Goal: Transaction & Acquisition: Purchase product/service

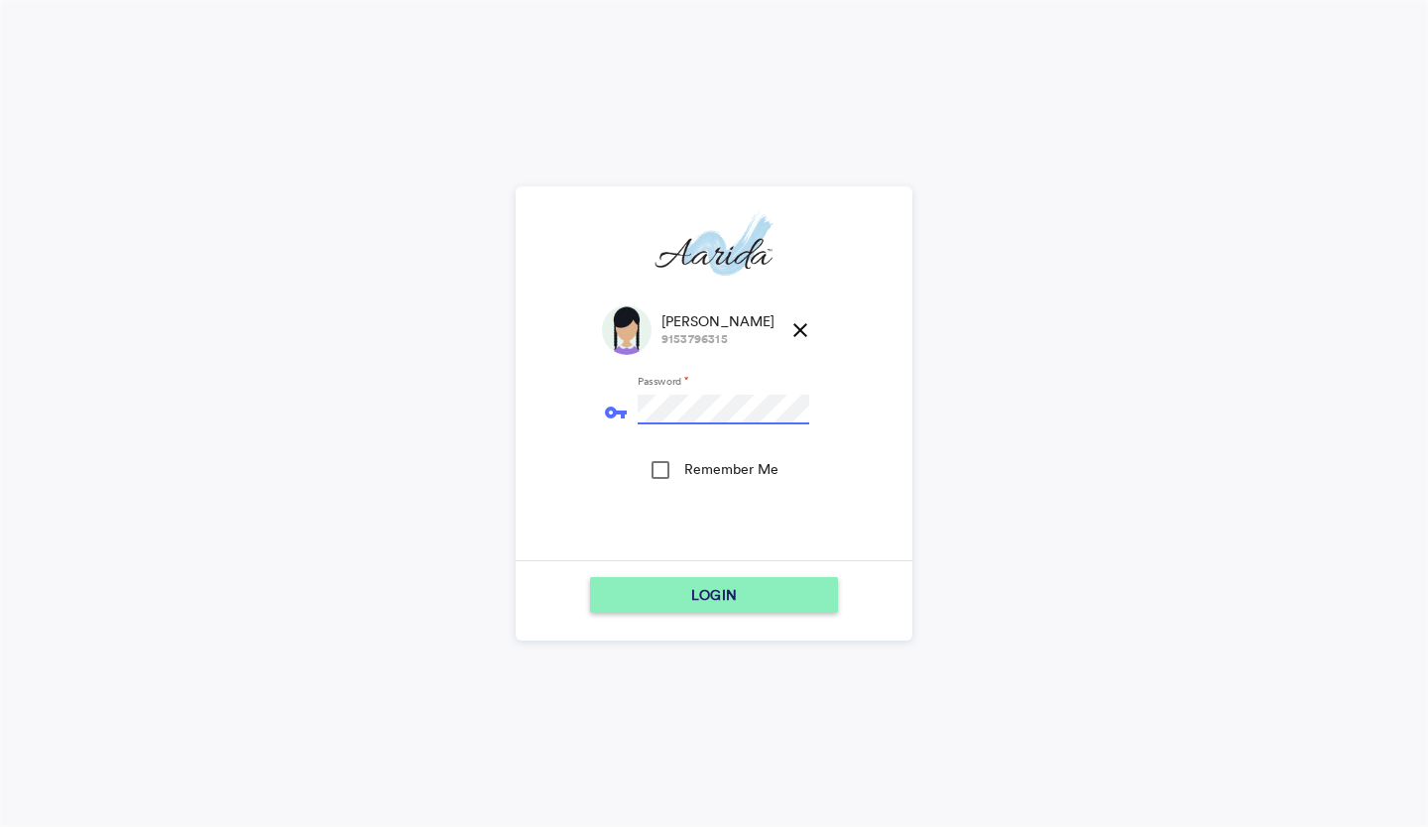
click at [691, 604] on span "LOGIN" at bounding box center [714, 595] width 46 height 36
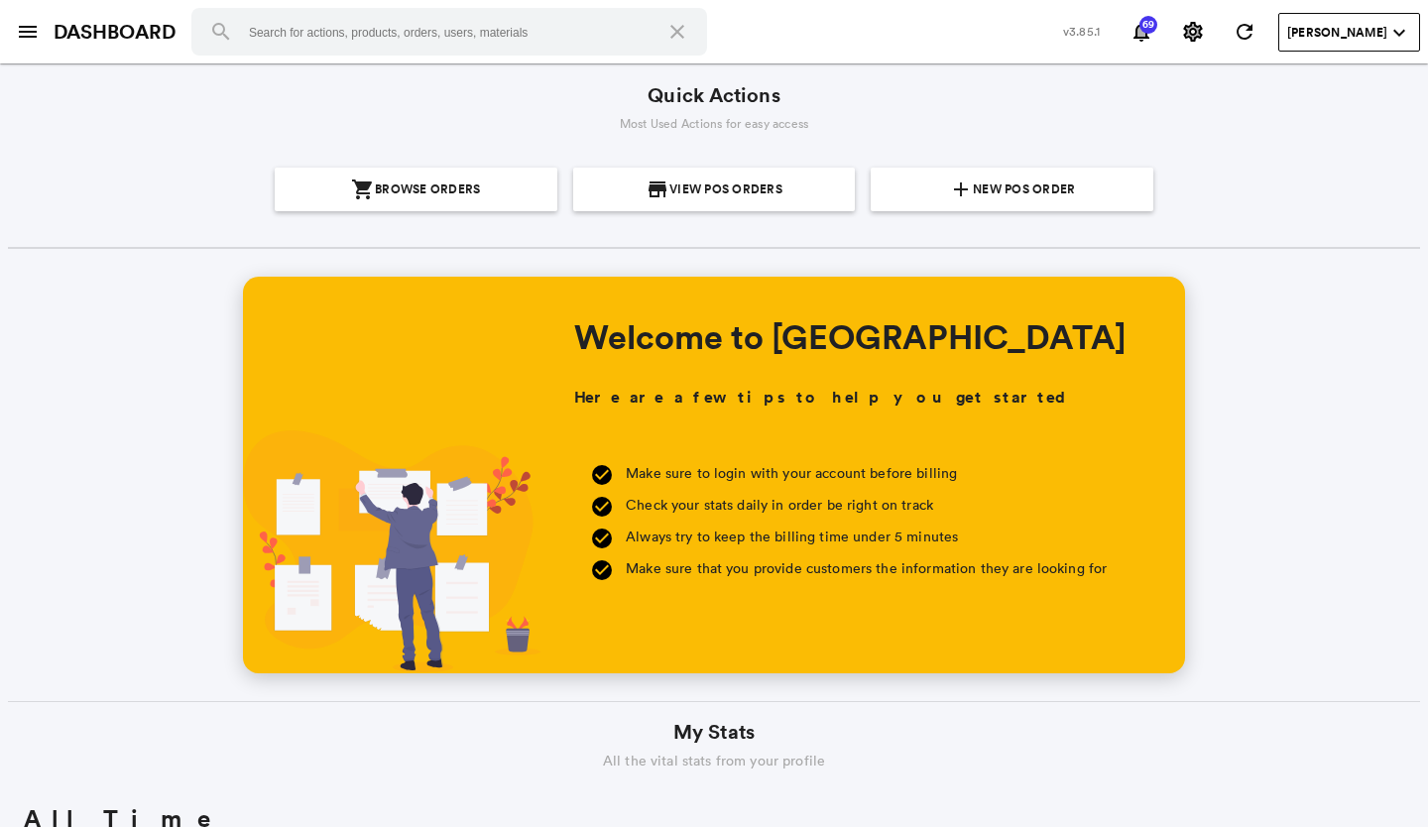
scroll to position [357, 682]
click at [927, 180] on section "add New POS Order" at bounding box center [1011, 190] width 267 height 44
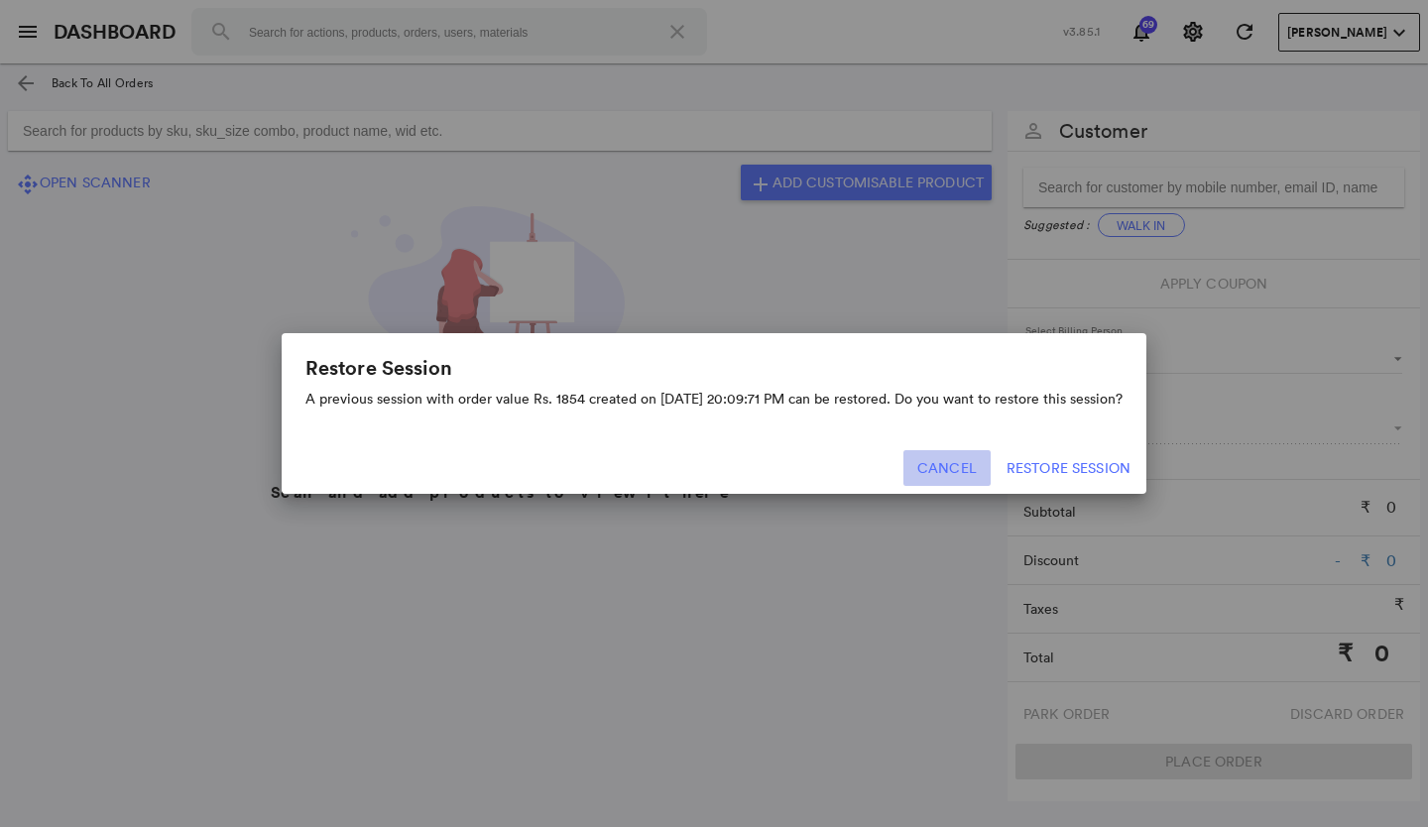
click at [957, 464] on button "Cancel" at bounding box center [946, 468] width 87 height 36
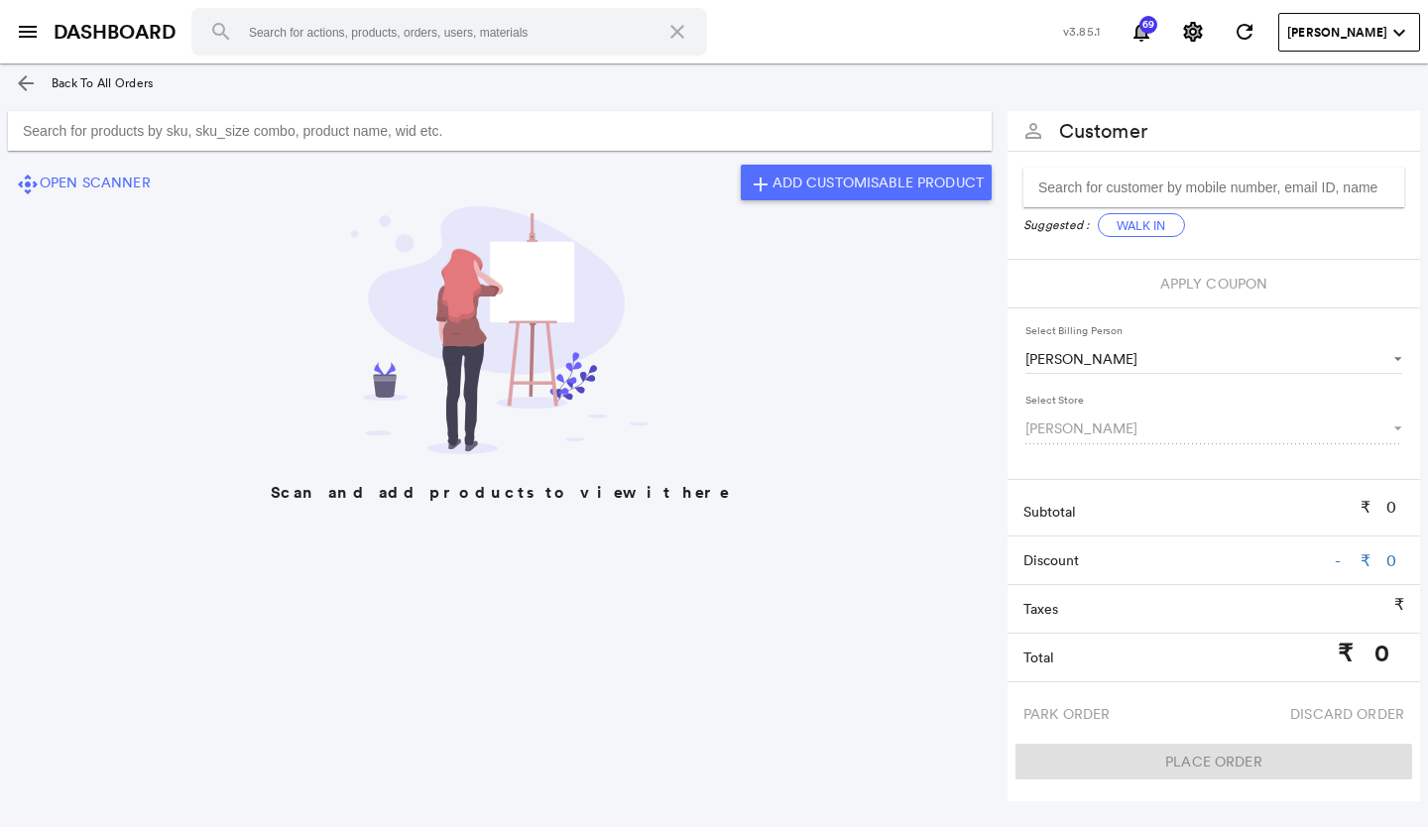
click at [458, 127] on input "Search for products by sku, sku_size combo, product name, wid etc." at bounding box center [499, 131] width 983 height 40
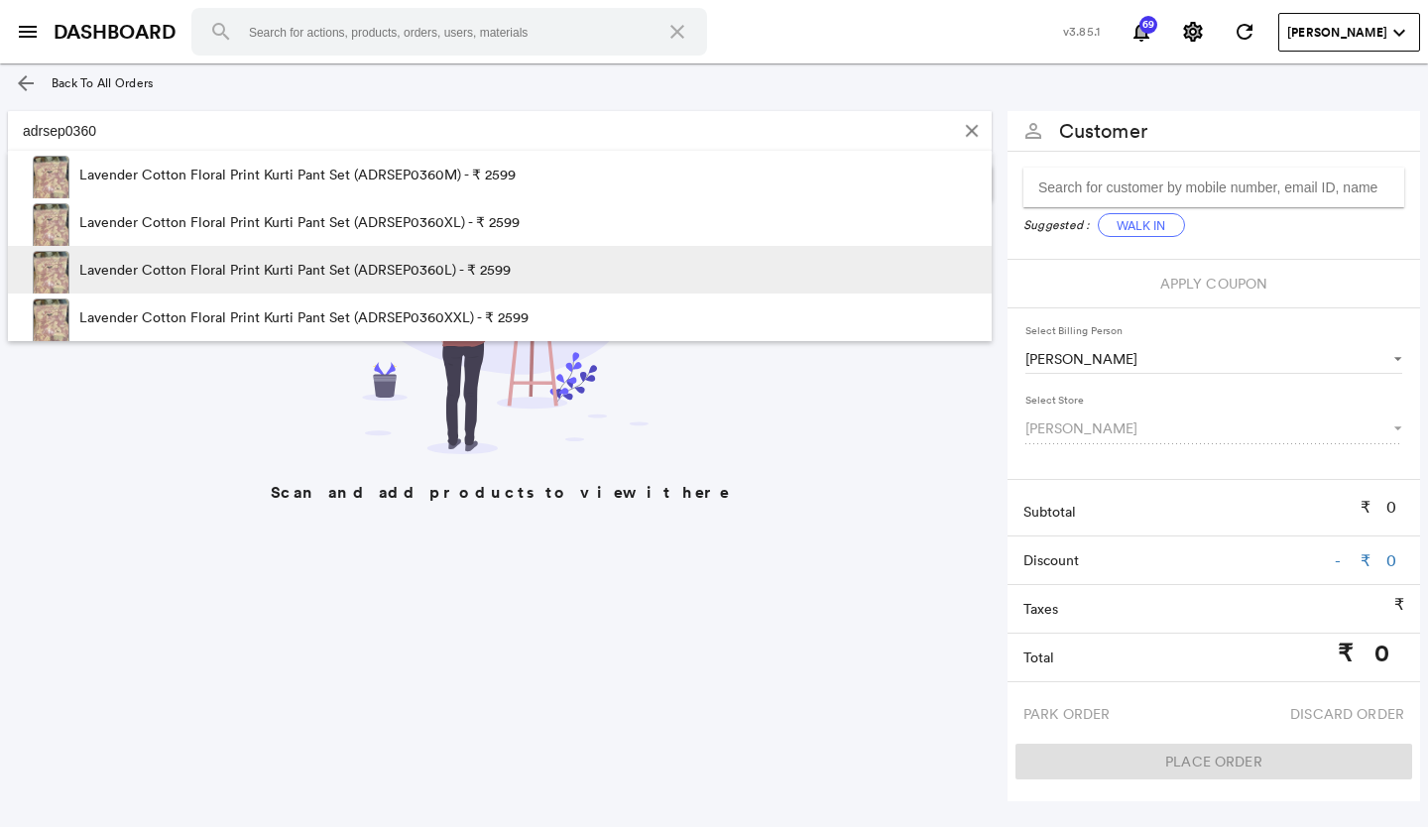
type input "adrsep0360"
click at [458, 267] on p "Lavender Cotton Floral Print Kurti Pant Set (ADRSEP0360L) - ₹ 2599" at bounding box center [294, 270] width 431 height 48
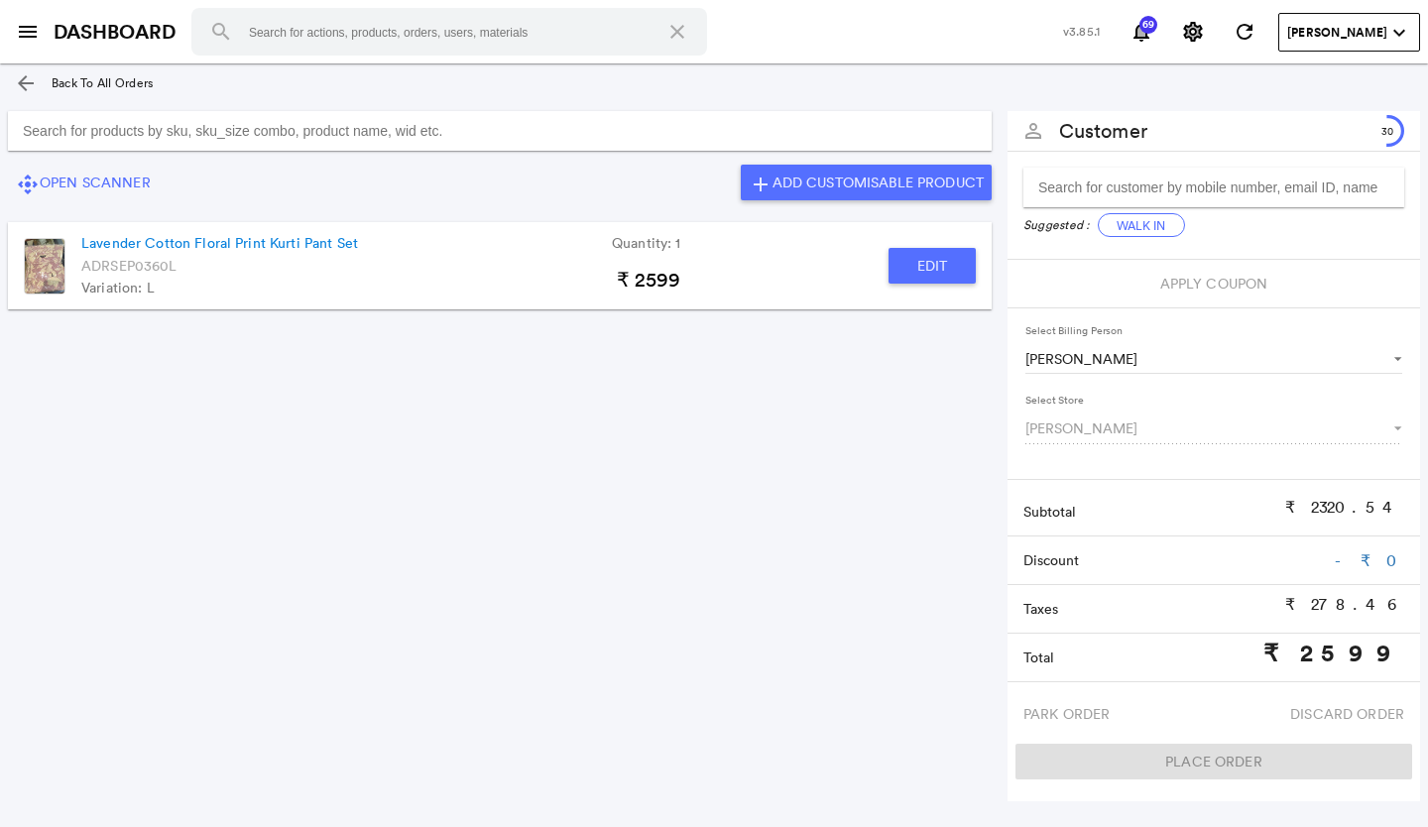
click at [221, 136] on input "Search for products by sku, sku_size combo, product name, wid etc." at bounding box center [499, 131] width 983 height 40
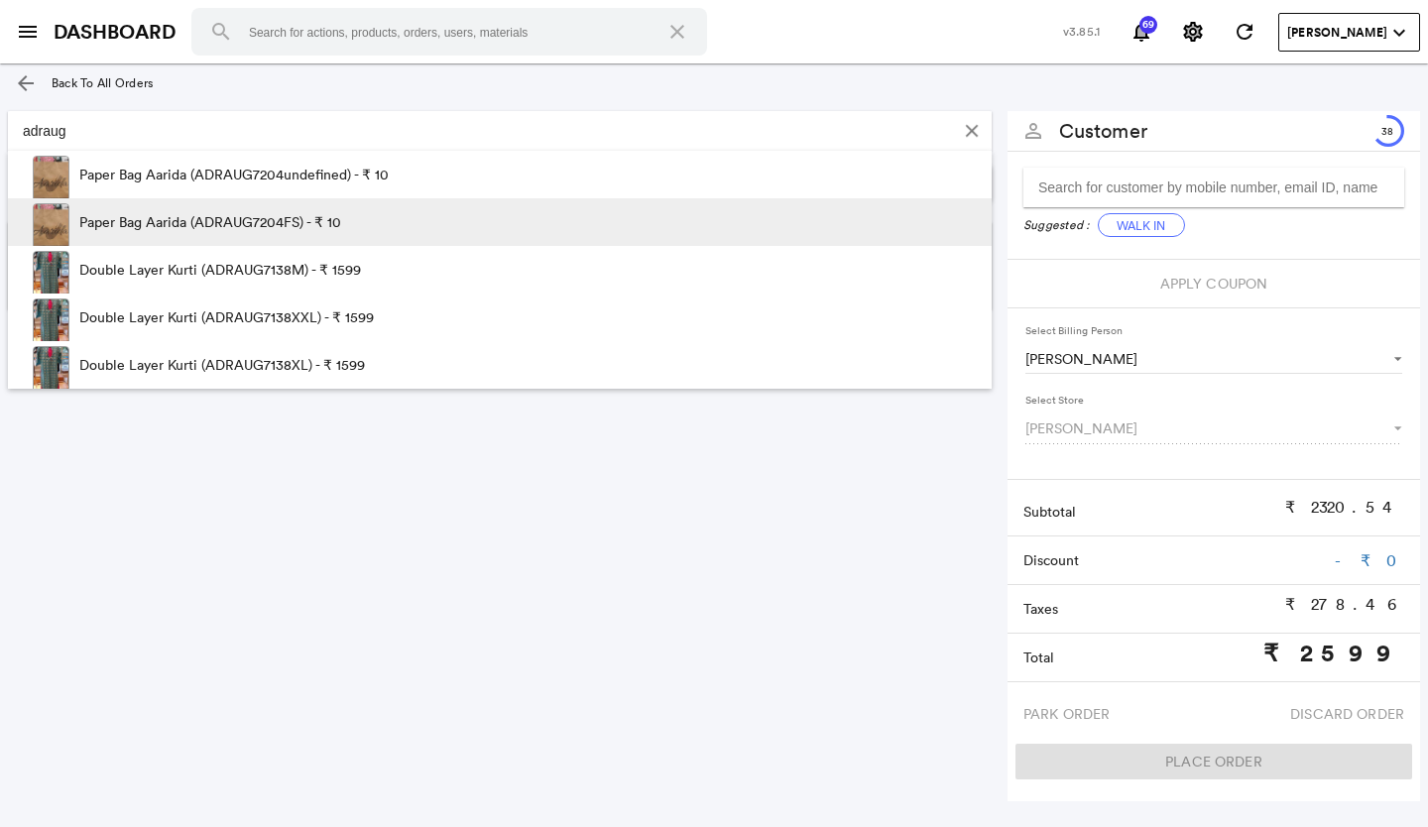
type input "adraug"
click at [204, 214] on p "Paper Bag Aarida (ADRAUG7204FS) - ₹ 10" at bounding box center [210, 222] width 262 height 48
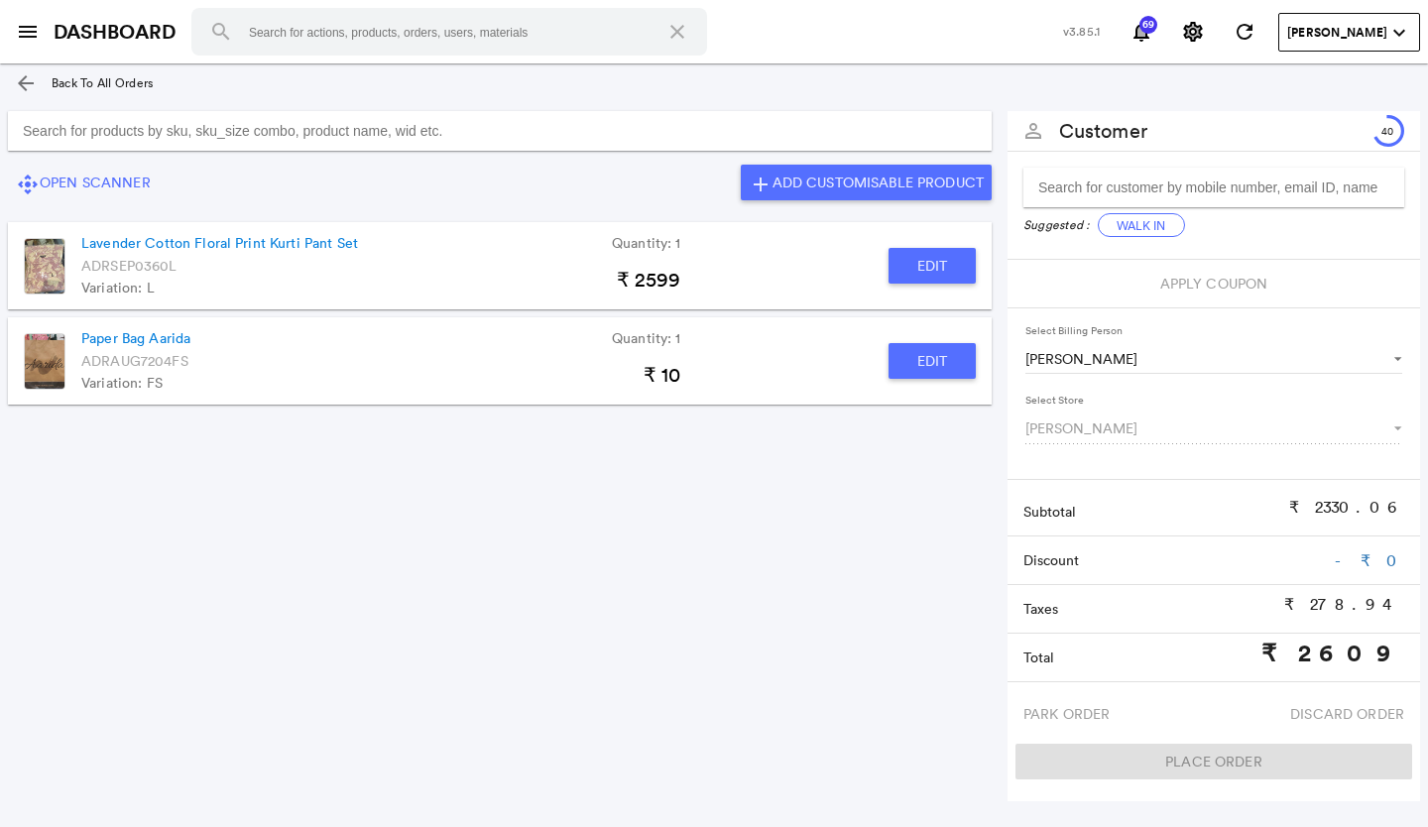
click at [933, 354] on button "Edit" at bounding box center [931, 361] width 87 height 36
type input "Paper Bag Aarida"
type input "1"
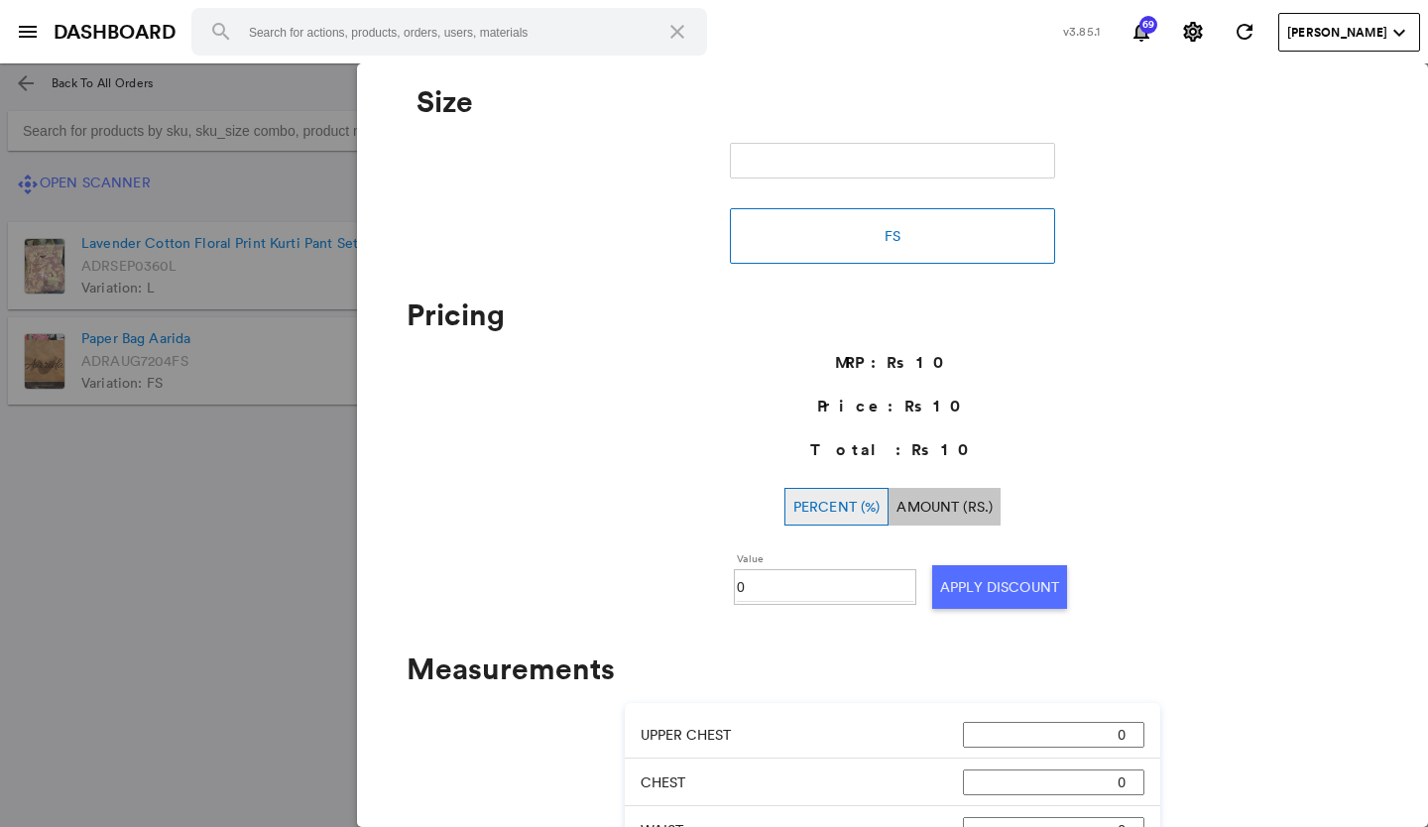
scroll to position [303, 0]
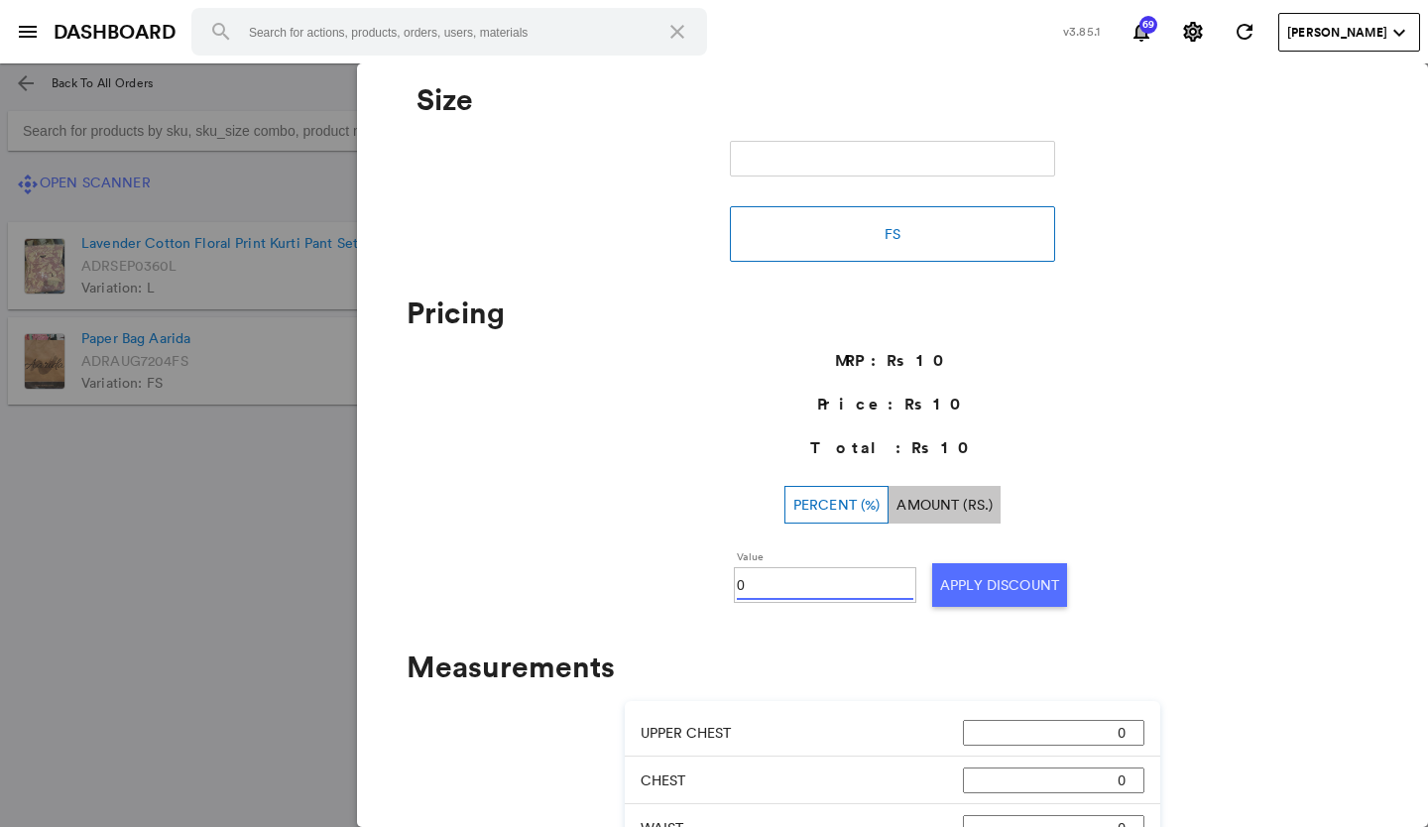
click at [755, 573] on input "0" at bounding box center [825, 585] width 176 height 30
type input "0100"
click at [946, 593] on button "Apply Discount" at bounding box center [999, 585] width 135 height 44
click at [104, 499] on md-backdrop at bounding box center [714, 444] width 1428 height 763
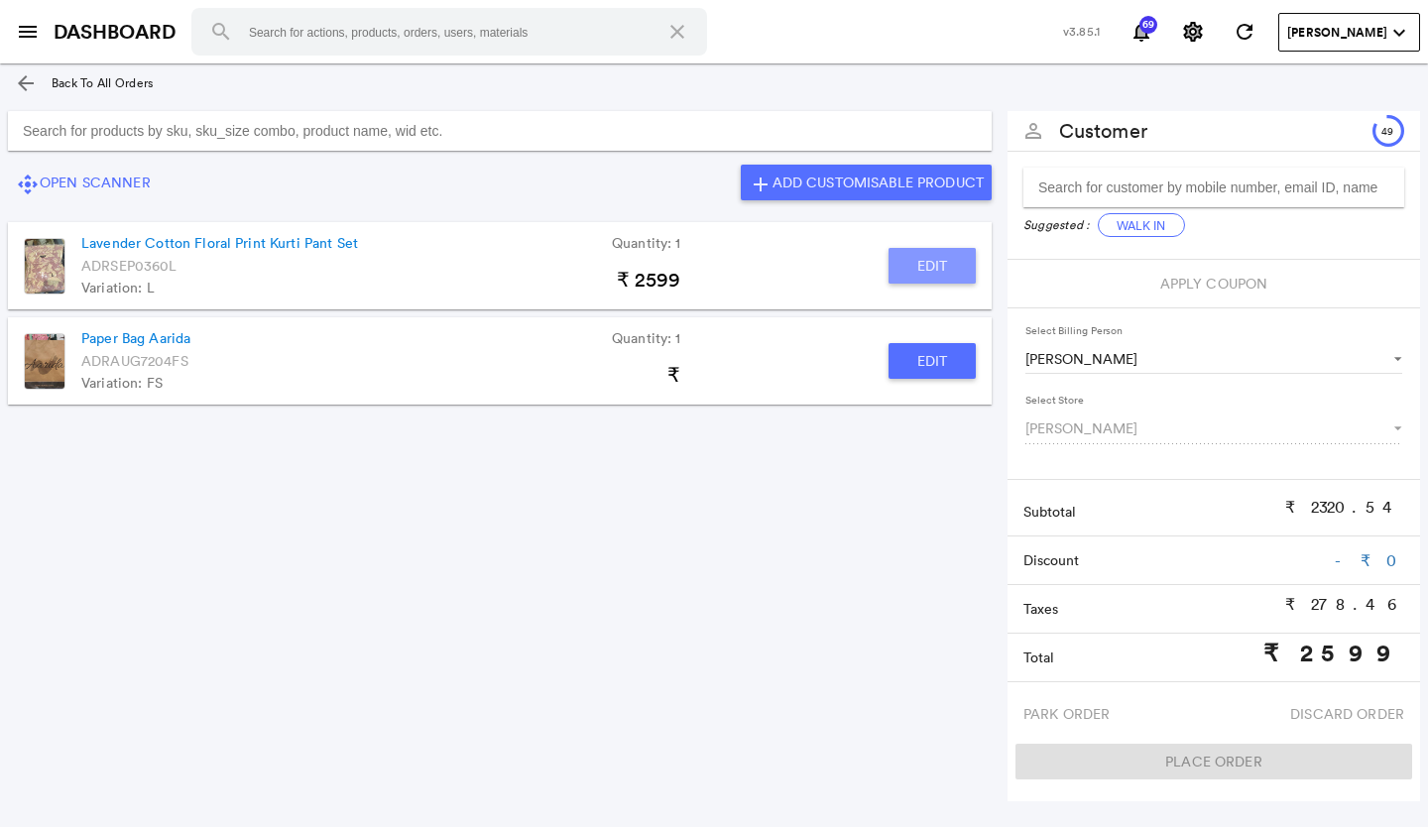
click at [925, 271] on button "Edit" at bounding box center [931, 266] width 87 height 36
type input "Lavender Cotton Floral Print Kurti Pant Set"
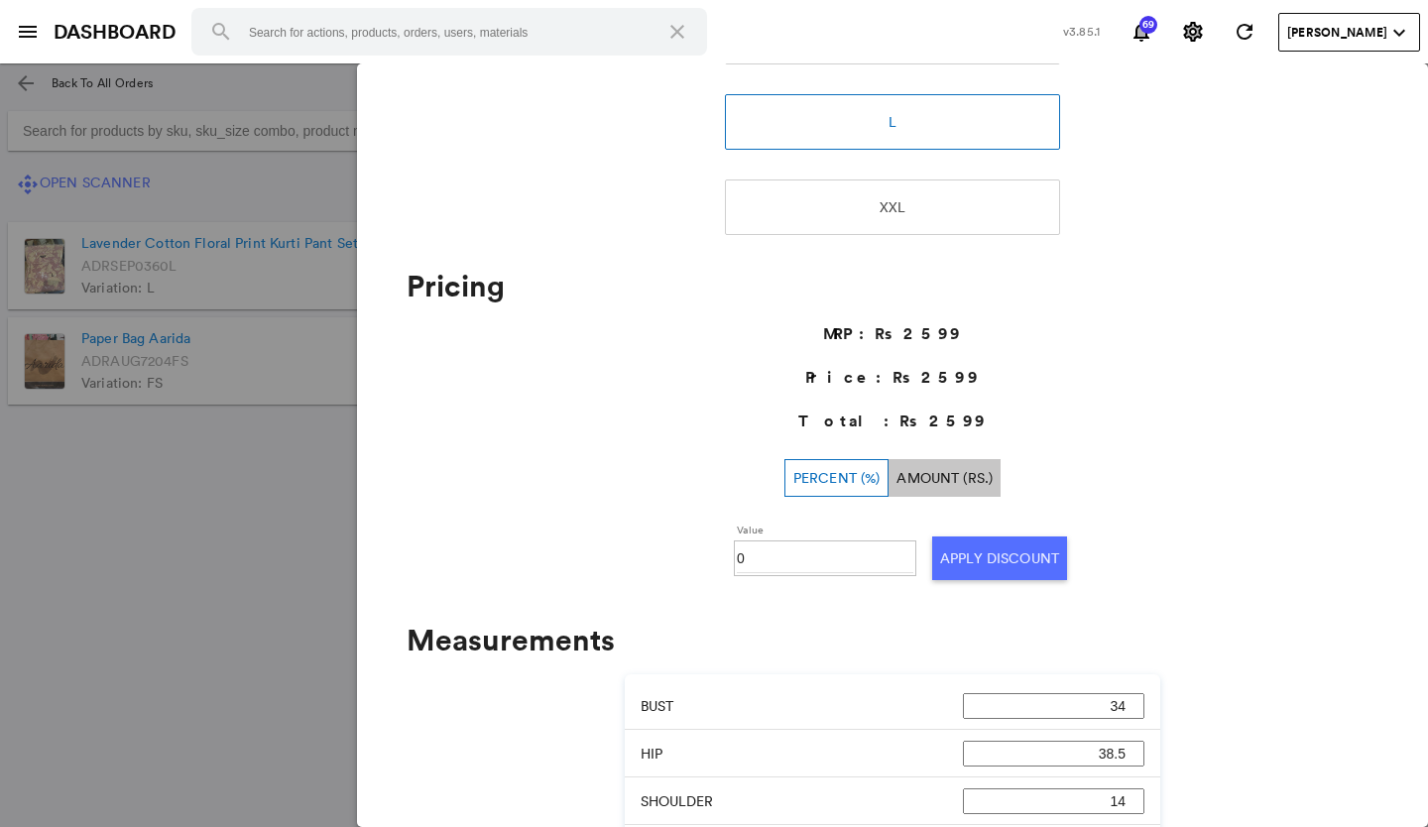
scroll to position [601, 0]
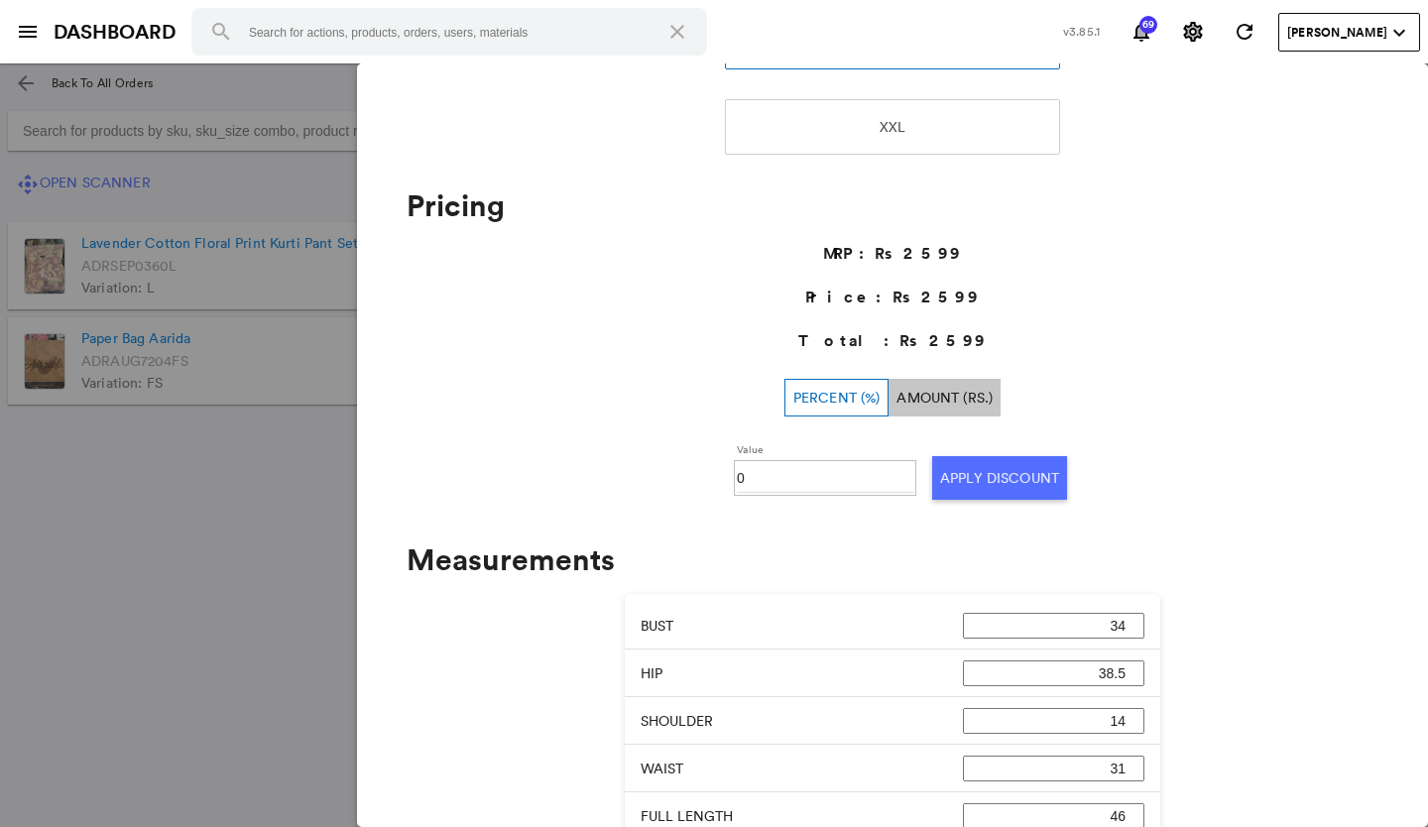
click at [771, 465] on input "0" at bounding box center [825, 478] width 176 height 30
type input "030"
click at [961, 466] on button "Apply Discount" at bounding box center [999, 478] width 135 height 44
click at [249, 523] on md-backdrop at bounding box center [714, 444] width 1428 height 763
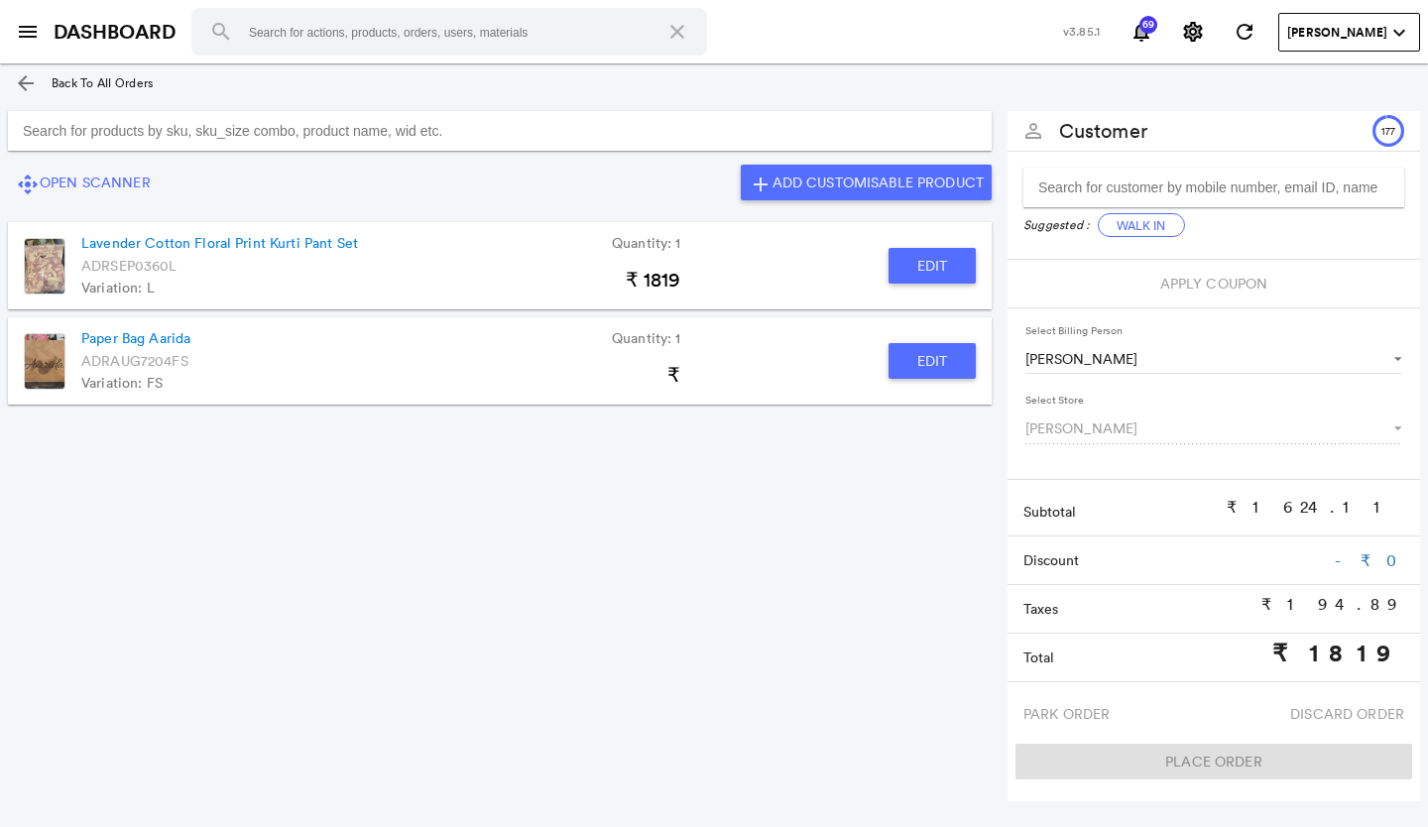
click at [930, 259] on button "Edit" at bounding box center [931, 266] width 87 height 36
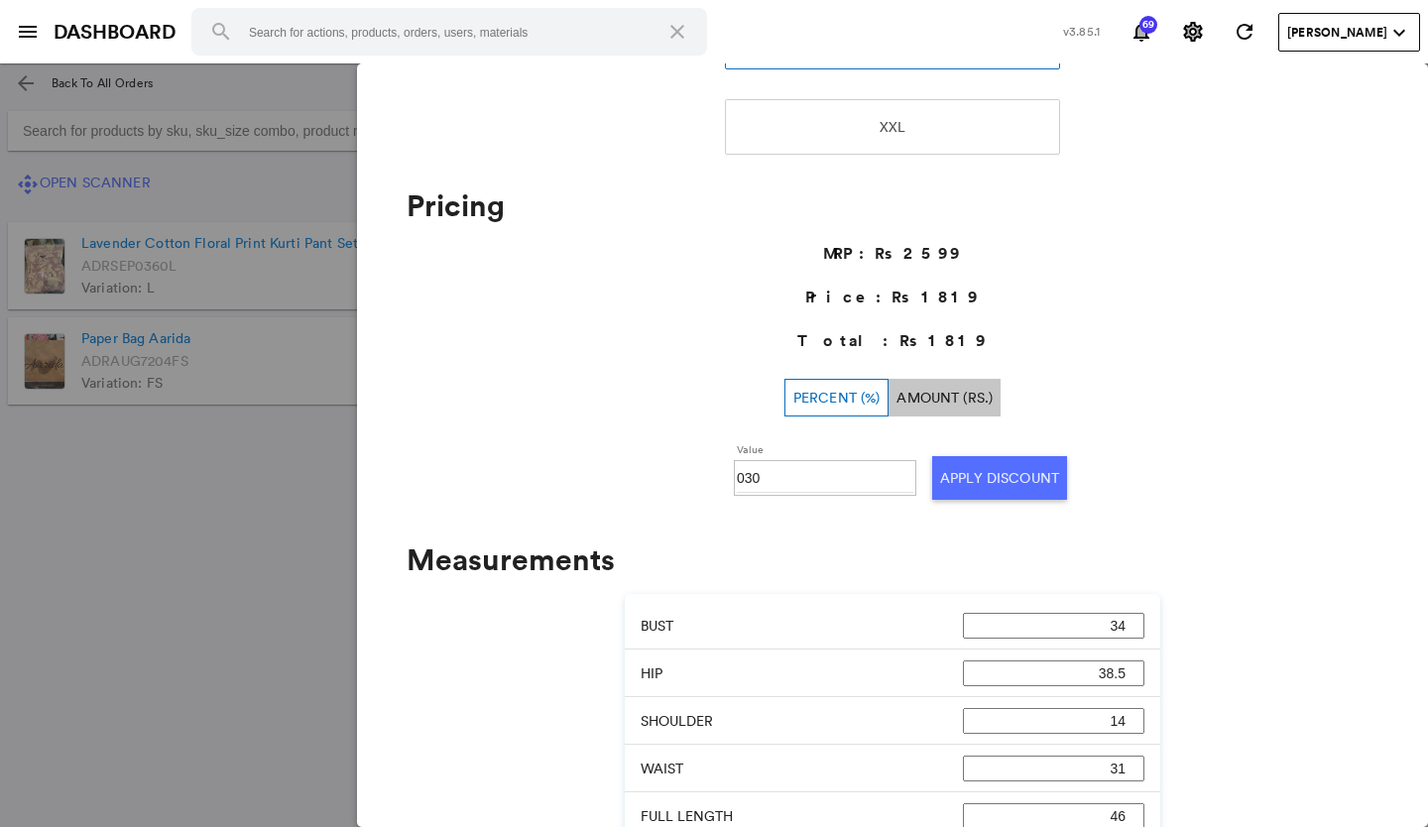
scroll to position [0, 0]
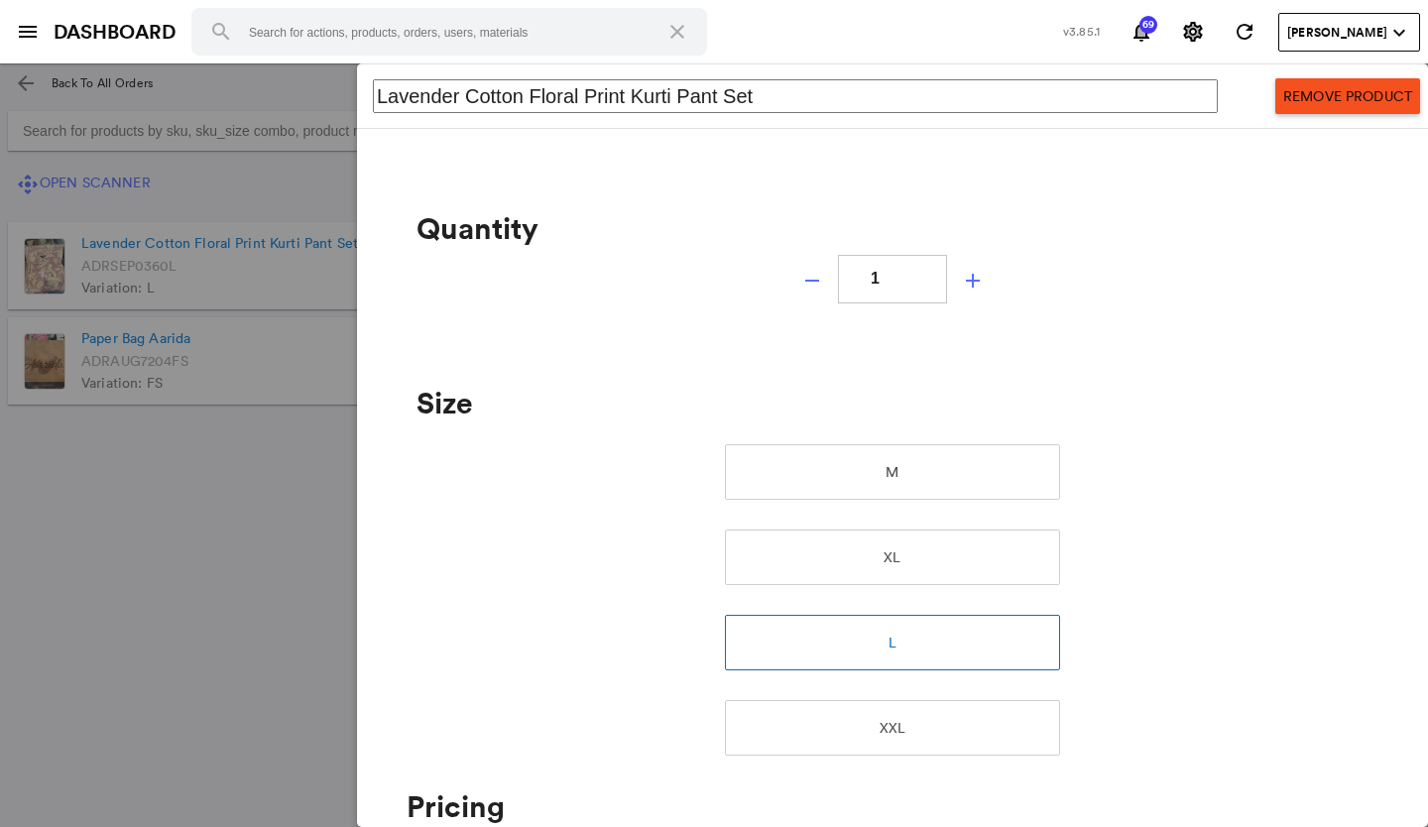
click at [1325, 98] on button "Remove Product" at bounding box center [1347, 96] width 145 height 36
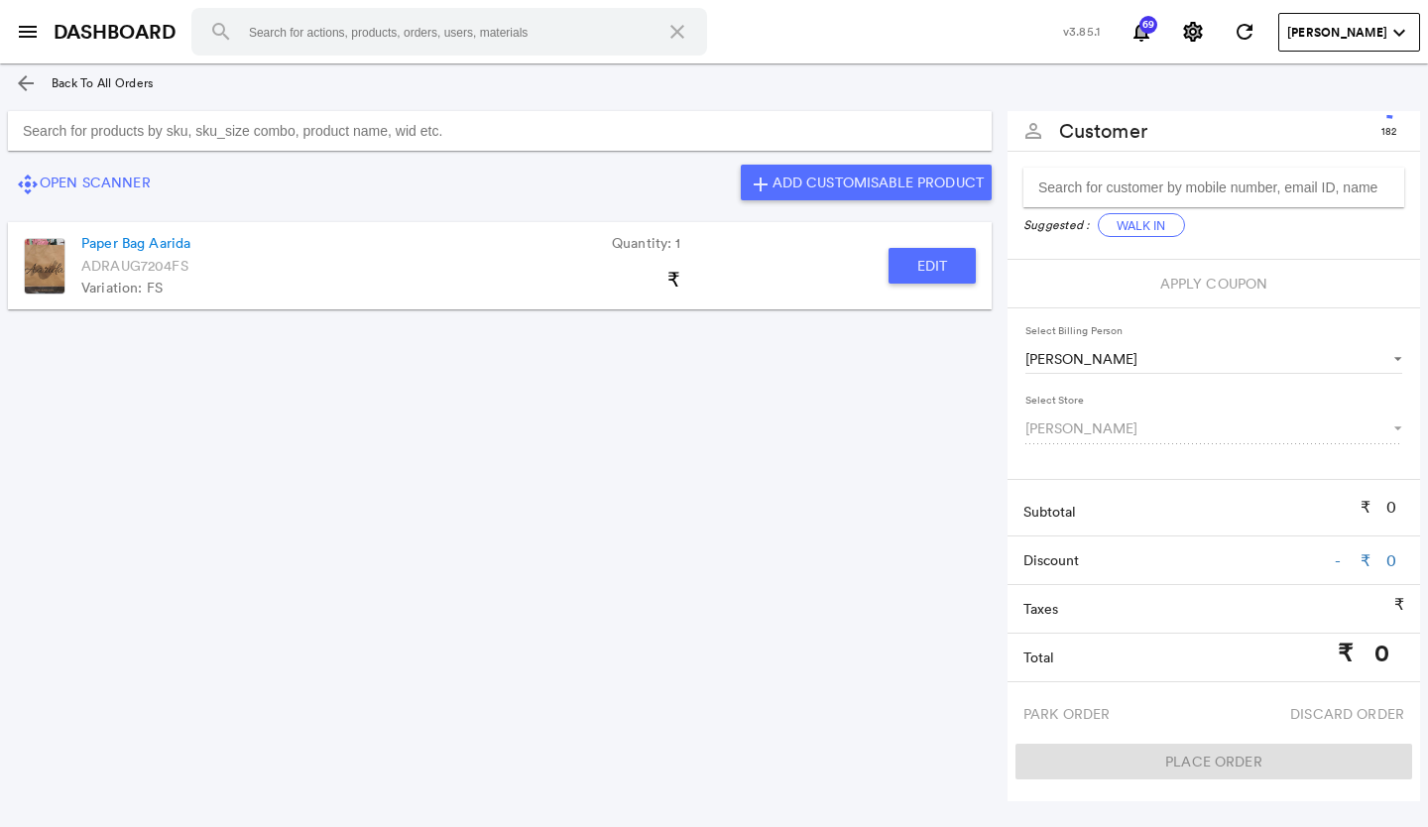
click at [962, 273] on button "Edit" at bounding box center [931, 266] width 87 height 36
type input "Paper Bag Aarida"
type input "1"
type input "100"
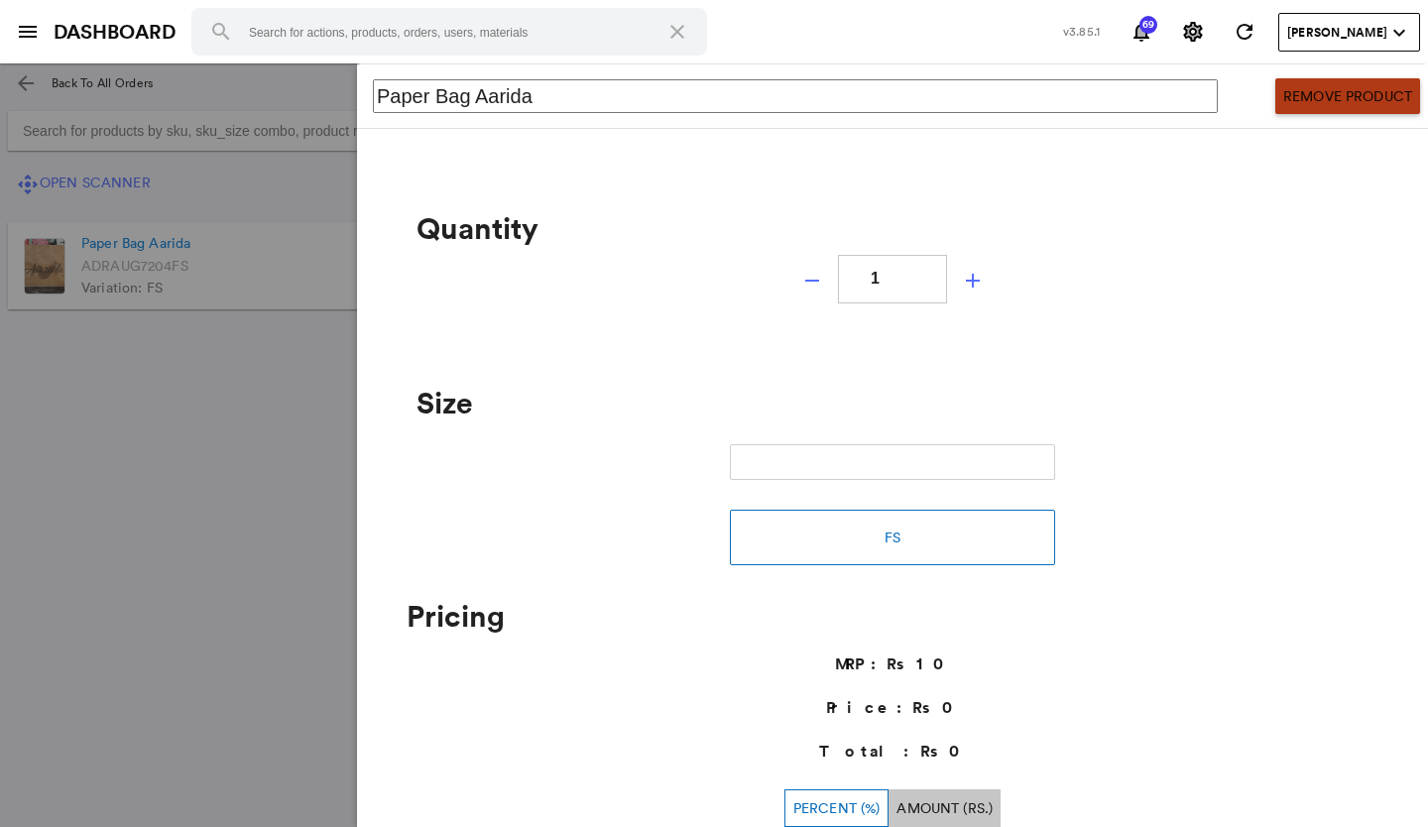
click at [1304, 90] on button "Remove Product" at bounding box center [1347, 96] width 145 height 36
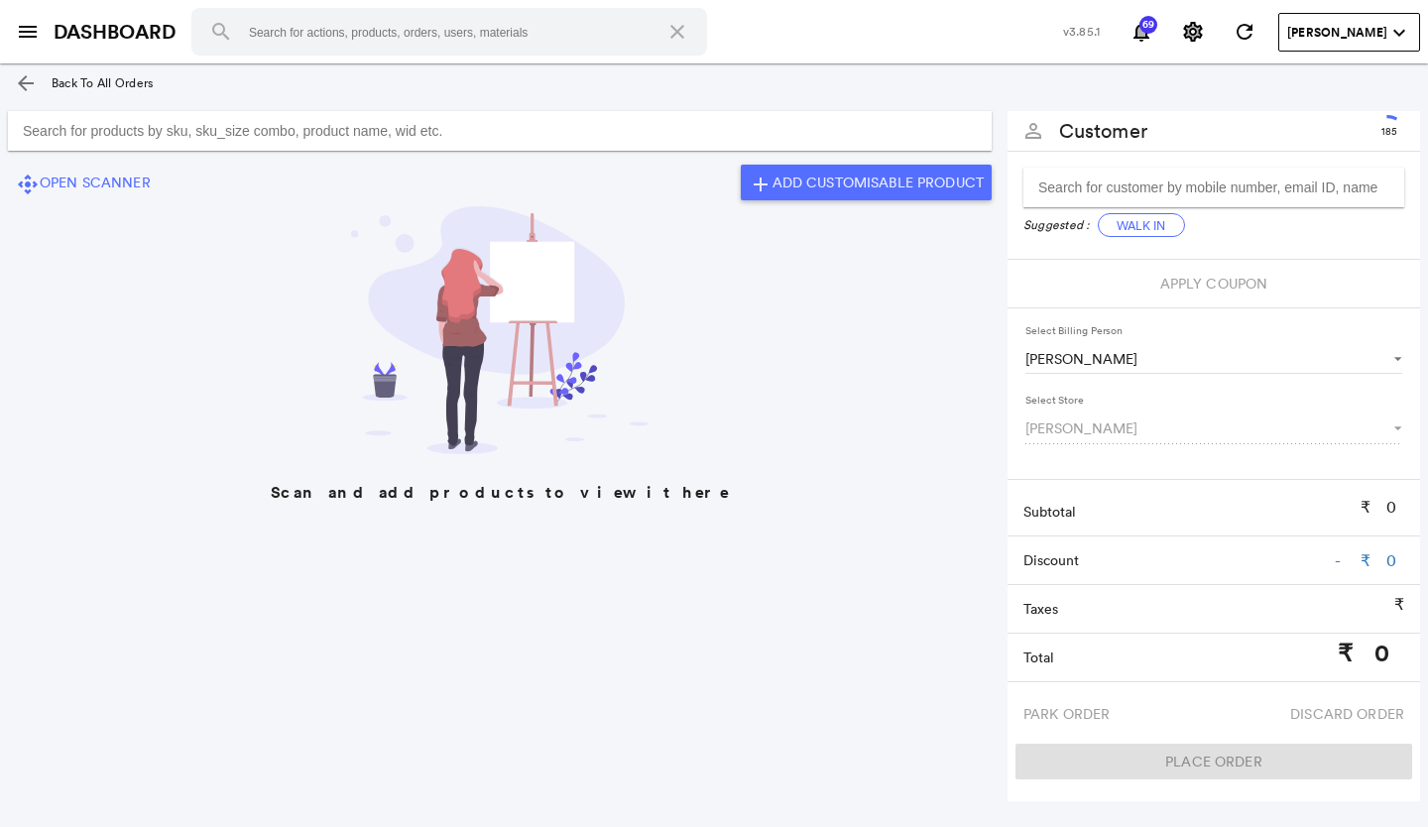
click at [559, 133] on input "Search for products by sku, sku_size combo, product name, wid etc." at bounding box center [499, 131] width 983 height 40
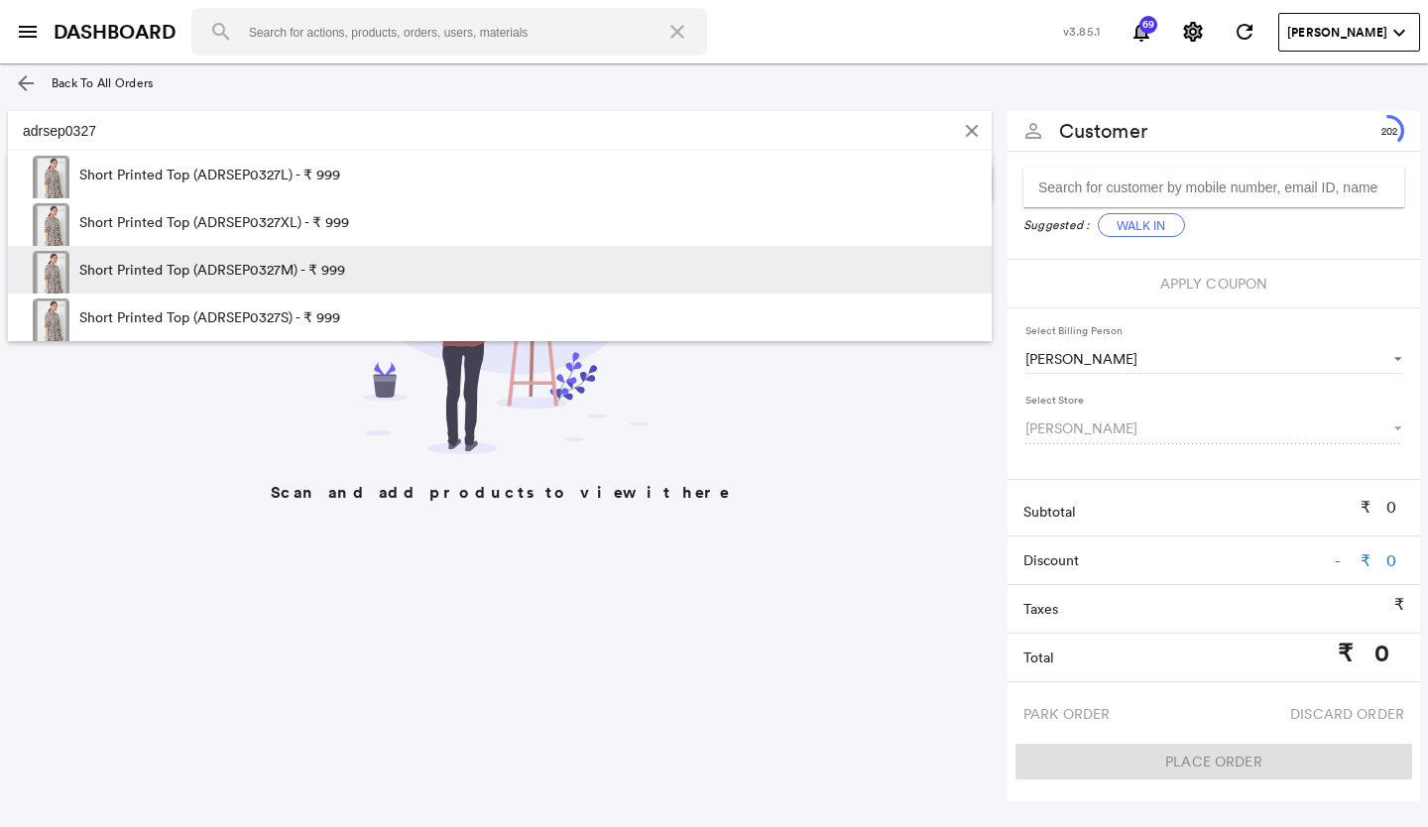
type input "adrsep0327"
click at [291, 267] on p "Short Printed Top (ADRSEP0327M) - ₹ 999" at bounding box center [212, 270] width 266 height 48
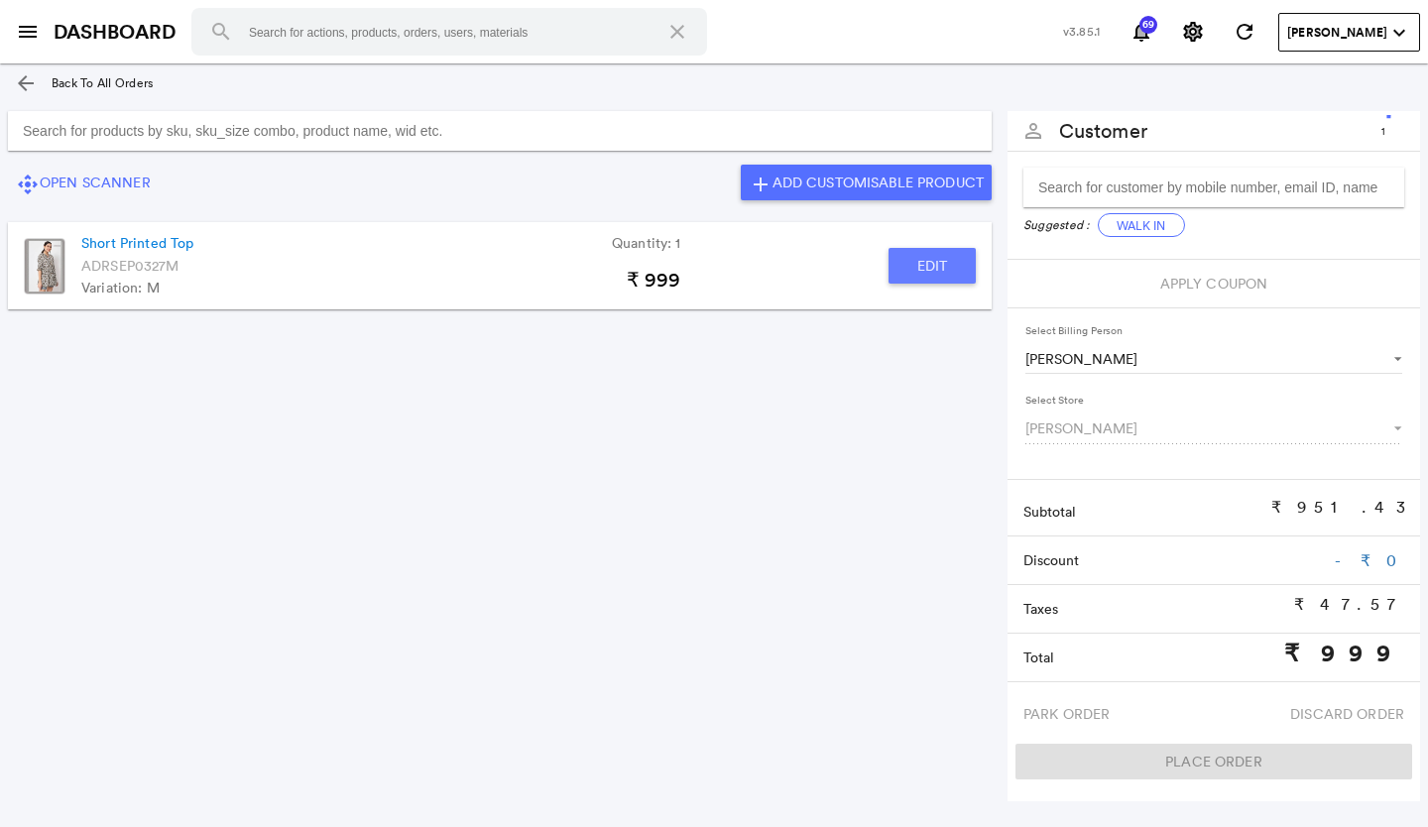
click at [962, 268] on button "Edit" at bounding box center [931, 266] width 87 height 36
type input "Short Printed Top"
type input "1"
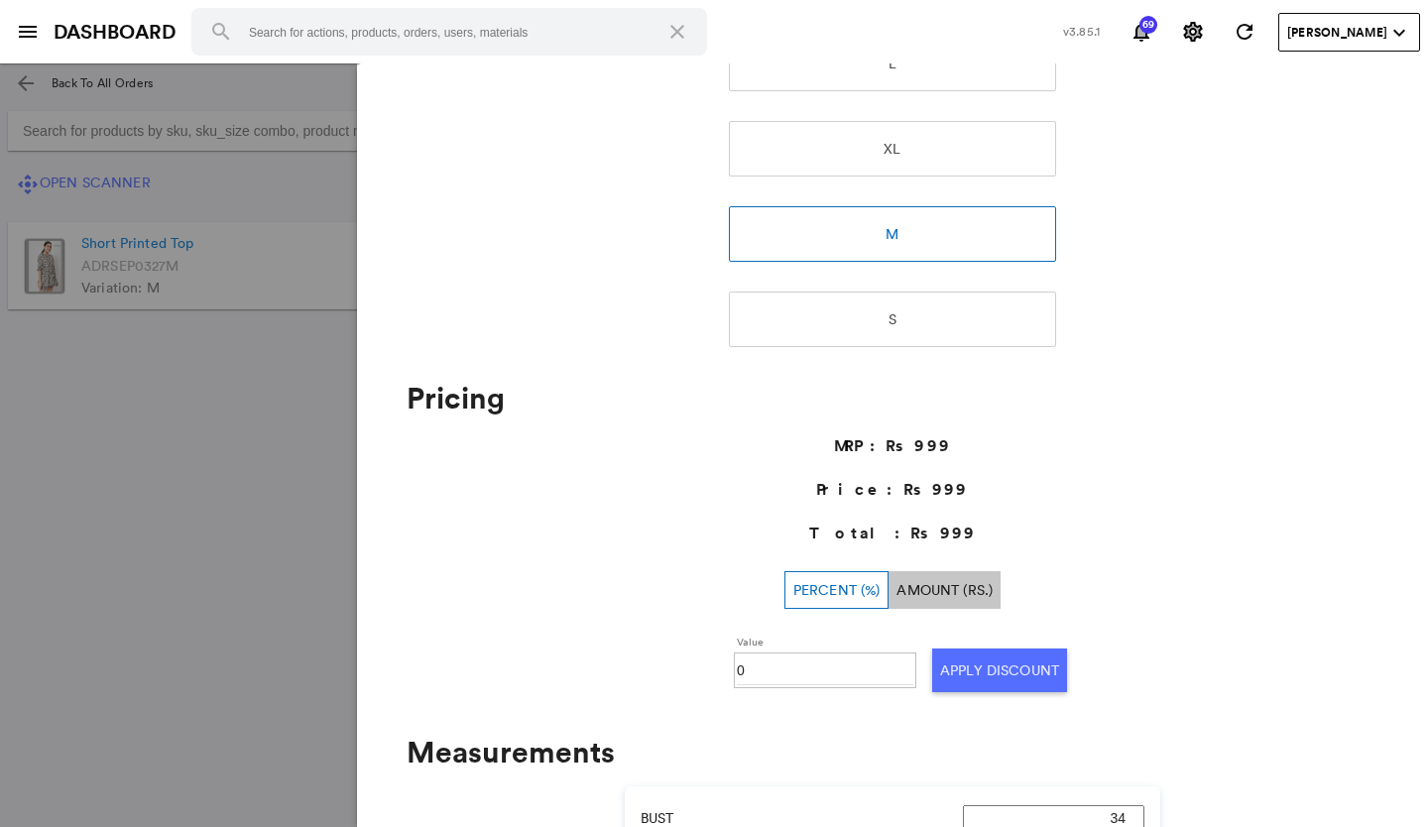
scroll to position [496, 0]
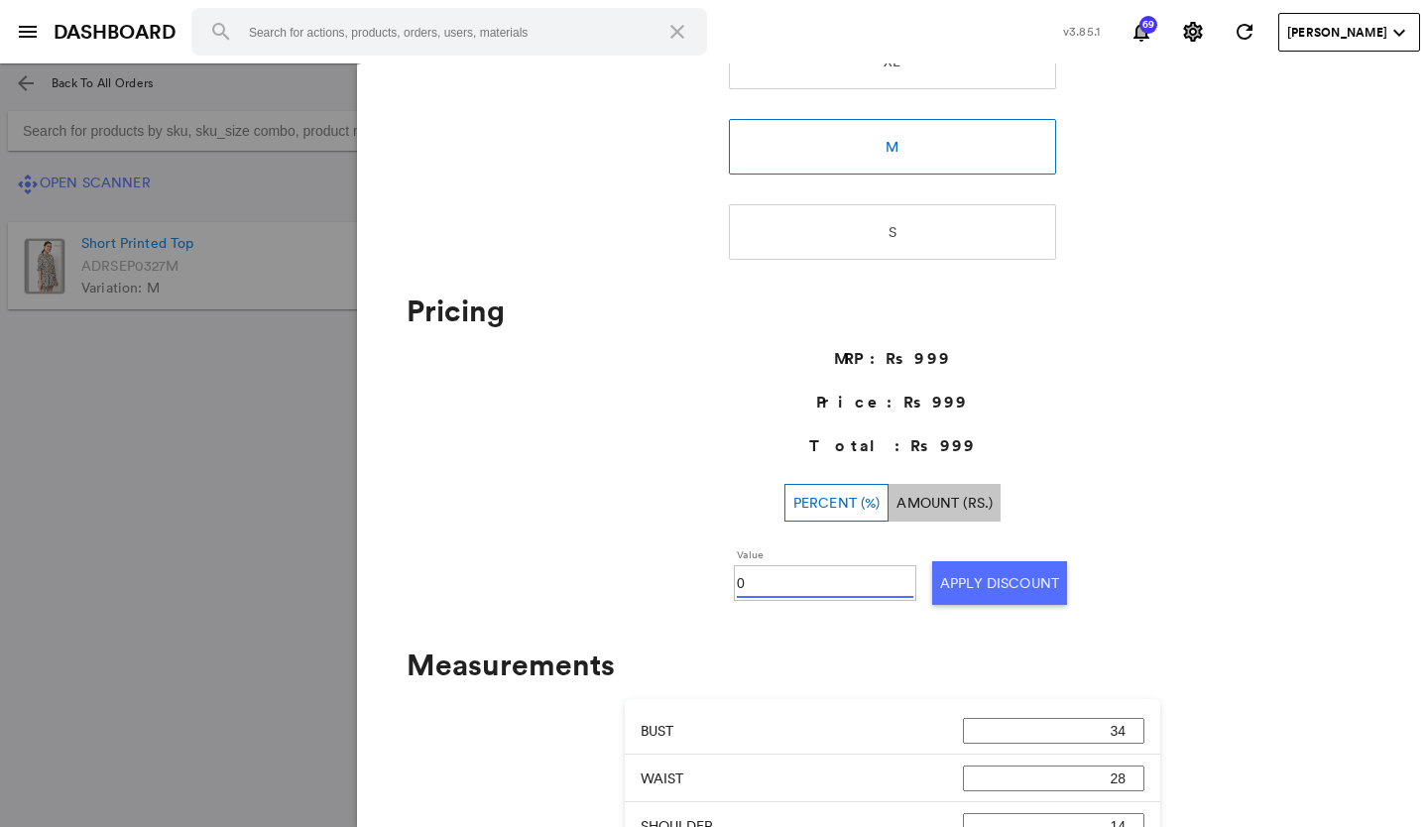
click at [769, 574] on input "0" at bounding box center [825, 583] width 176 height 30
type input "050"
click at [969, 577] on button "Apply Discount" at bounding box center [999, 583] width 135 height 44
click at [270, 587] on md-backdrop at bounding box center [714, 444] width 1428 height 763
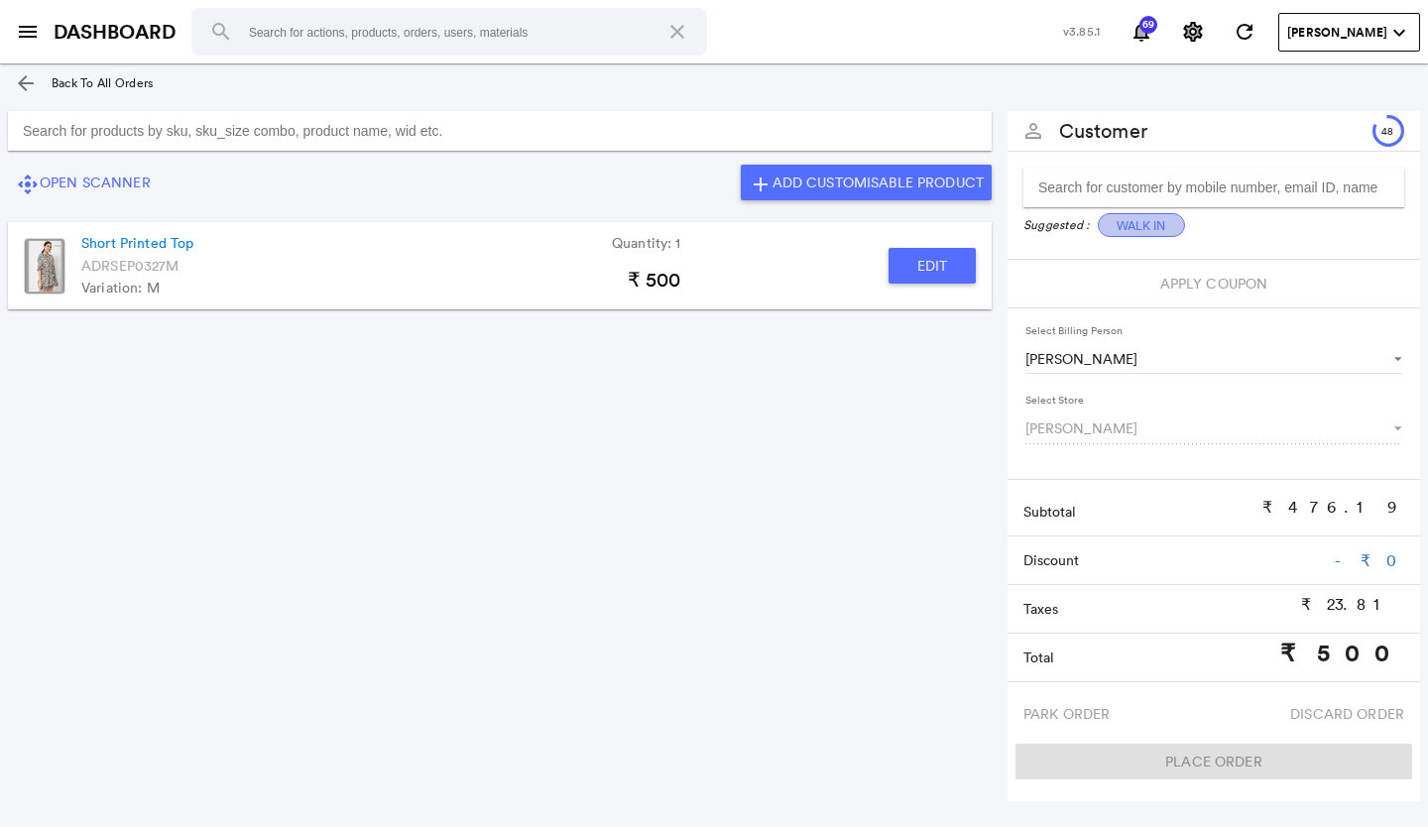
click at [1144, 220] on button "Walk In" at bounding box center [1141, 225] width 87 height 24
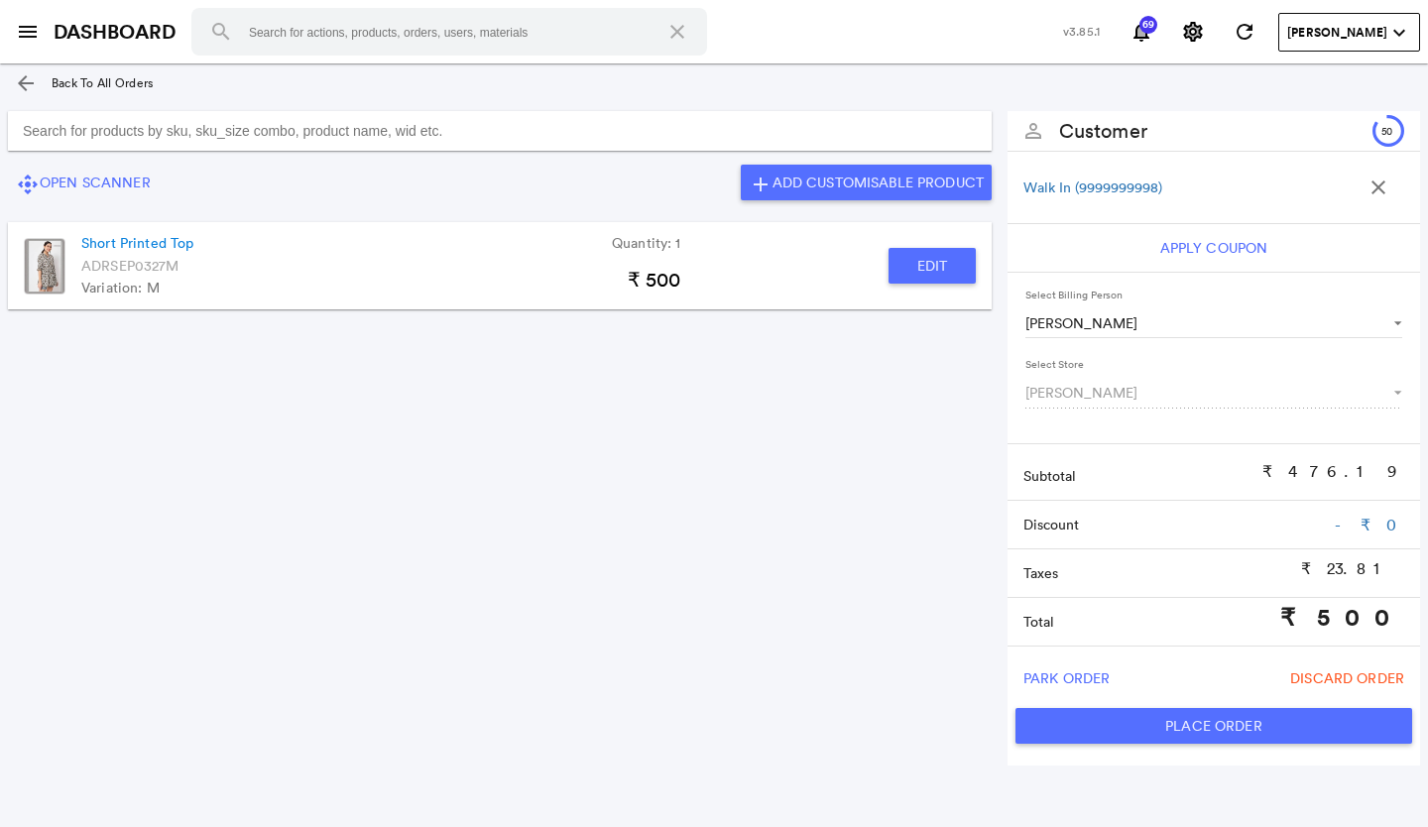
click at [1138, 716] on button "Place Order" at bounding box center [1213, 726] width 397 height 36
type input "500"
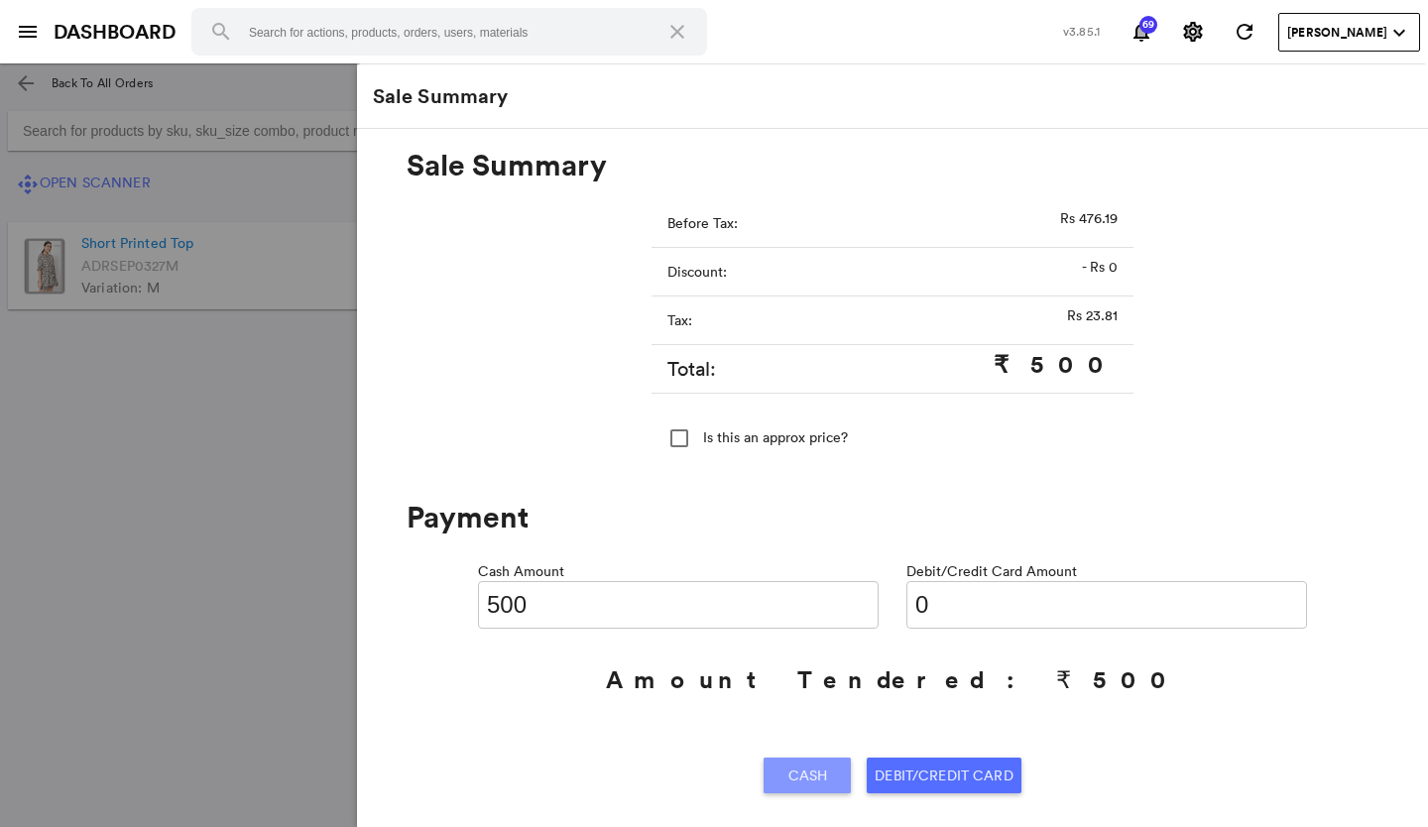
click at [814, 776] on span "Cash" at bounding box center [808, 775] width 40 height 36
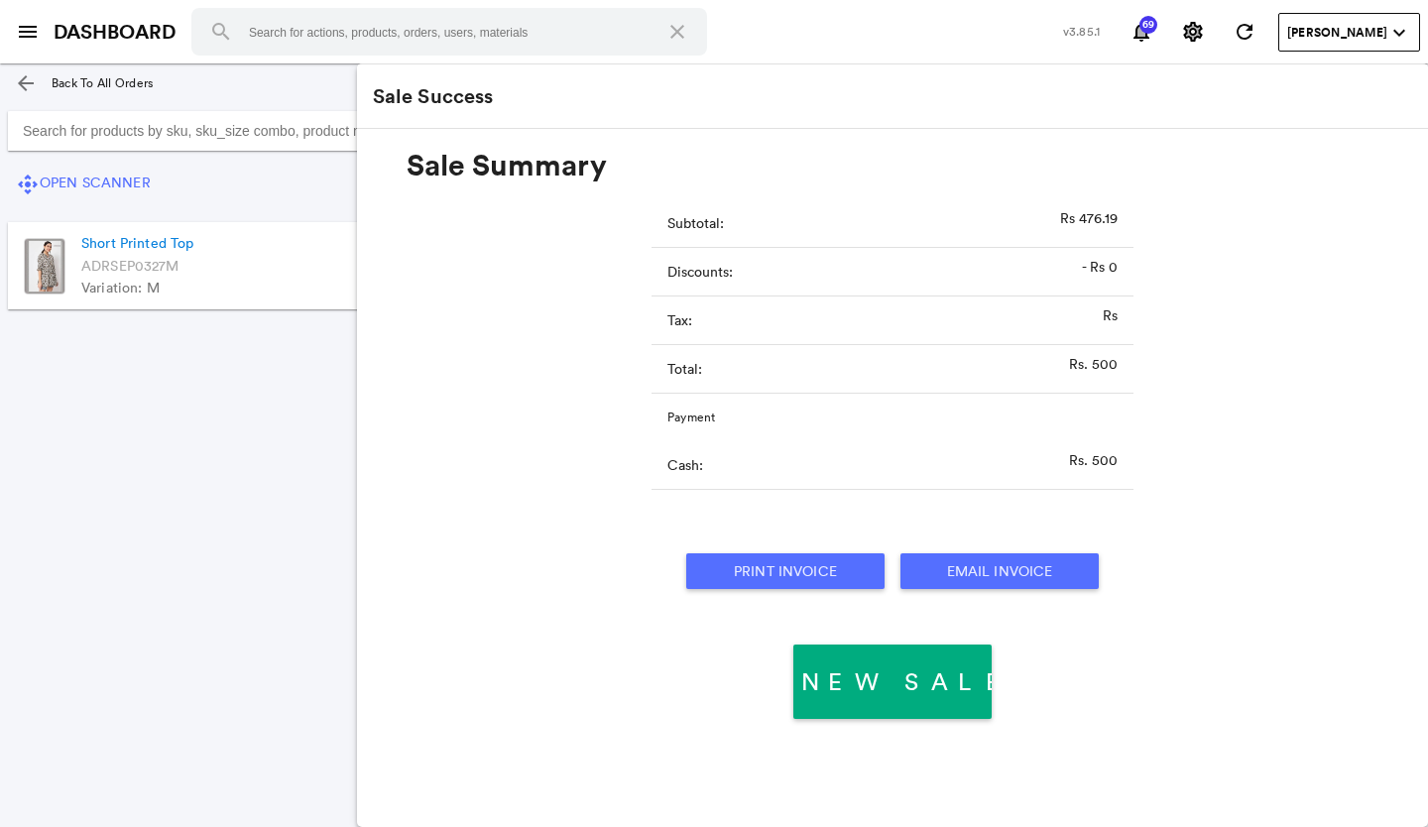
click at [753, 570] on button "Print Invoice" at bounding box center [785, 571] width 198 height 36
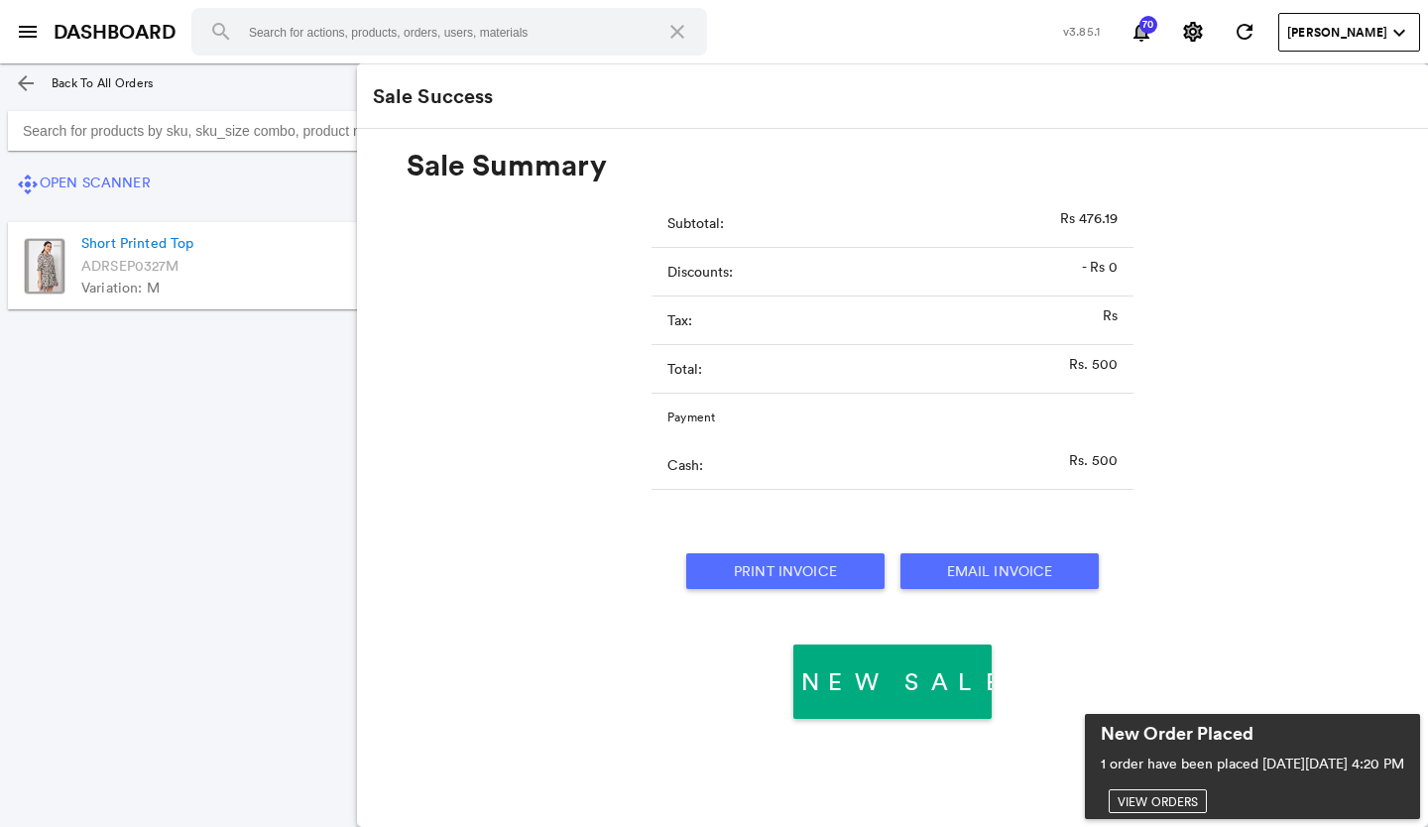
click at [155, 402] on md-list "Short Printed Top Quantity: 1 ADRSEP0327M Variation: M ₹ 500 Edit" at bounding box center [499, 330] width 999 height 248
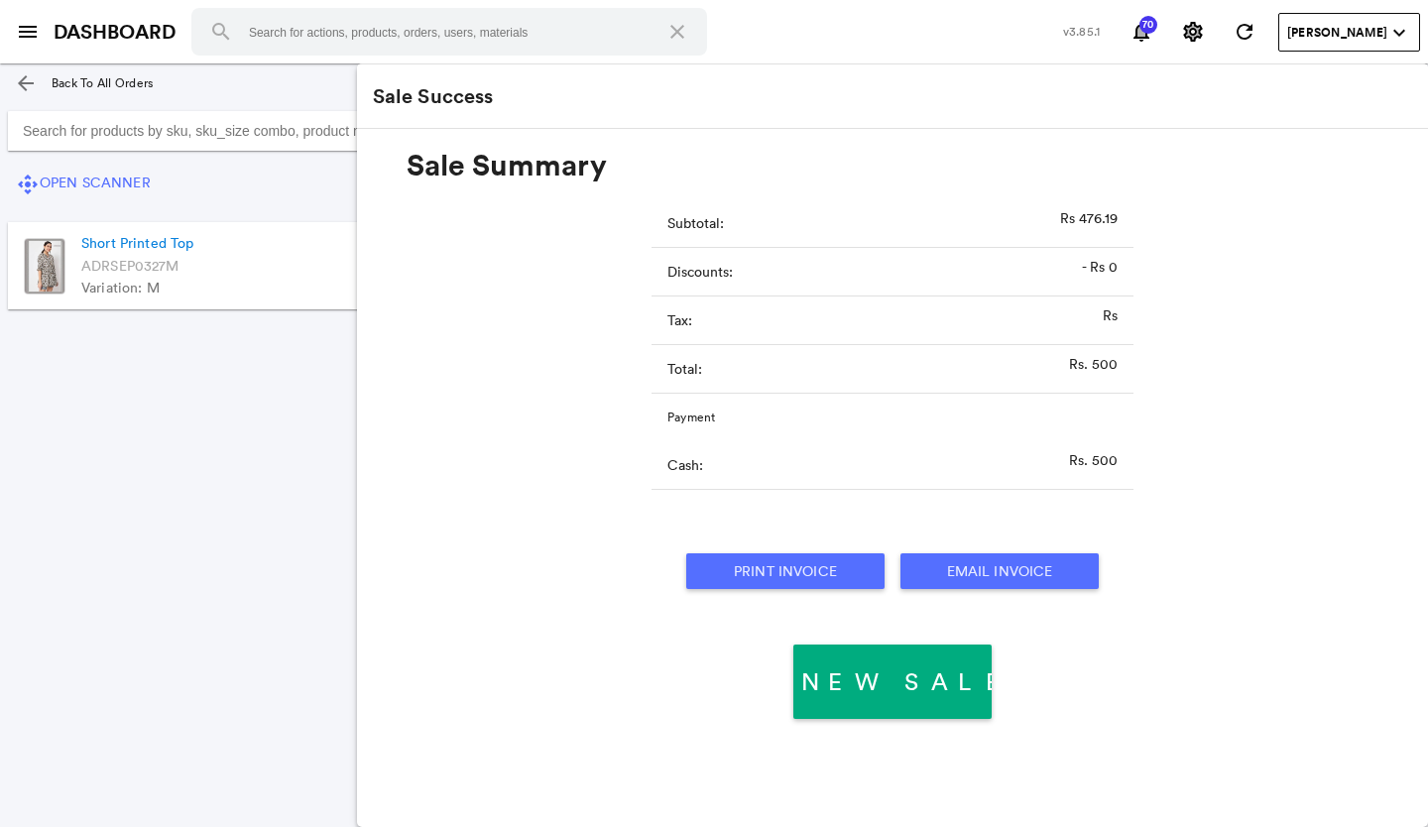
click at [177, 387] on md-list "Short Printed Top Quantity: 1 ADRSEP0327M Variation: M ₹ 500 Edit" at bounding box center [499, 330] width 999 height 248
click at [212, 120] on input "Search for products by sku, sku_size combo, product name, wid etc." at bounding box center [499, 131] width 983 height 40
click at [211, 132] on input "Search for products by sku, sku_size combo, product name, wid etc." at bounding box center [499, 131] width 983 height 40
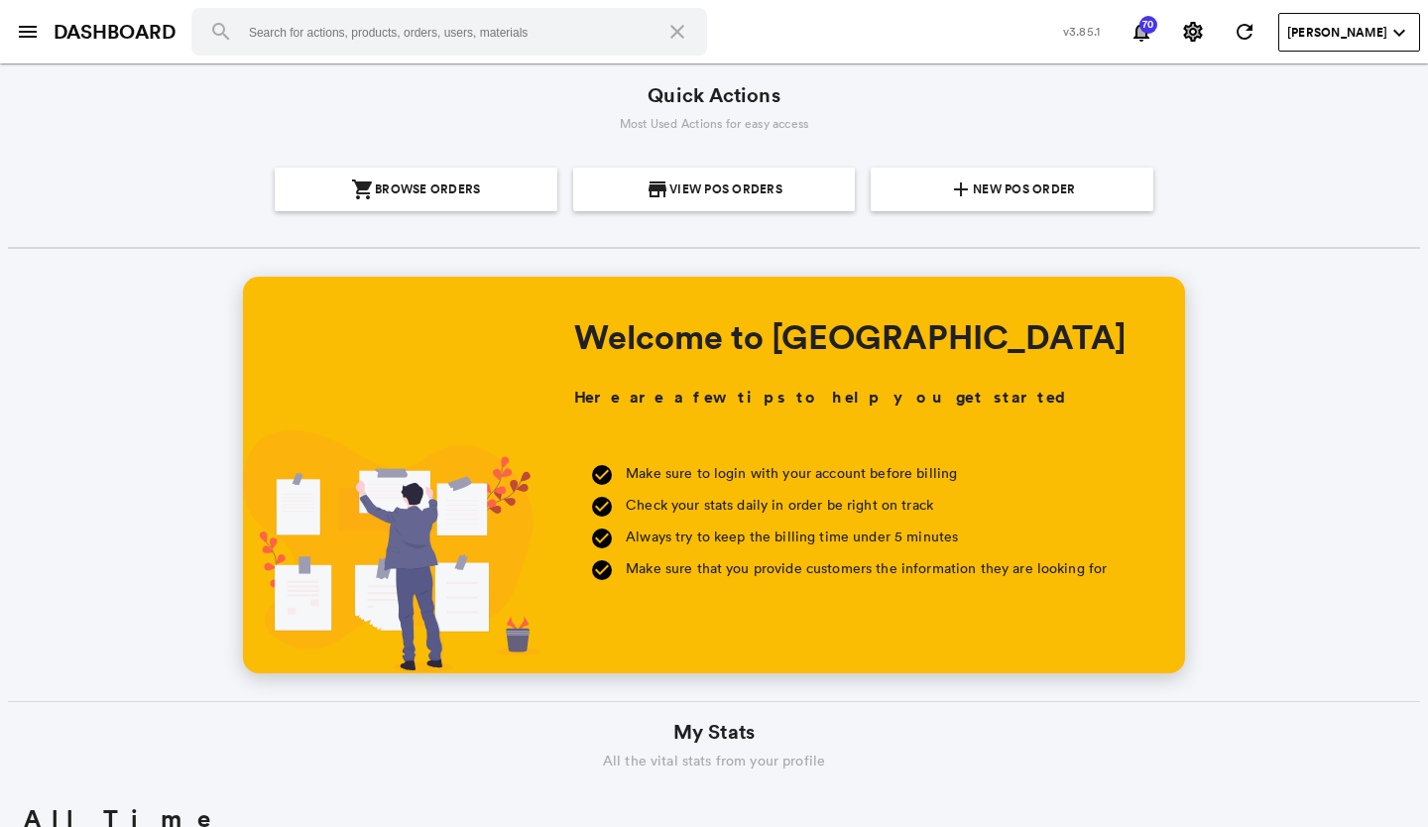
scroll to position [357, 682]
click at [949, 195] on md-icon "add" at bounding box center [961, 189] width 24 height 24
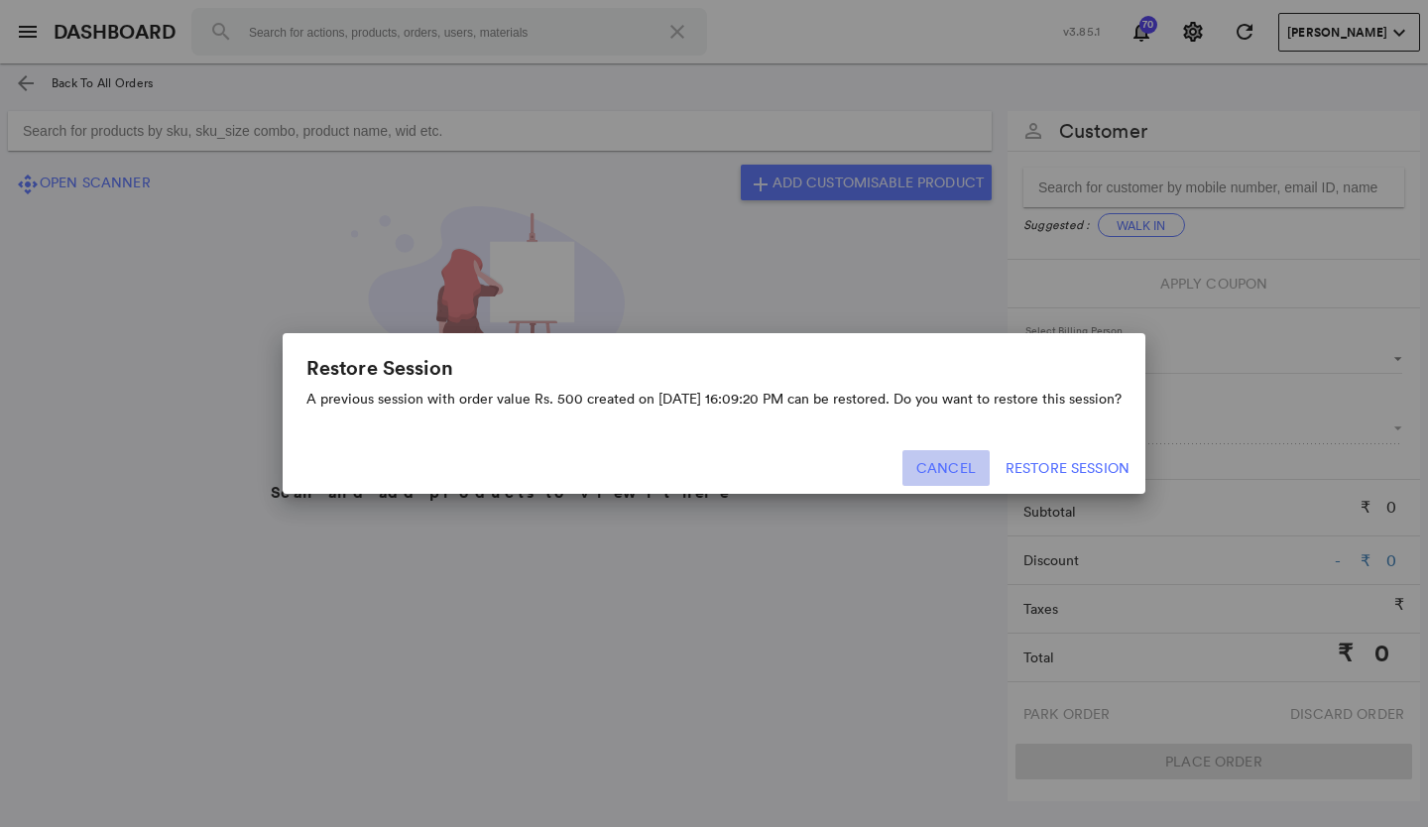
click at [941, 467] on button "Cancel" at bounding box center [945, 468] width 87 height 36
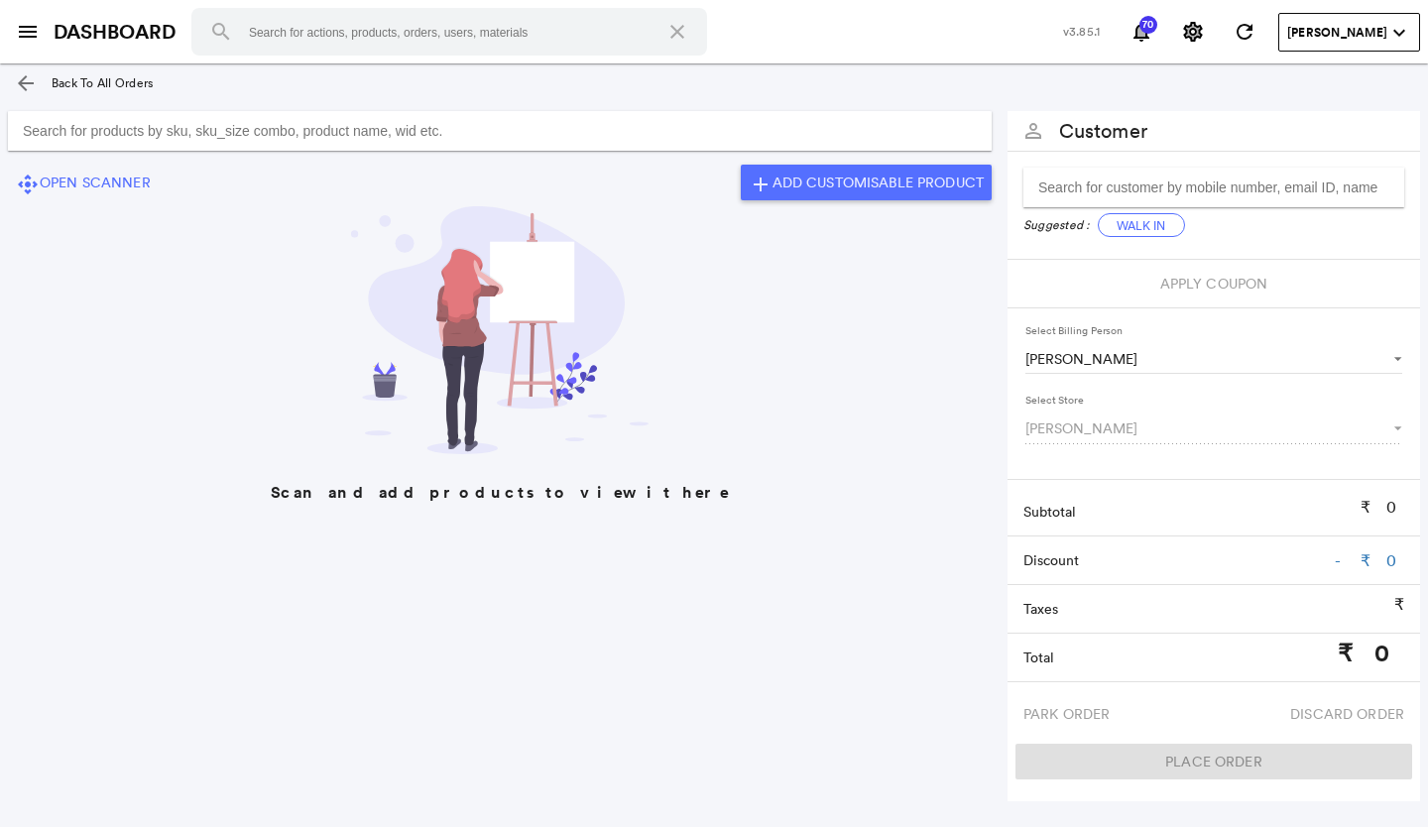
click at [598, 122] on input "Search for products by sku, sku_size combo, product name, wid etc." at bounding box center [499, 131] width 983 height 40
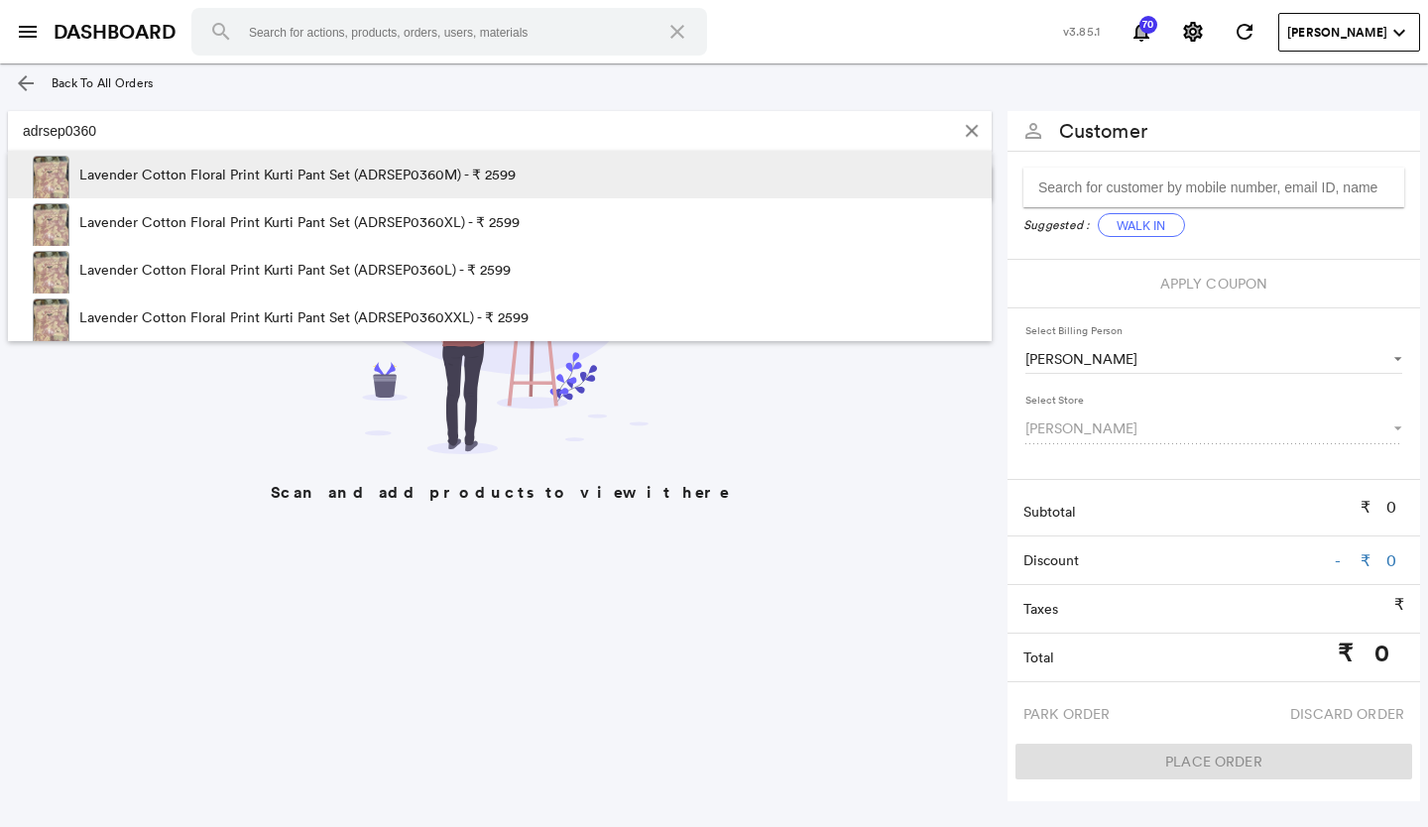
type input "adrsep0360"
click at [333, 165] on p "Lavender Cotton Floral Print Kurti Pant Set (ADRSEP0360M) - ₹ 2599" at bounding box center [297, 175] width 436 height 48
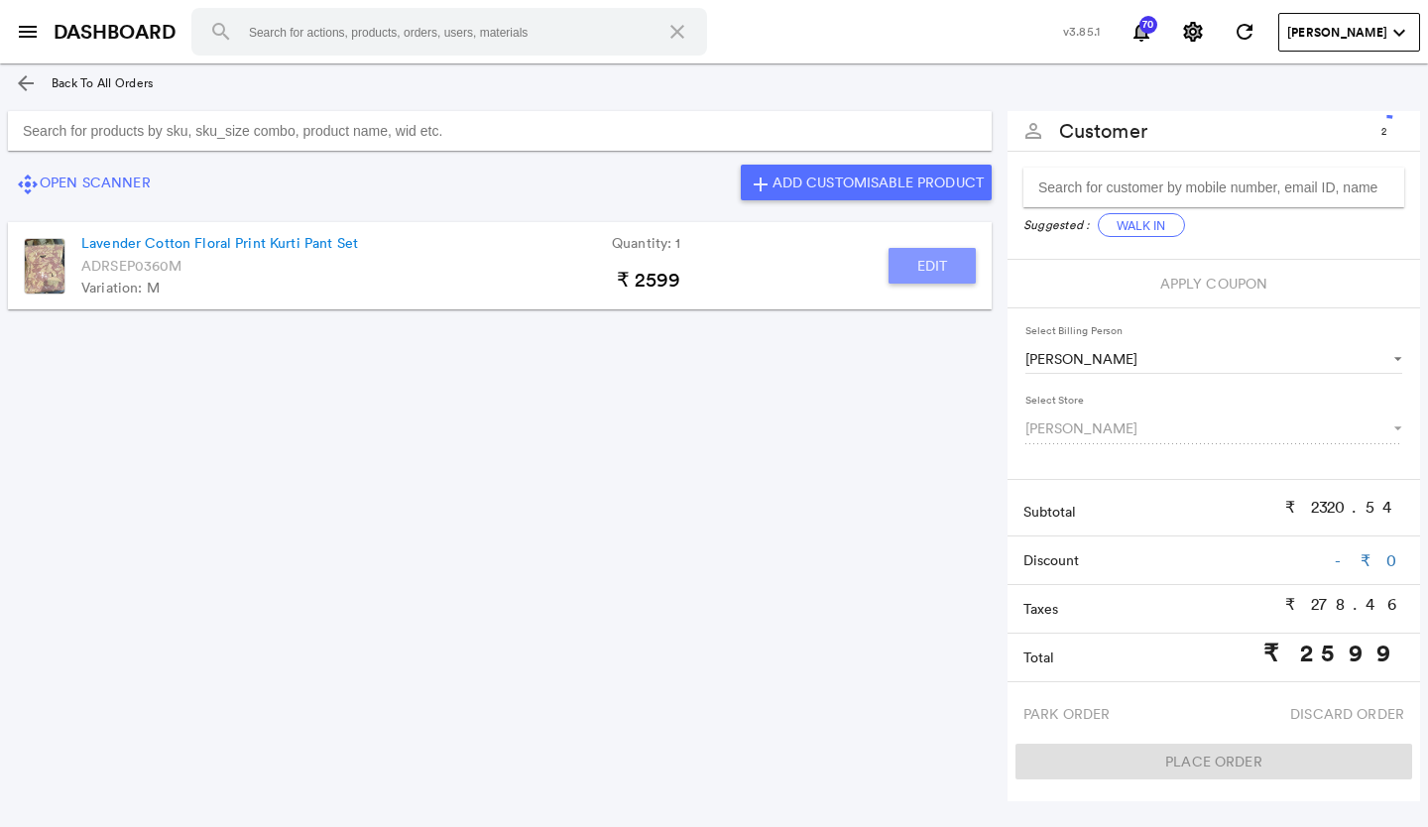
click at [934, 272] on button "Edit" at bounding box center [931, 266] width 87 height 36
type input "Lavender Cotton Floral Print Kurti Pant Set"
type input "1"
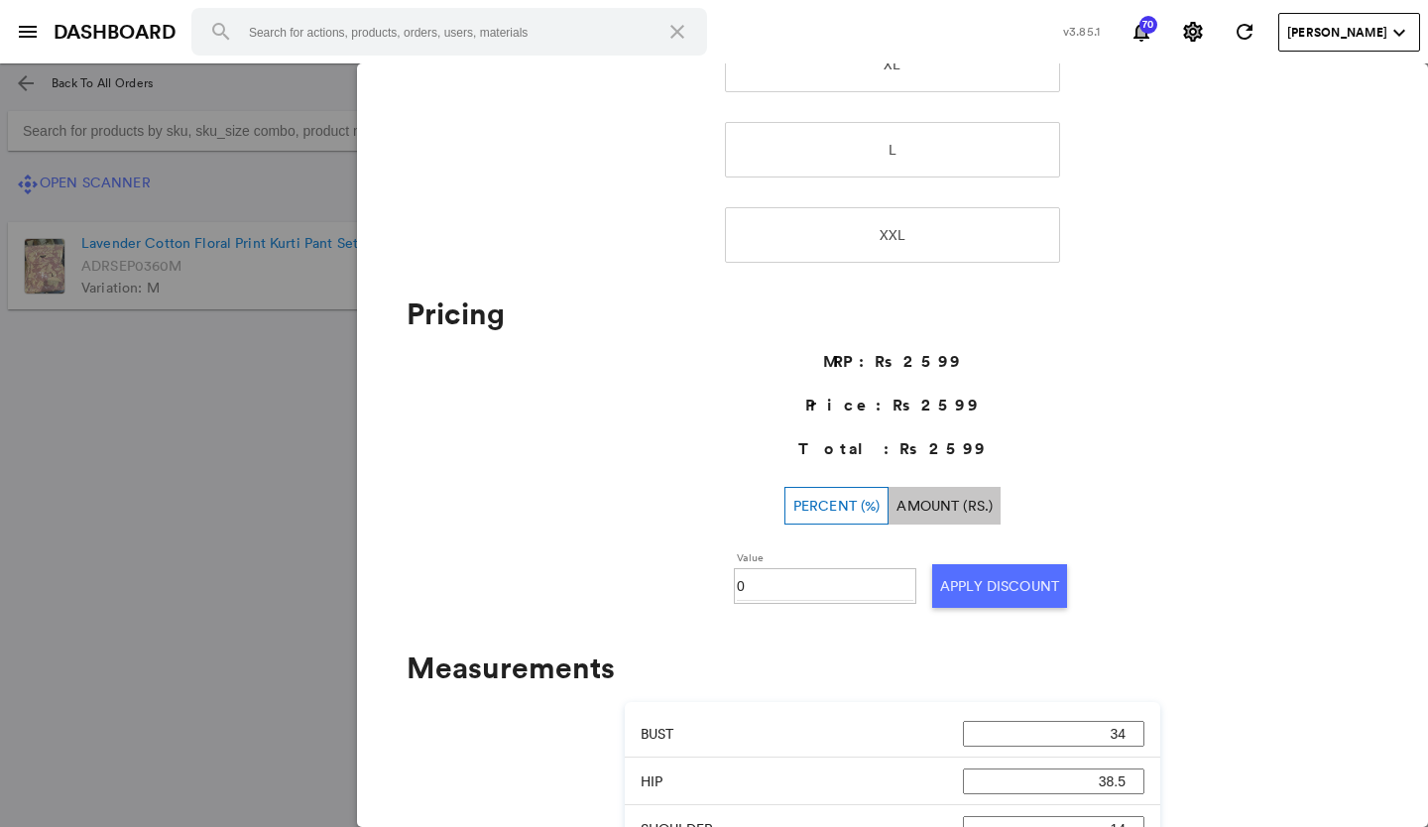
scroll to position [496, 0]
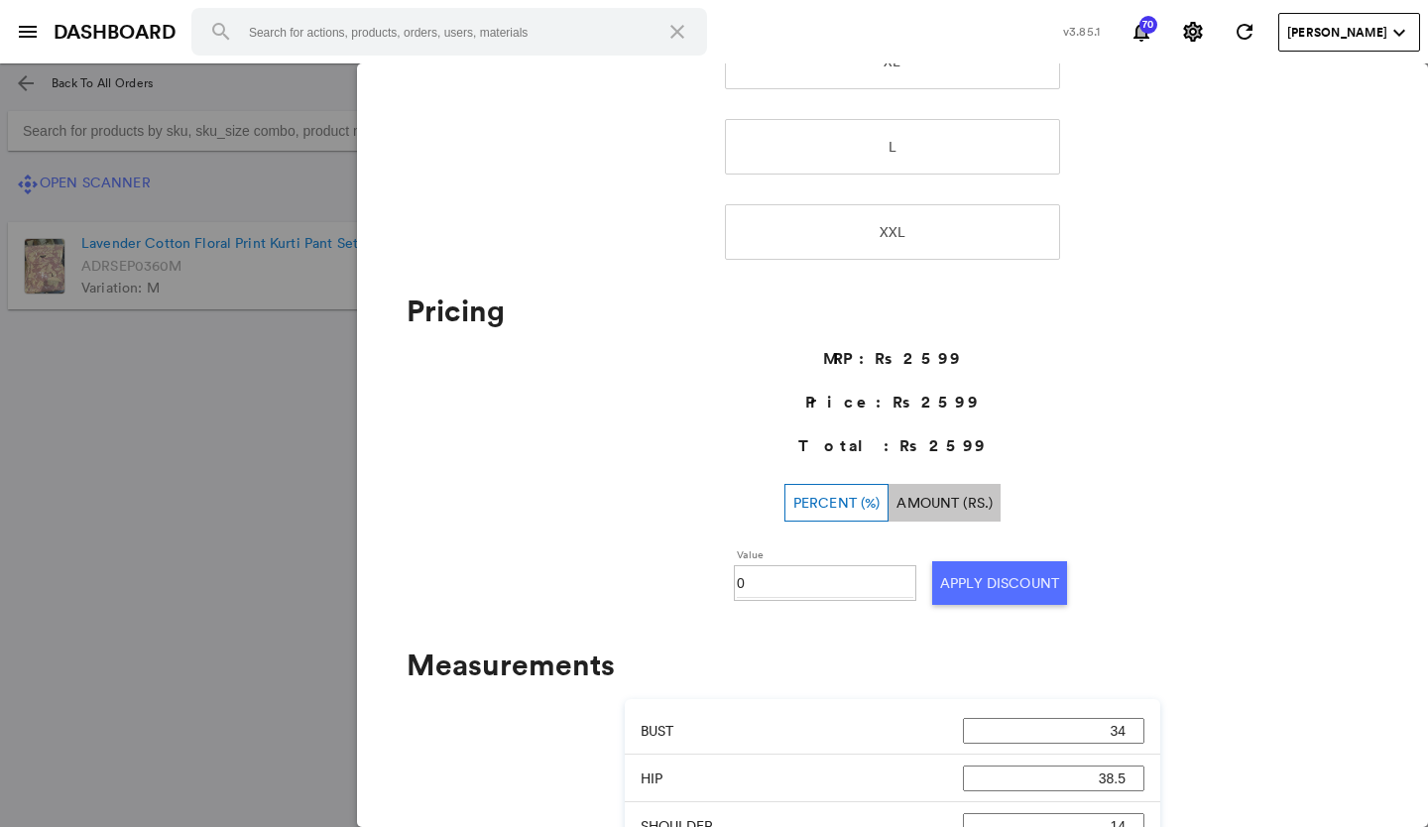
click at [802, 576] on input "0" at bounding box center [825, 583] width 176 height 30
click at [103, 370] on md-backdrop at bounding box center [714, 444] width 1428 height 763
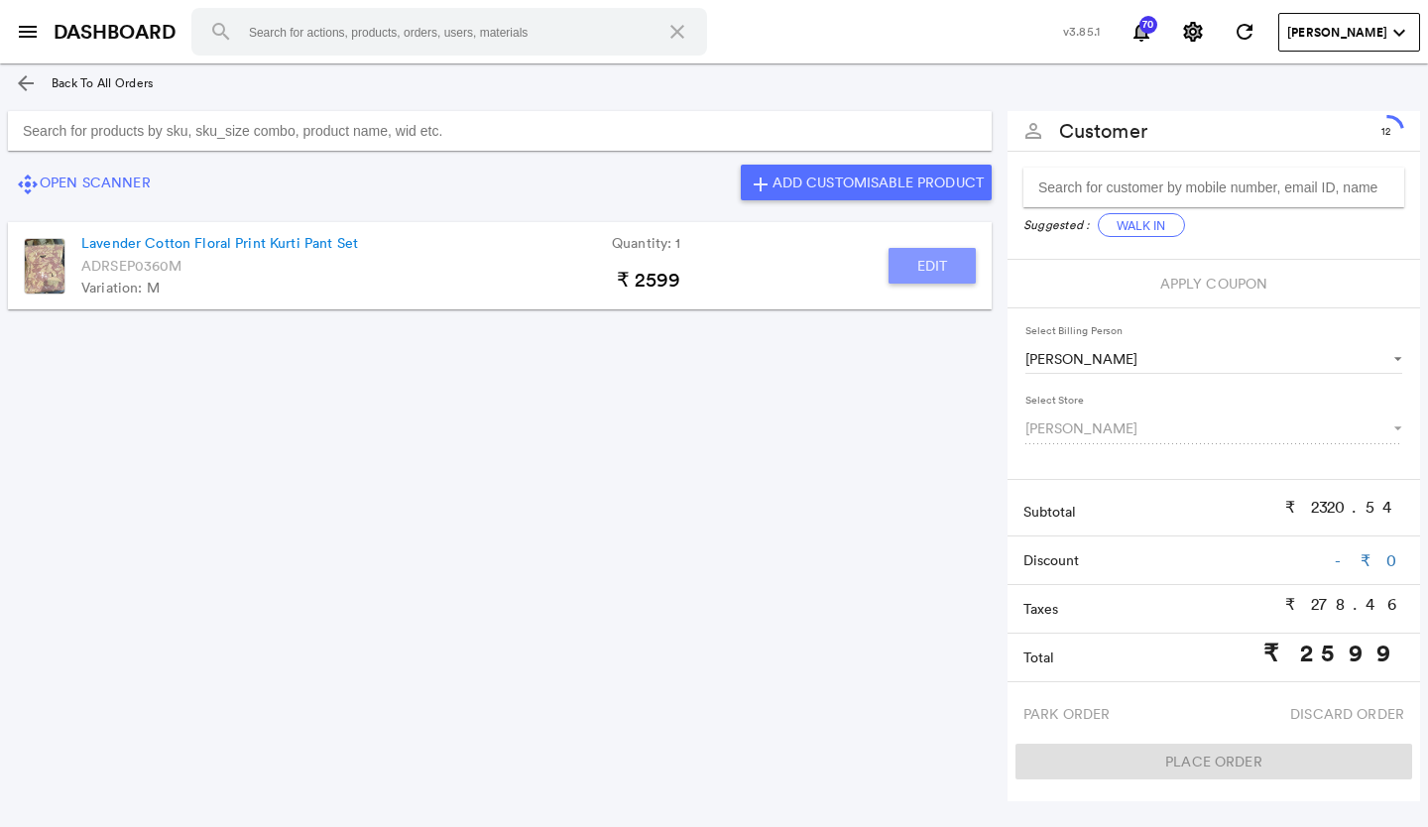
click at [942, 267] on button "Edit" at bounding box center [931, 266] width 87 height 36
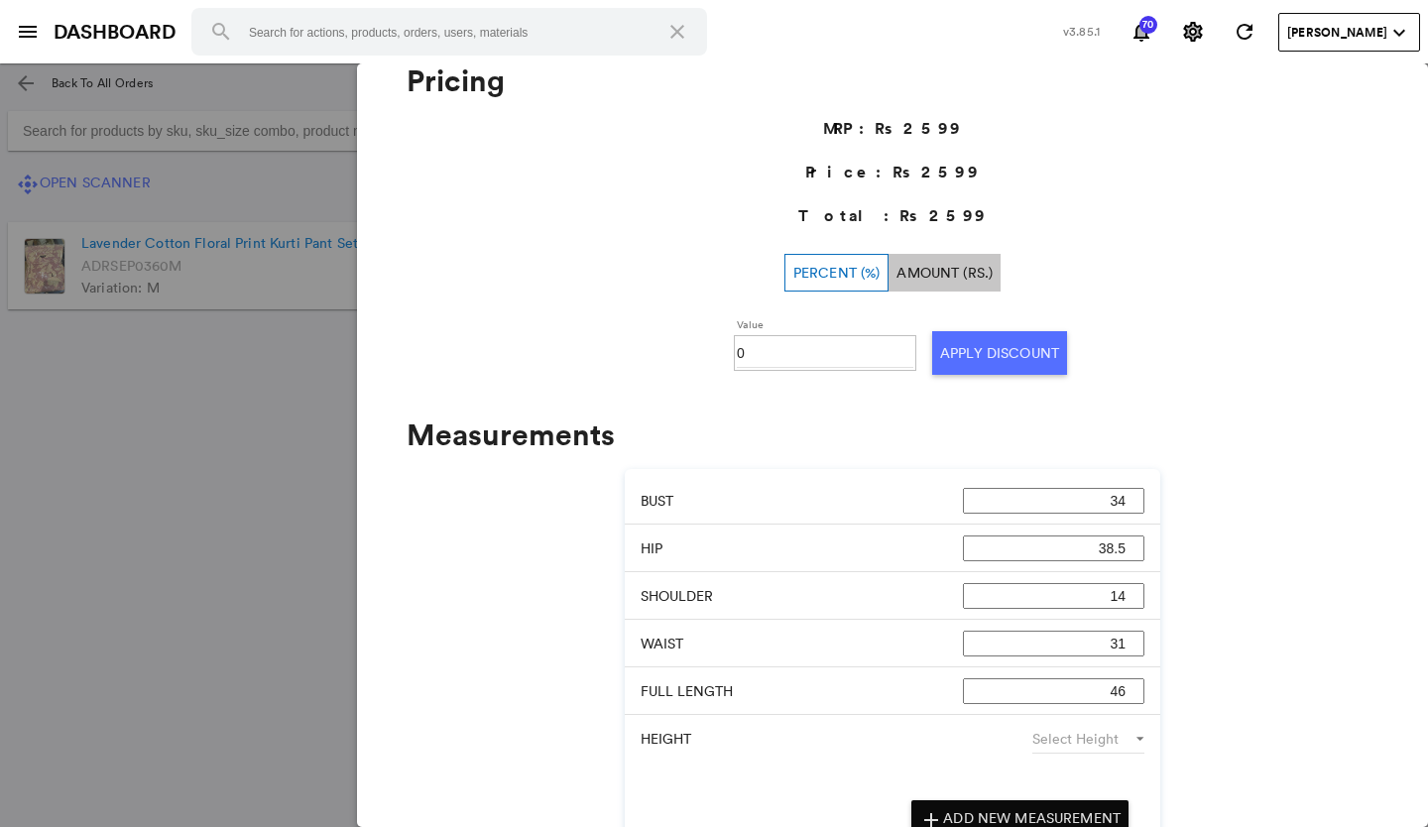
scroll to position [772, 0]
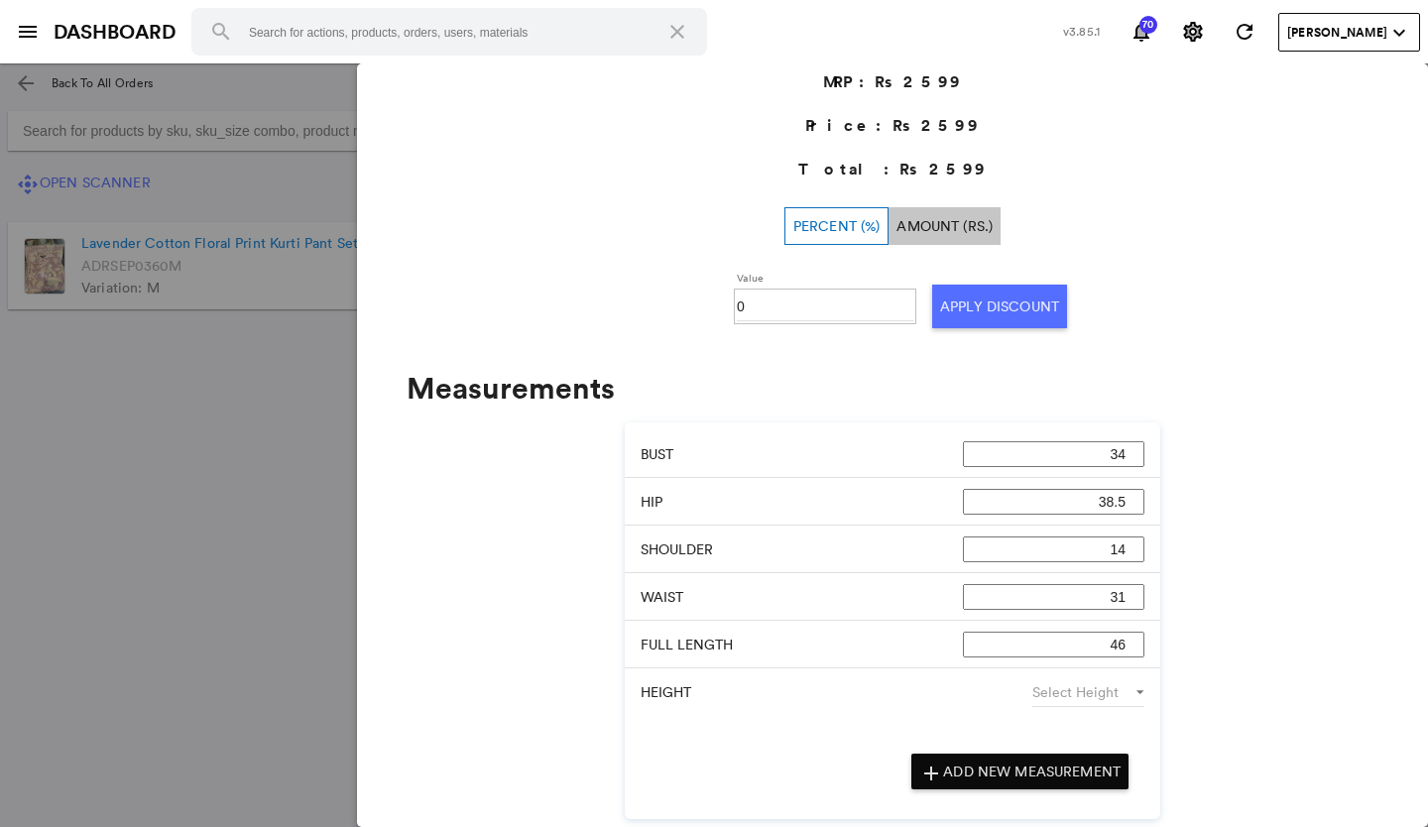
click at [785, 310] on input "0" at bounding box center [825, 306] width 176 height 30
type input "030"
click at [997, 301] on button "Apply Discount" at bounding box center [999, 307] width 135 height 44
click at [242, 449] on md-backdrop at bounding box center [714, 444] width 1428 height 763
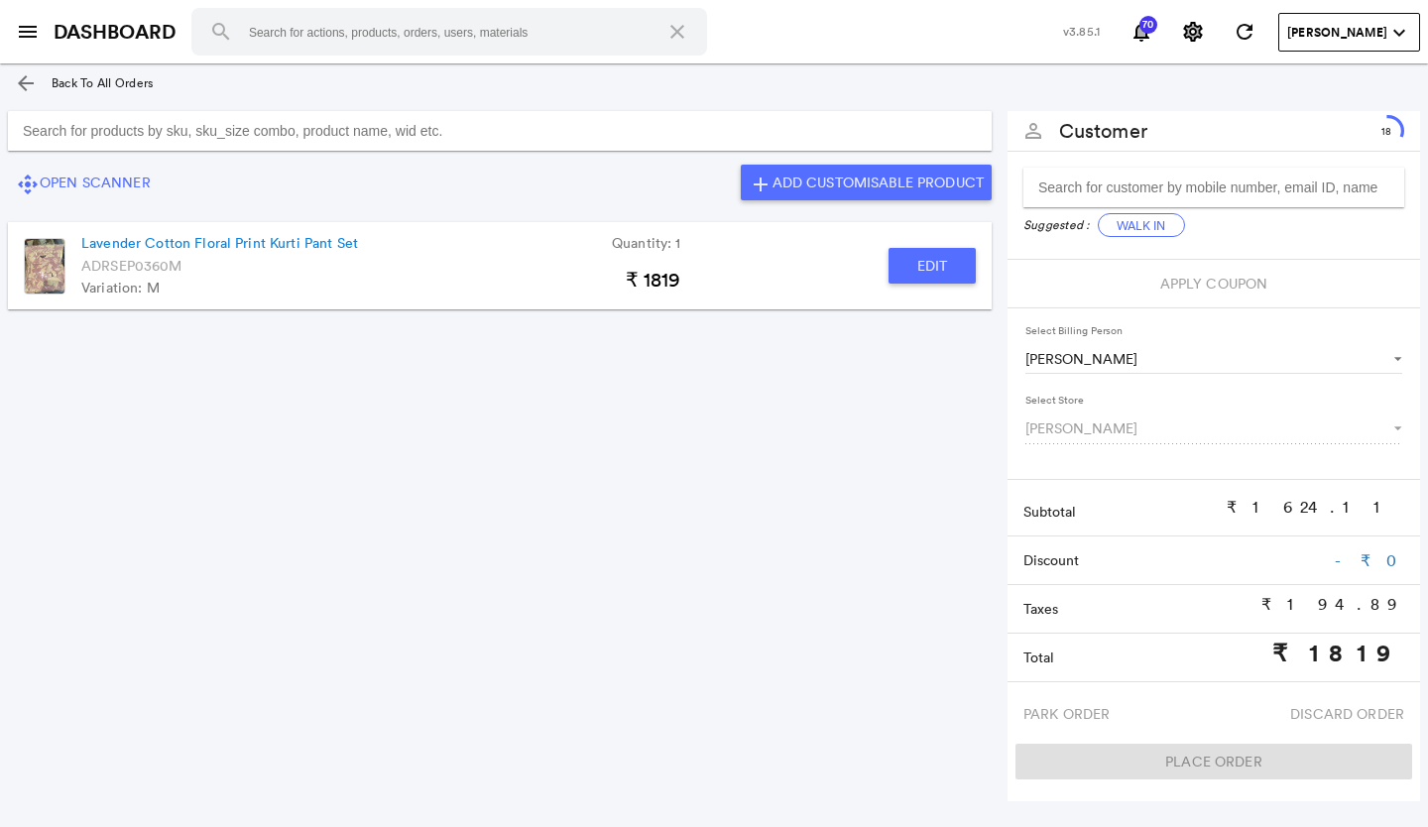
click at [335, 117] on input "Search for products by sku, sku_size combo, product name, wid etc." at bounding box center [499, 131] width 983 height 40
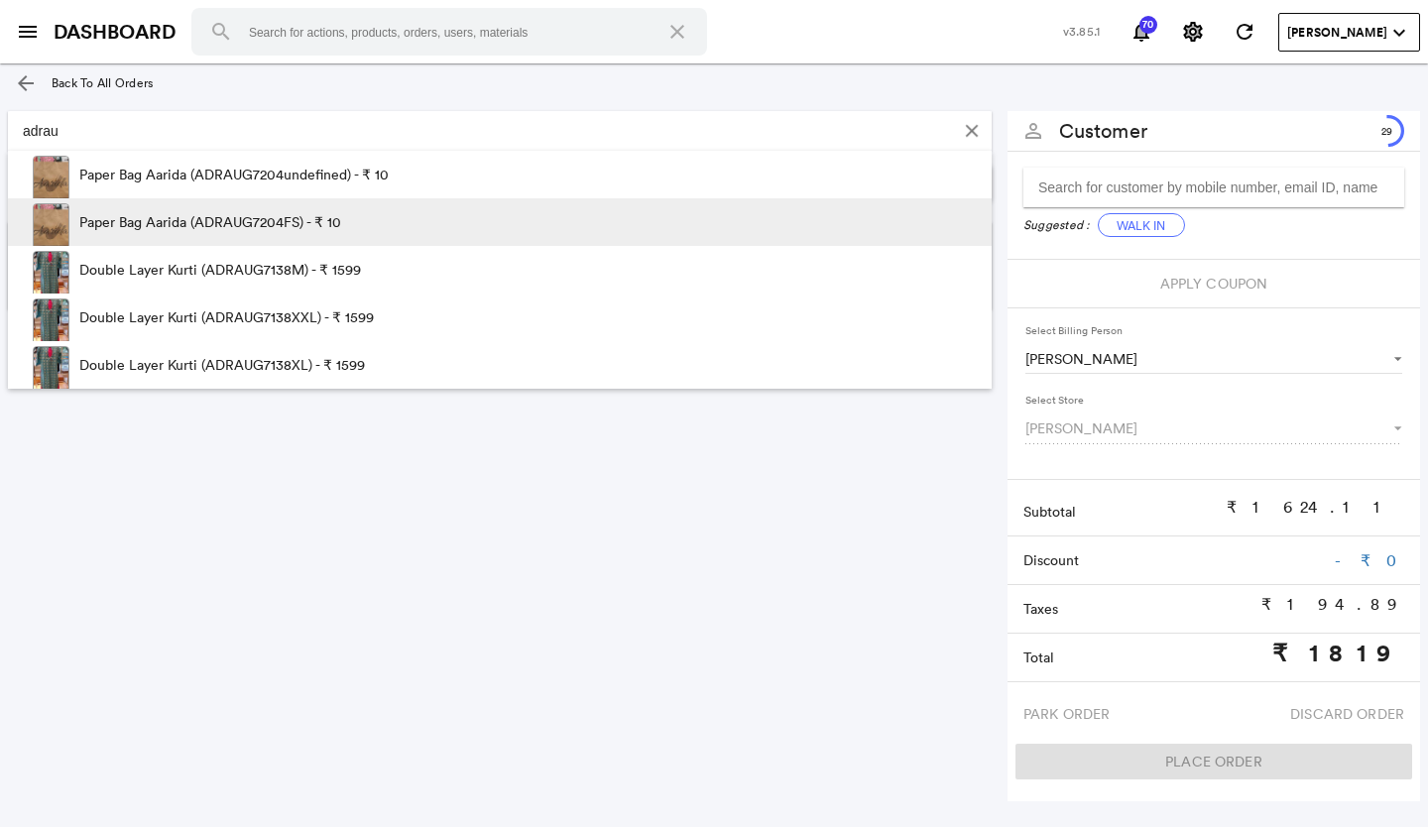
type input "adrau"
click at [228, 217] on p "Paper Bag Aarida (ADRAUG7204FS) - ₹ 10" at bounding box center [210, 222] width 262 height 48
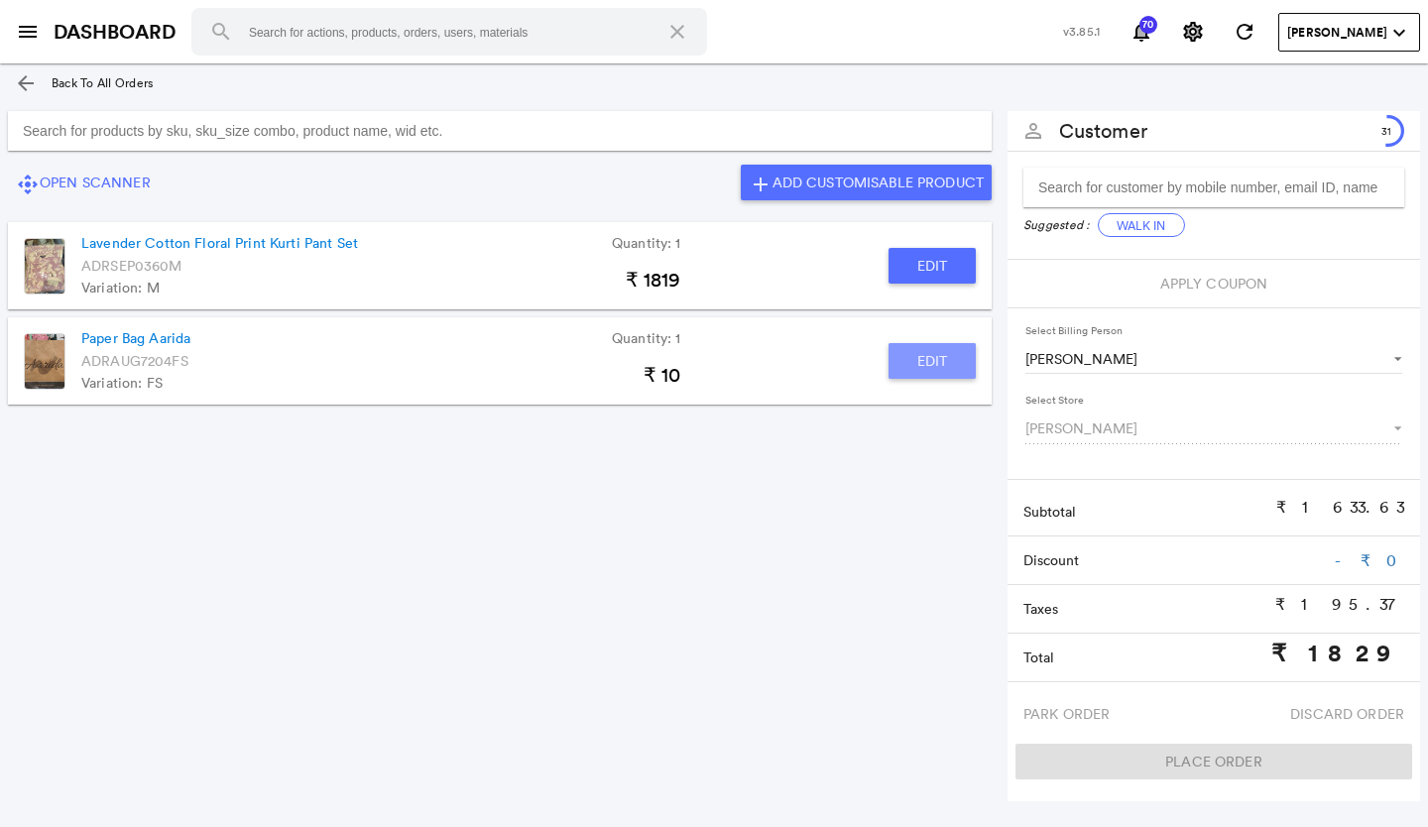
click at [950, 354] on button "Edit" at bounding box center [931, 361] width 87 height 36
type input "Paper Bag Aarida"
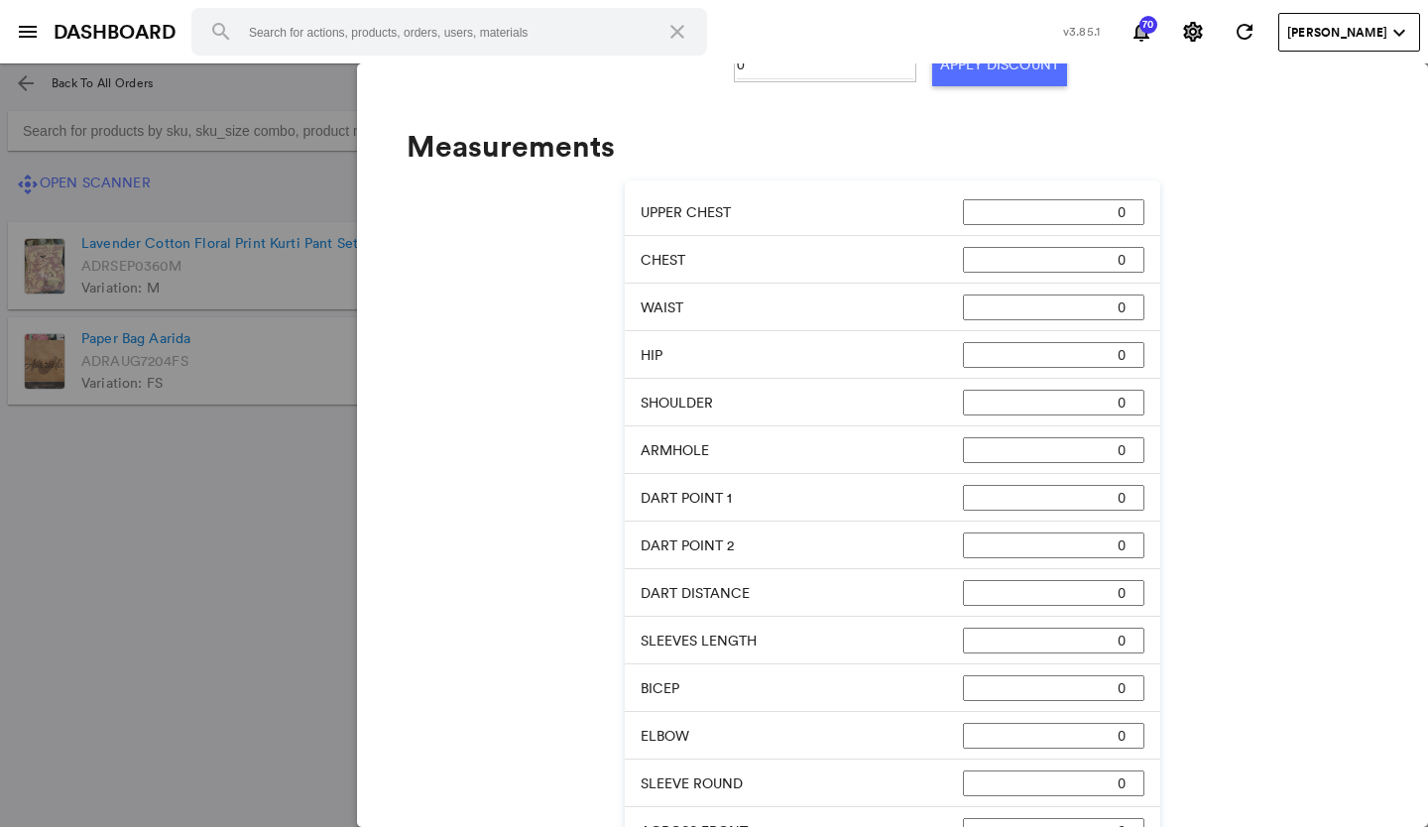
scroll to position [674, 0]
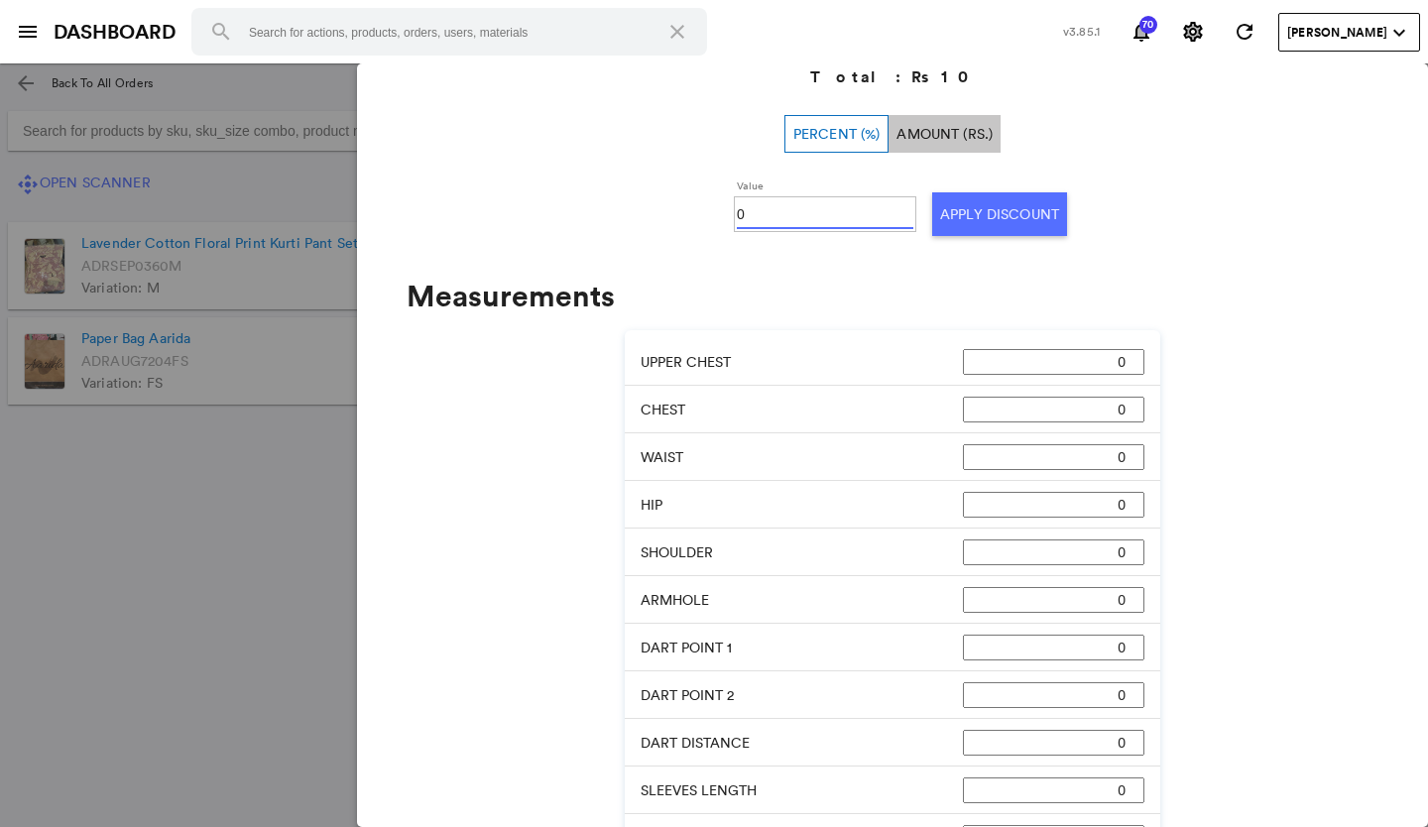
click at [751, 206] on input "0" at bounding box center [825, 214] width 176 height 30
type input "0100"
click at [965, 202] on button "Apply Discount" at bounding box center [999, 214] width 135 height 44
click at [169, 518] on md-backdrop at bounding box center [714, 444] width 1428 height 763
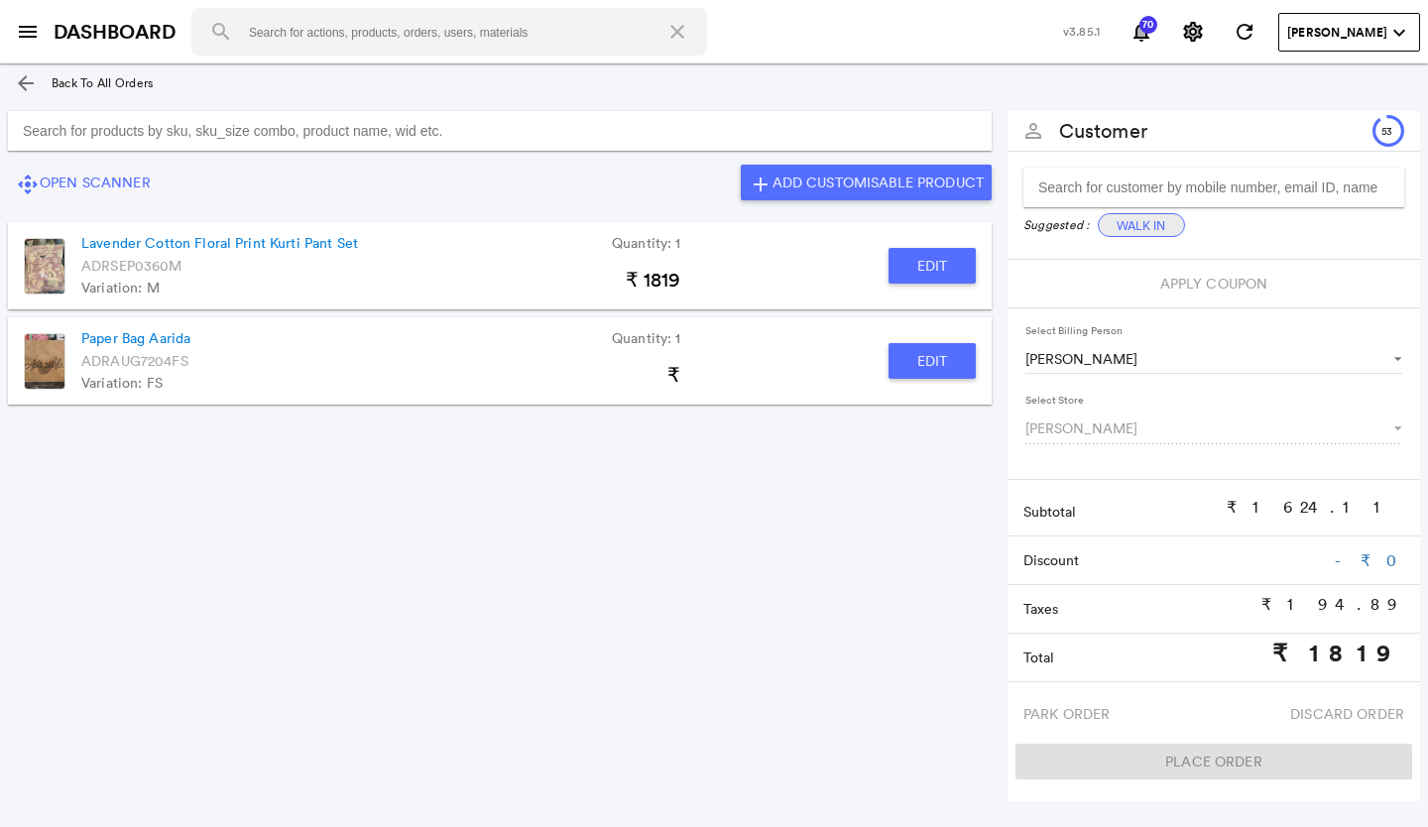
click at [1107, 225] on button "Walk In" at bounding box center [1141, 225] width 87 height 24
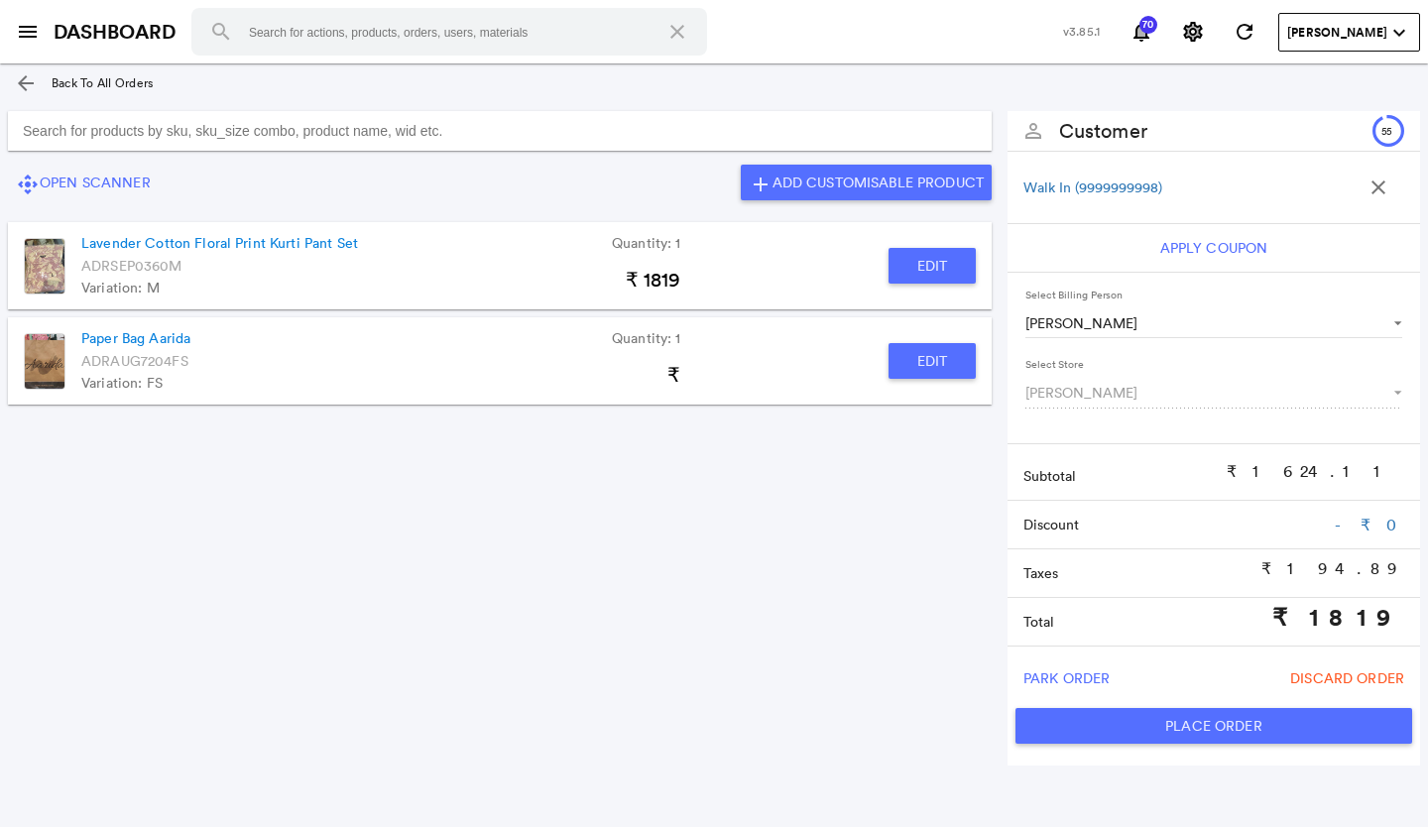
click at [1163, 728] on button "Place Order" at bounding box center [1213, 726] width 397 height 36
type input "1819"
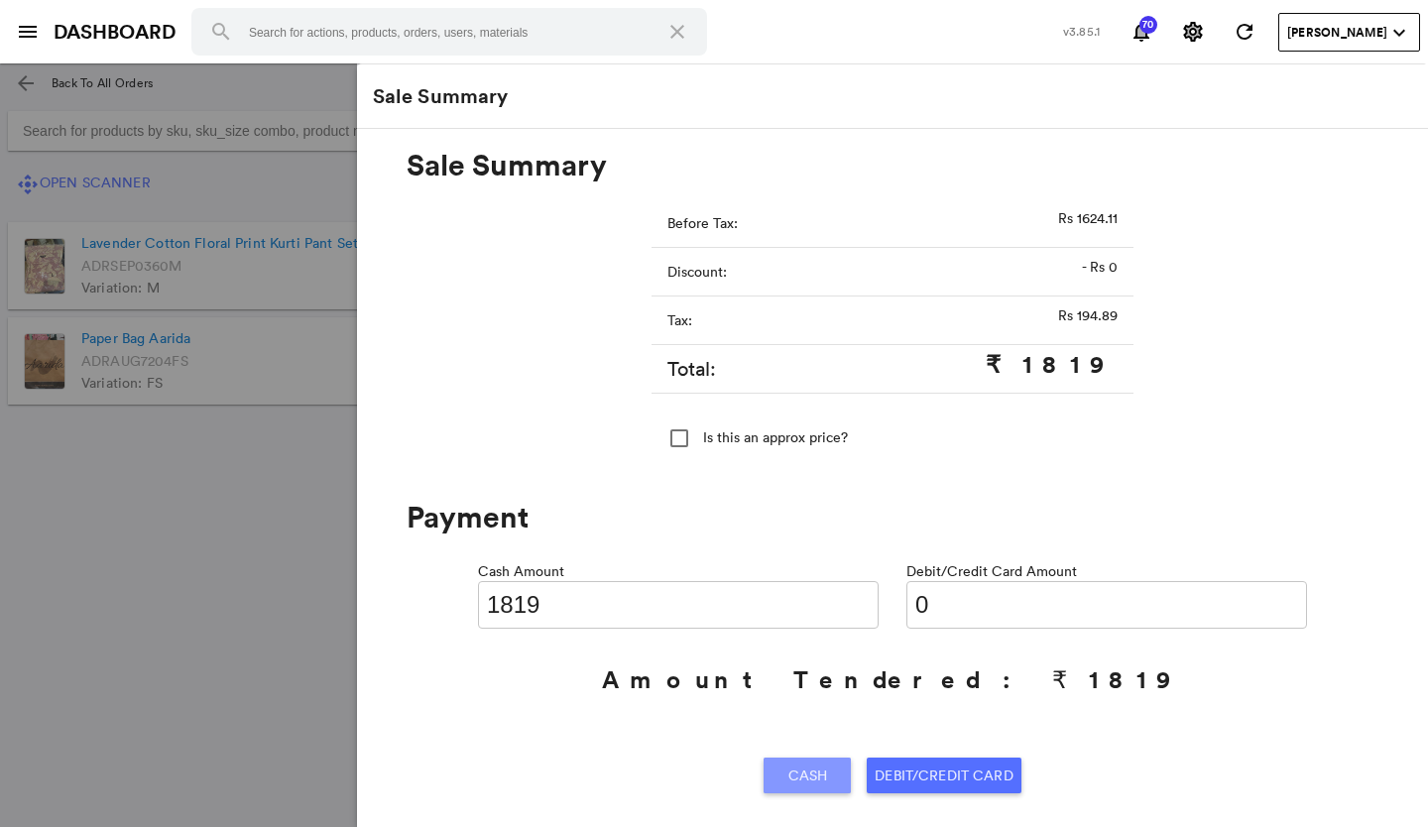
click at [818, 771] on span "Cash" at bounding box center [808, 775] width 40 height 36
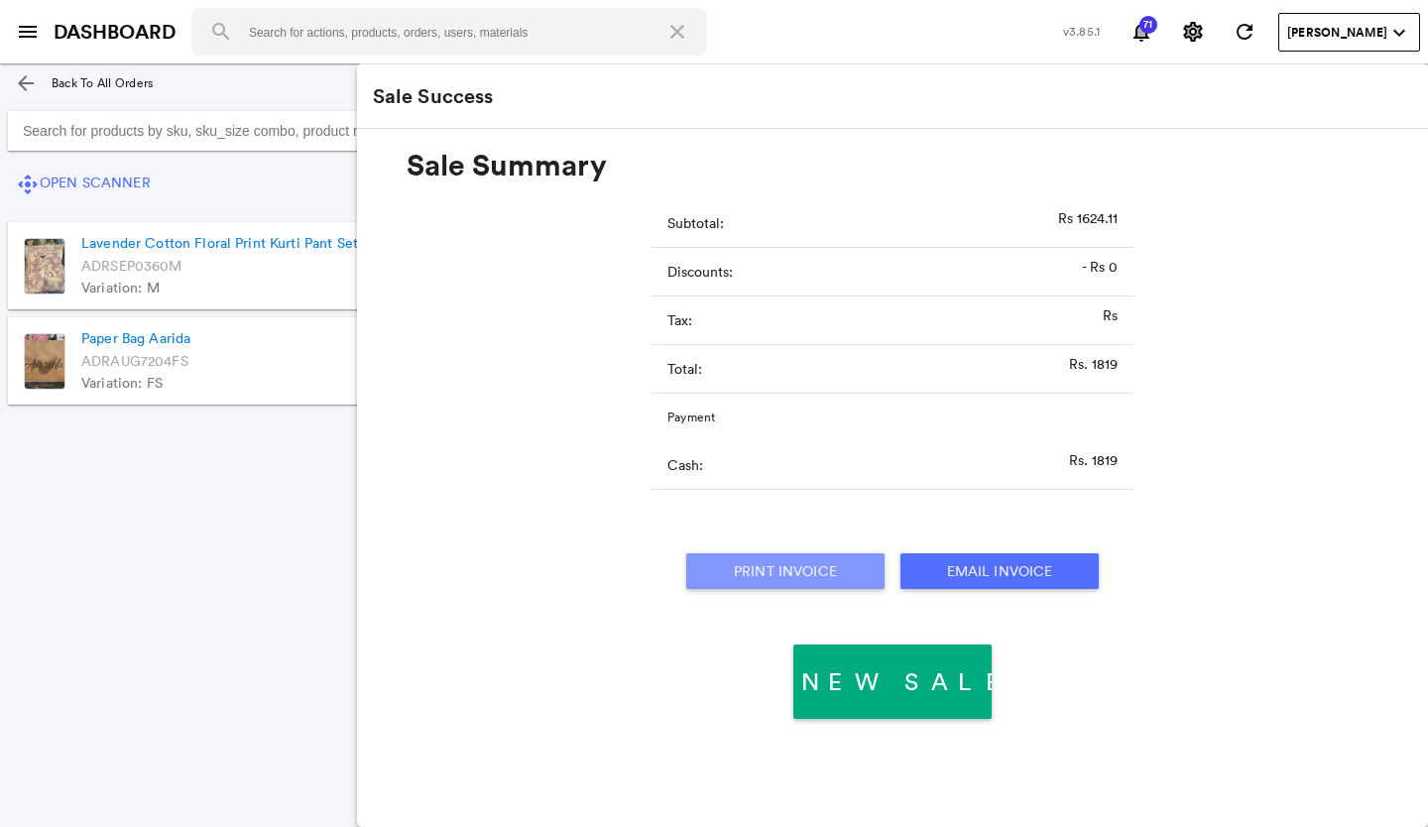
click at [818, 570] on button "Print Invoice" at bounding box center [785, 571] width 198 height 36
click at [167, 456] on section "control_camera Open Scanner add Add Customisable Product Lavender Cotton Floral…" at bounding box center [499, 430] width 999 height 654
click at [71, 631] on section "control_camera Open Scanner add Add Customisable Product Lavender Cotton Floral…" at bounding box center [499, 430] width 999 height 654
click at [225, 93] on div "arrow_back Back To All Orders" at bounding box center [714, 83] width 1428 height 40
click at [16, 24] on md-icon "menu" at bounding box center [28, 32] width 24 height 24
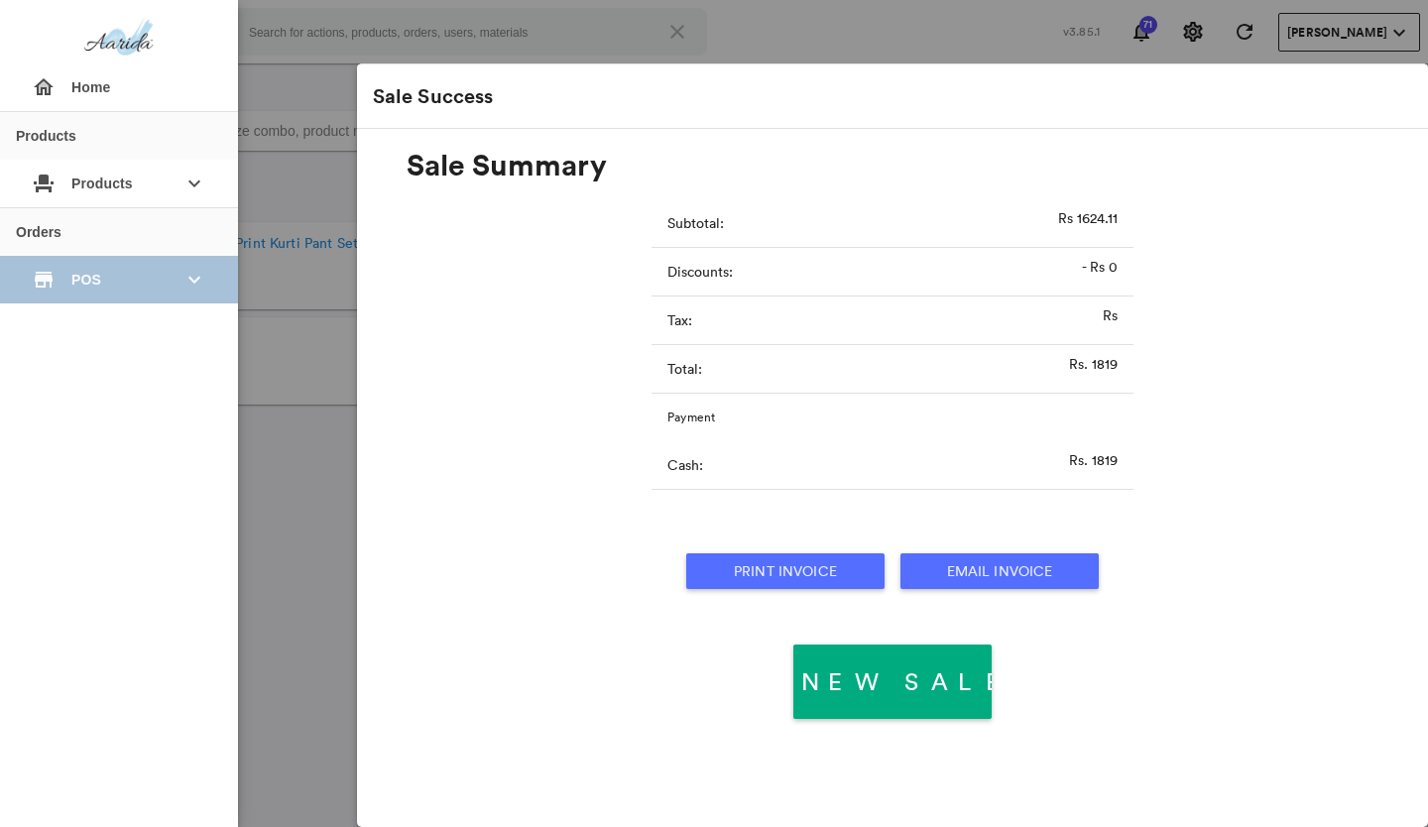
click at [65, 269] on div "store POS keyboard_arrow_down" at bounding box center [119, 280] width 206 height 48
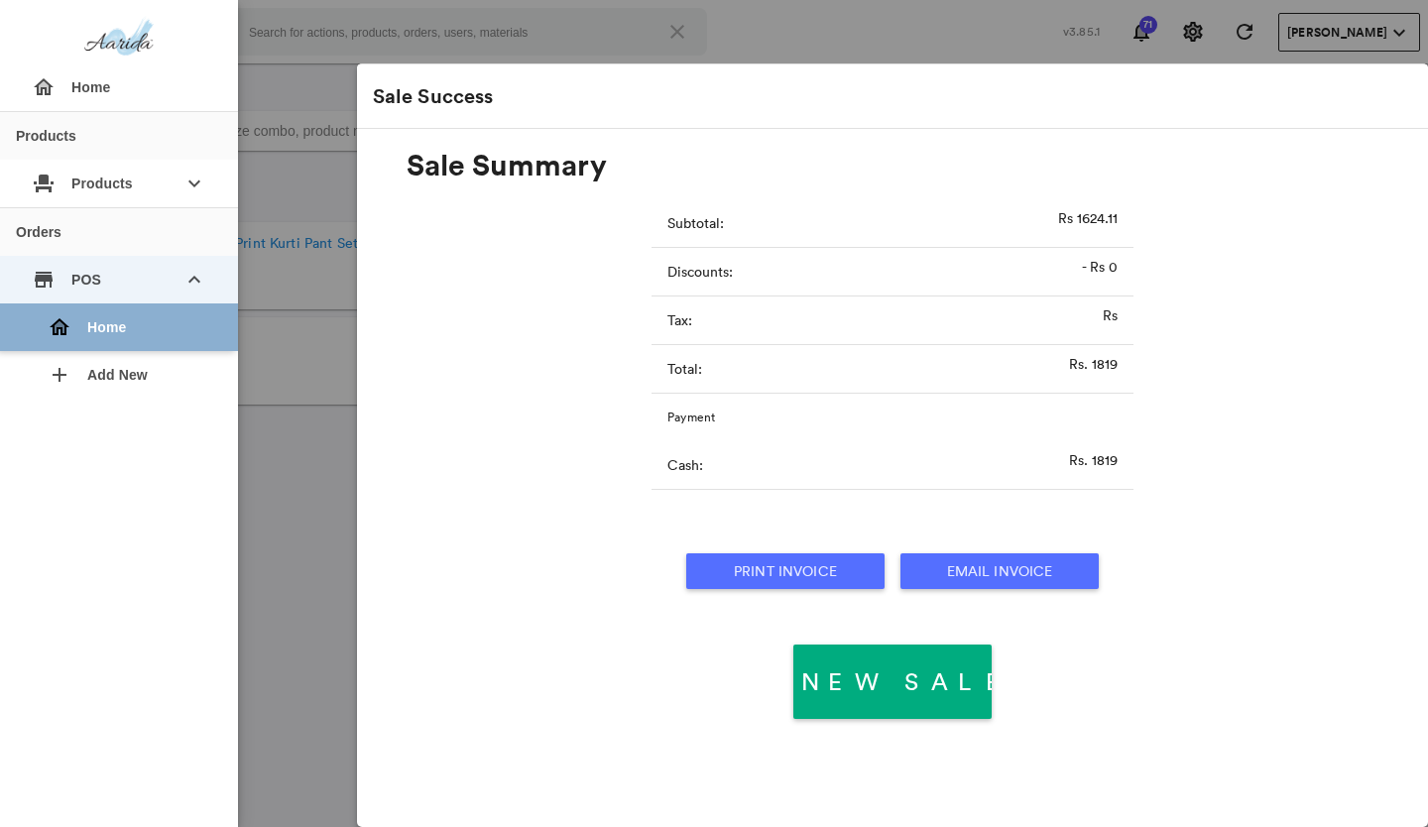
click at [71, 329] on div "home Home" at bounding box center [127, 327] width 190 height 48
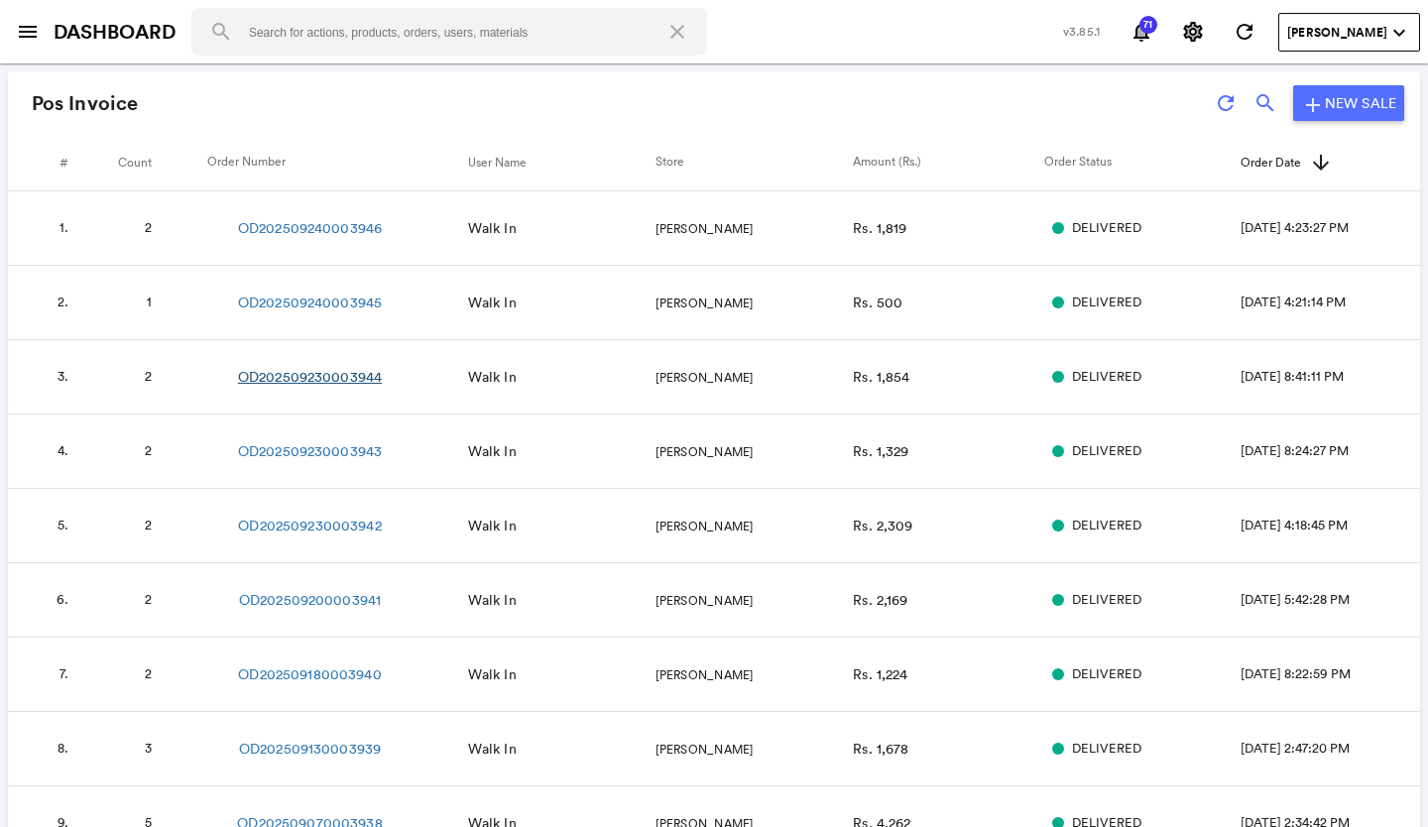
click at [322, 371] on link "OD202509230003944" at bounding box center [310, 377] width 144 height 20
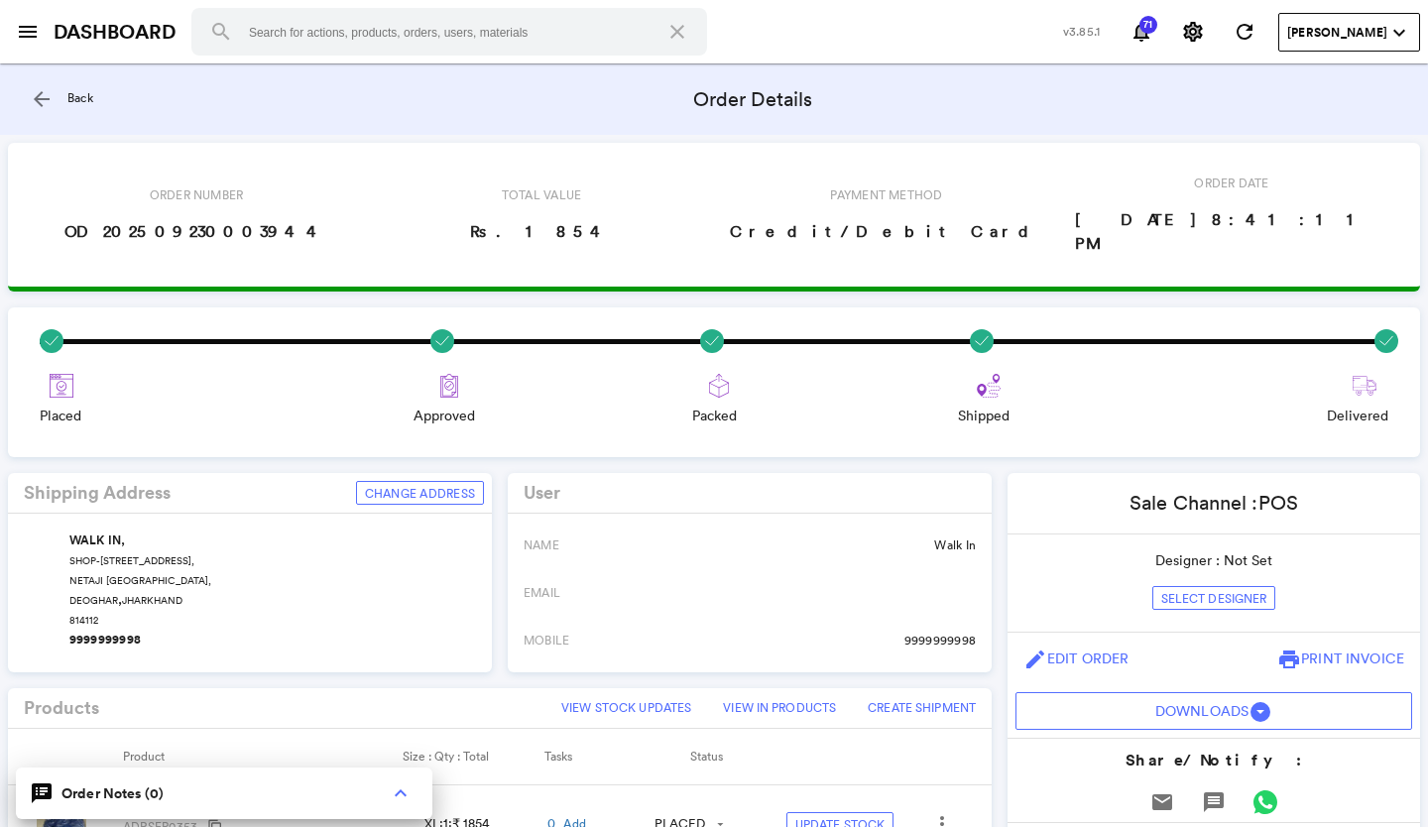
click at [38, 90] on md-icon "arrow_back" at bounding box center [42, 99] width 24 height 24
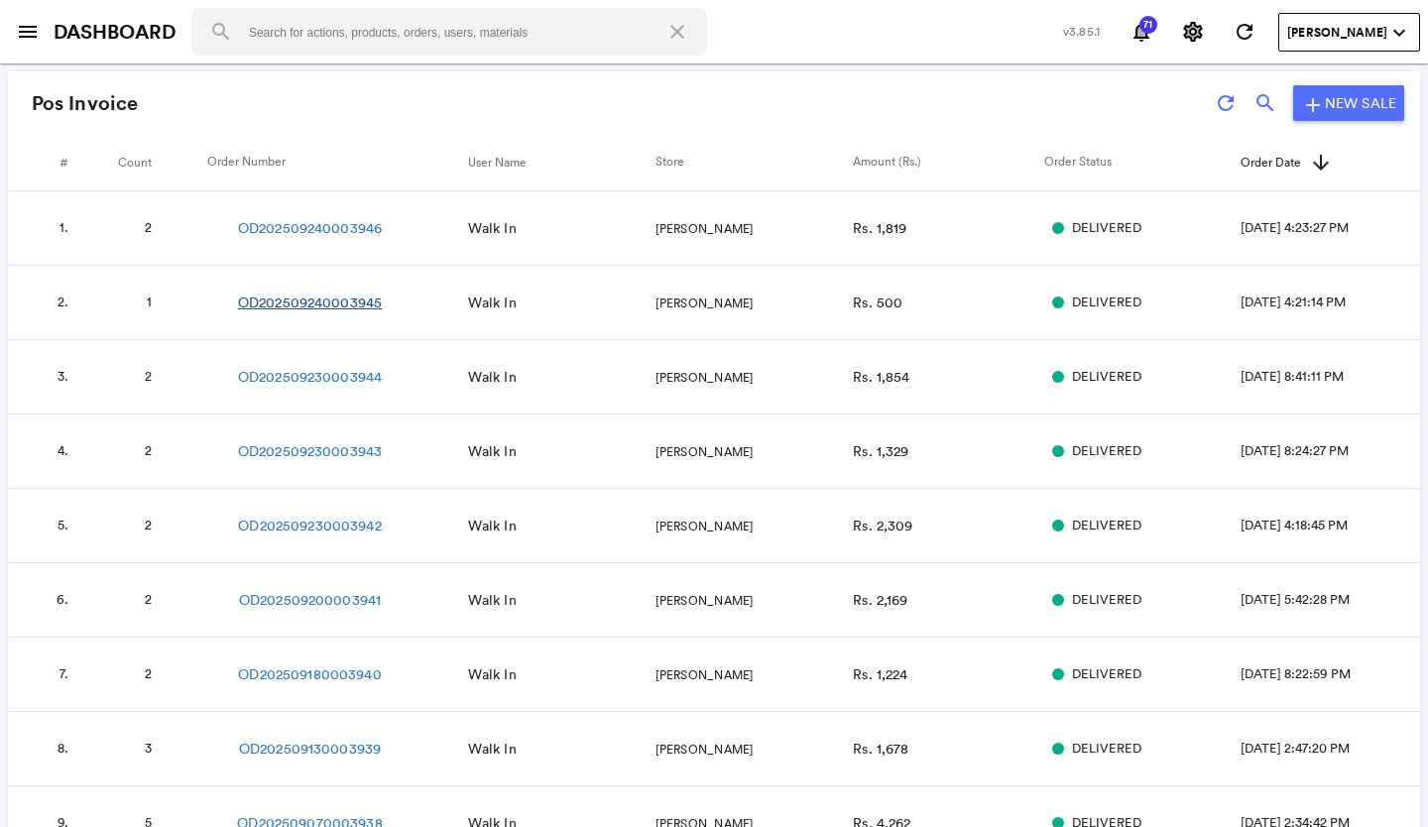
click at [323, 302] on link "OD202509240003945" at bounding box center [310, 302] width 144 height 20
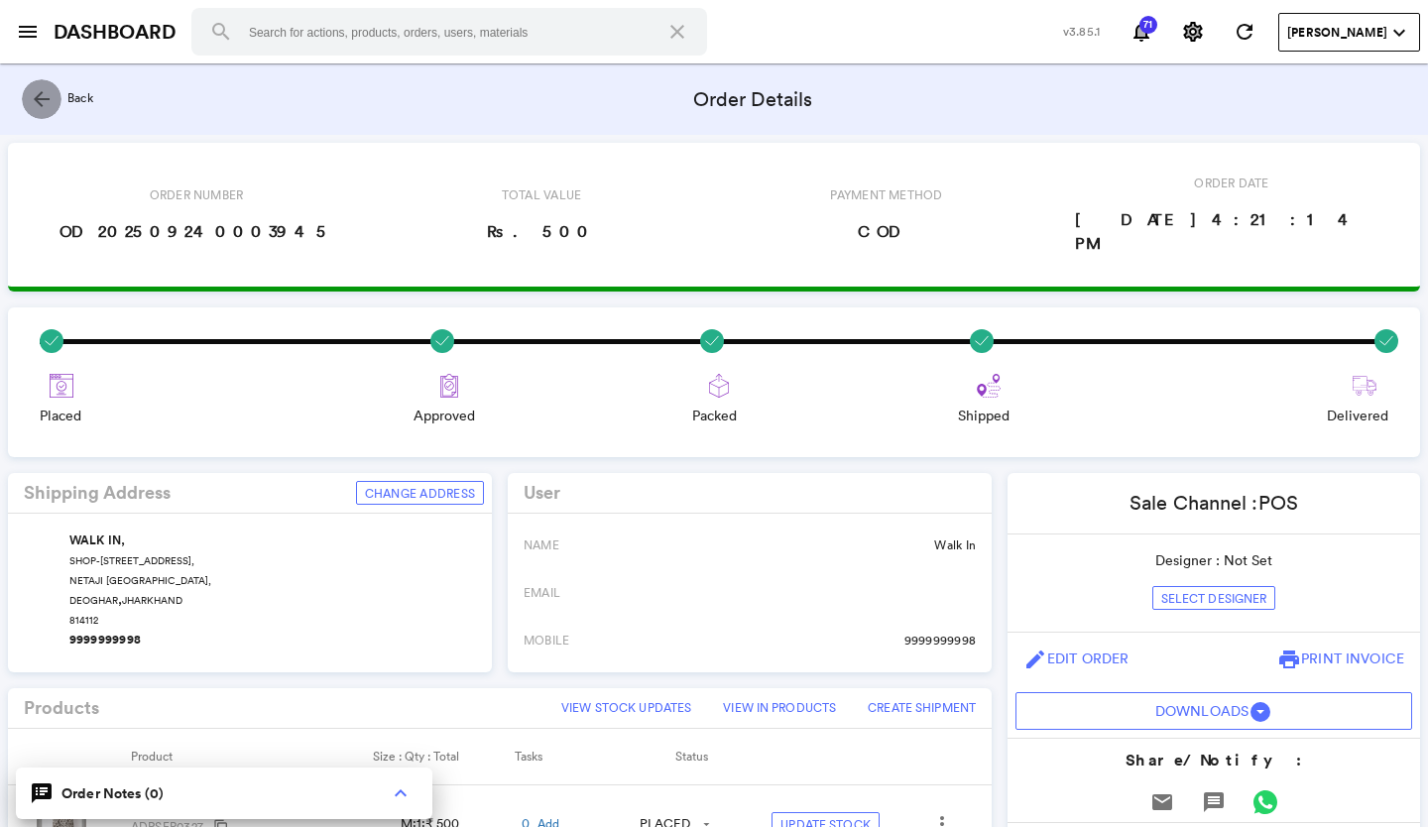
click at [43, 101] on md-icon "arrow_back" at bounding box center [42, 99] width 24 height 24
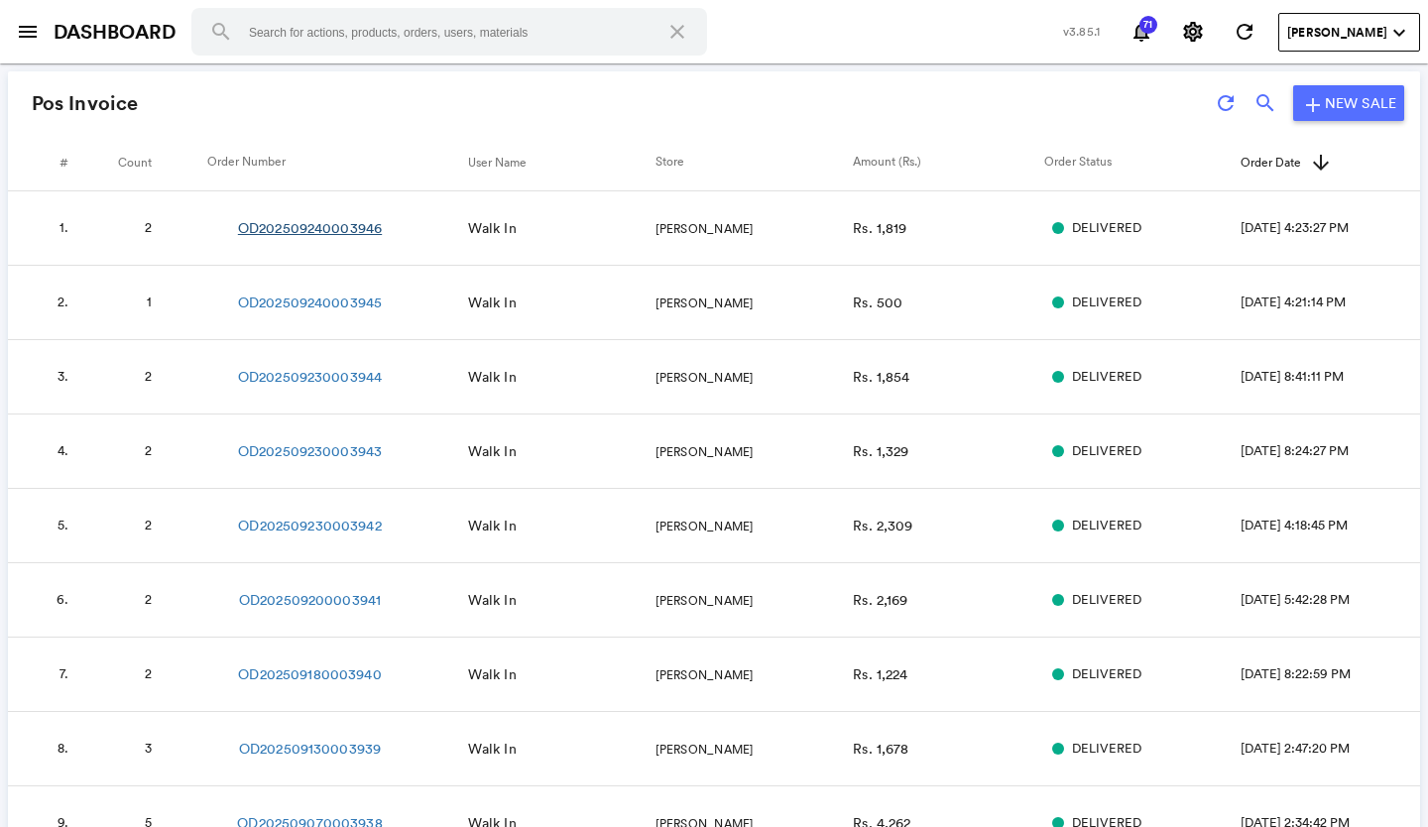
click at [348, 229] on link "OD202509240003946" at bounding box center [310, 228] width 144 height 20
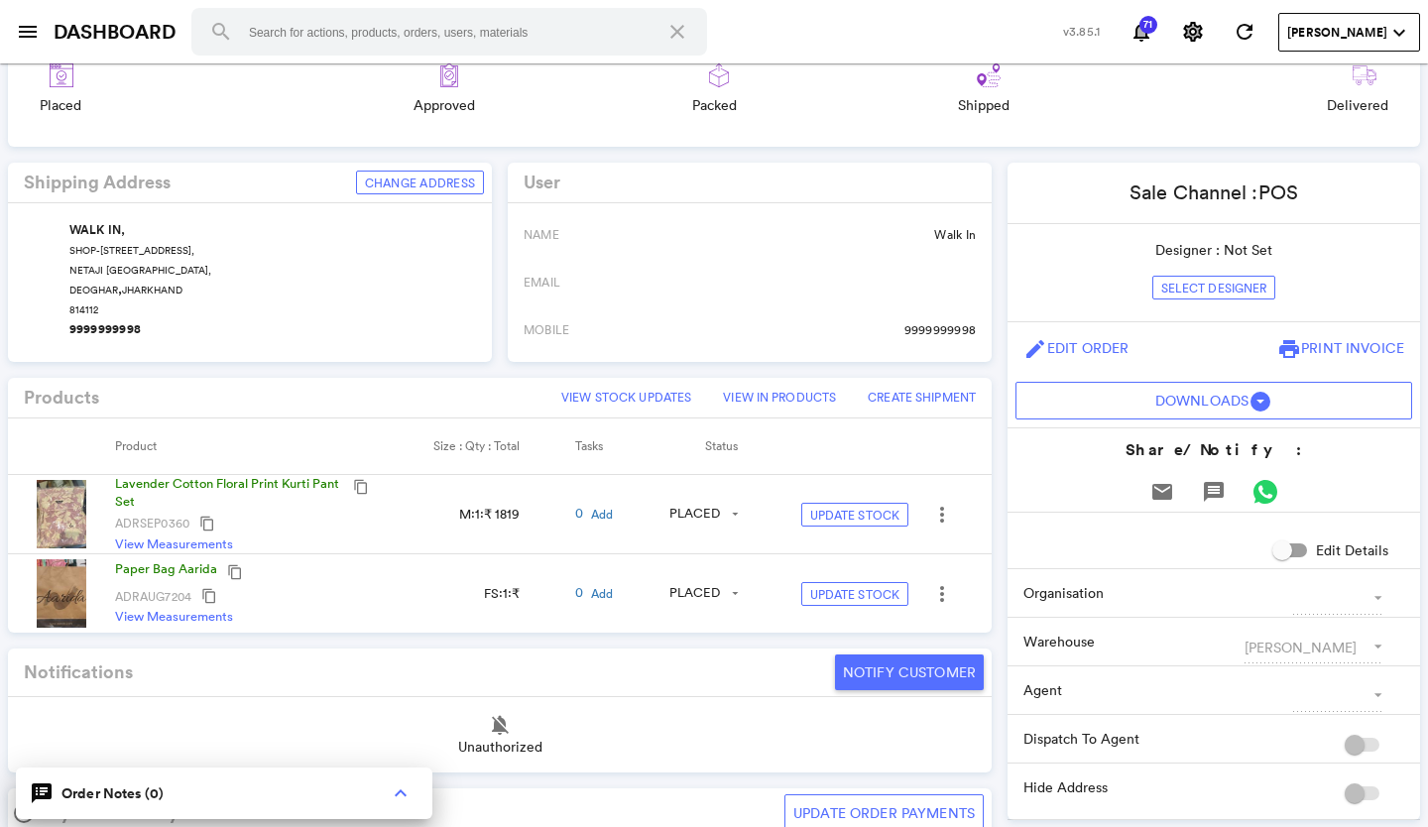
scroll to position [297, 0]
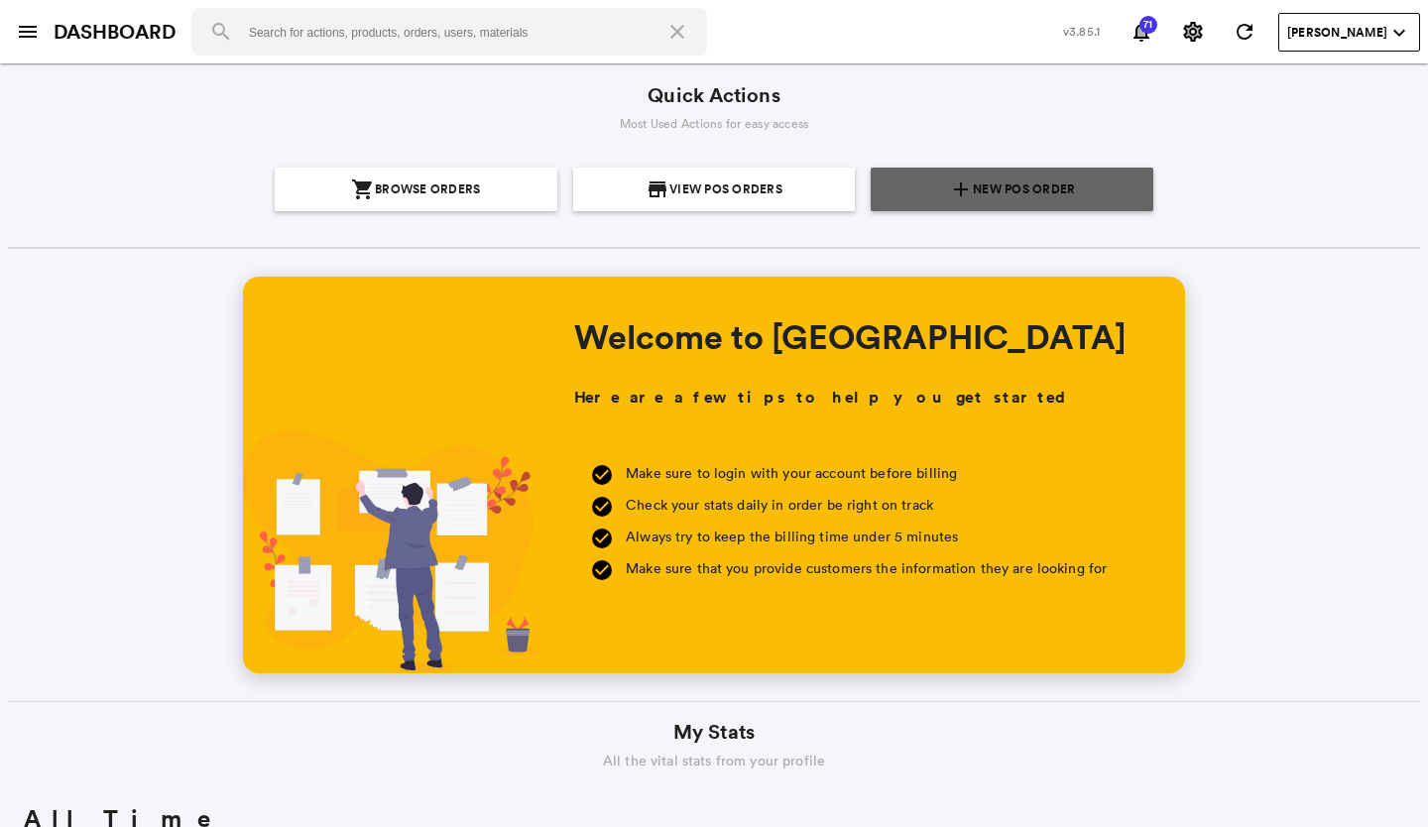
click at [949, 178] on md-icon "add" at bounding box center [961, 189] width 24 height 24
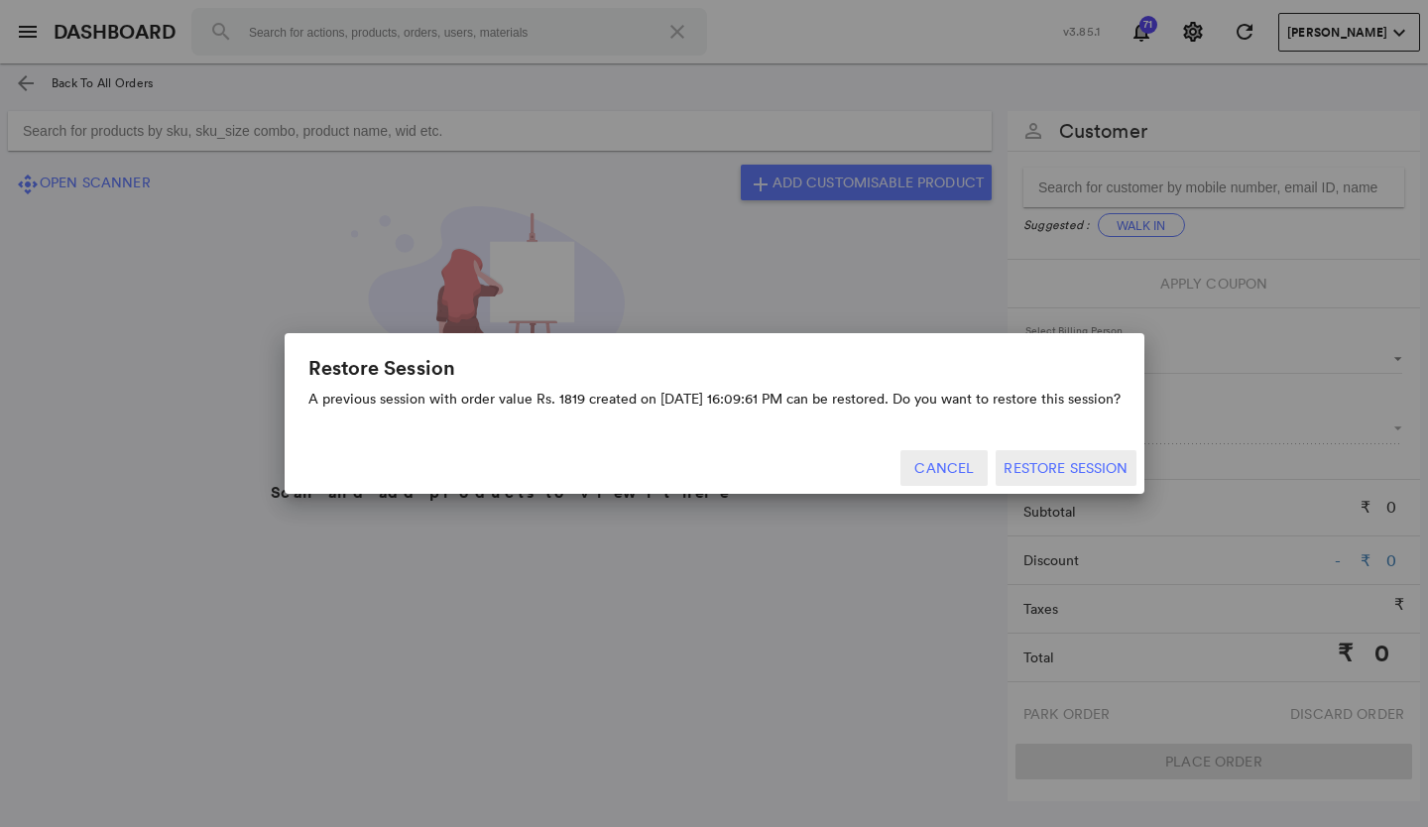
click at [927, 463] on button "Cancel" at bounding box center [943, 468] width 87 height 36
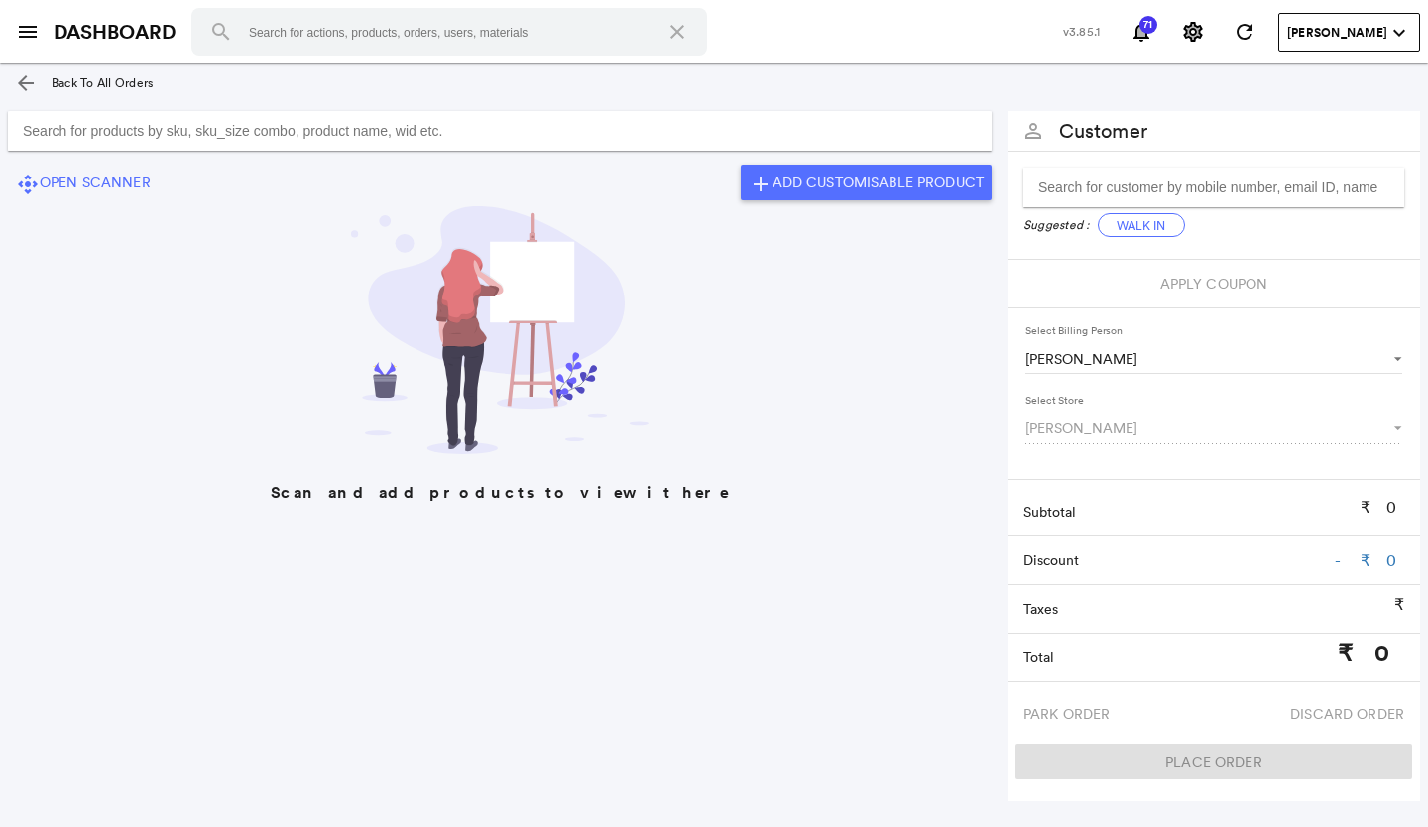
click at [460, 138] on input "Search for products by sku, sku_size combo, product name, wid etc." at bounding box center [499, 131] width 983 height 40
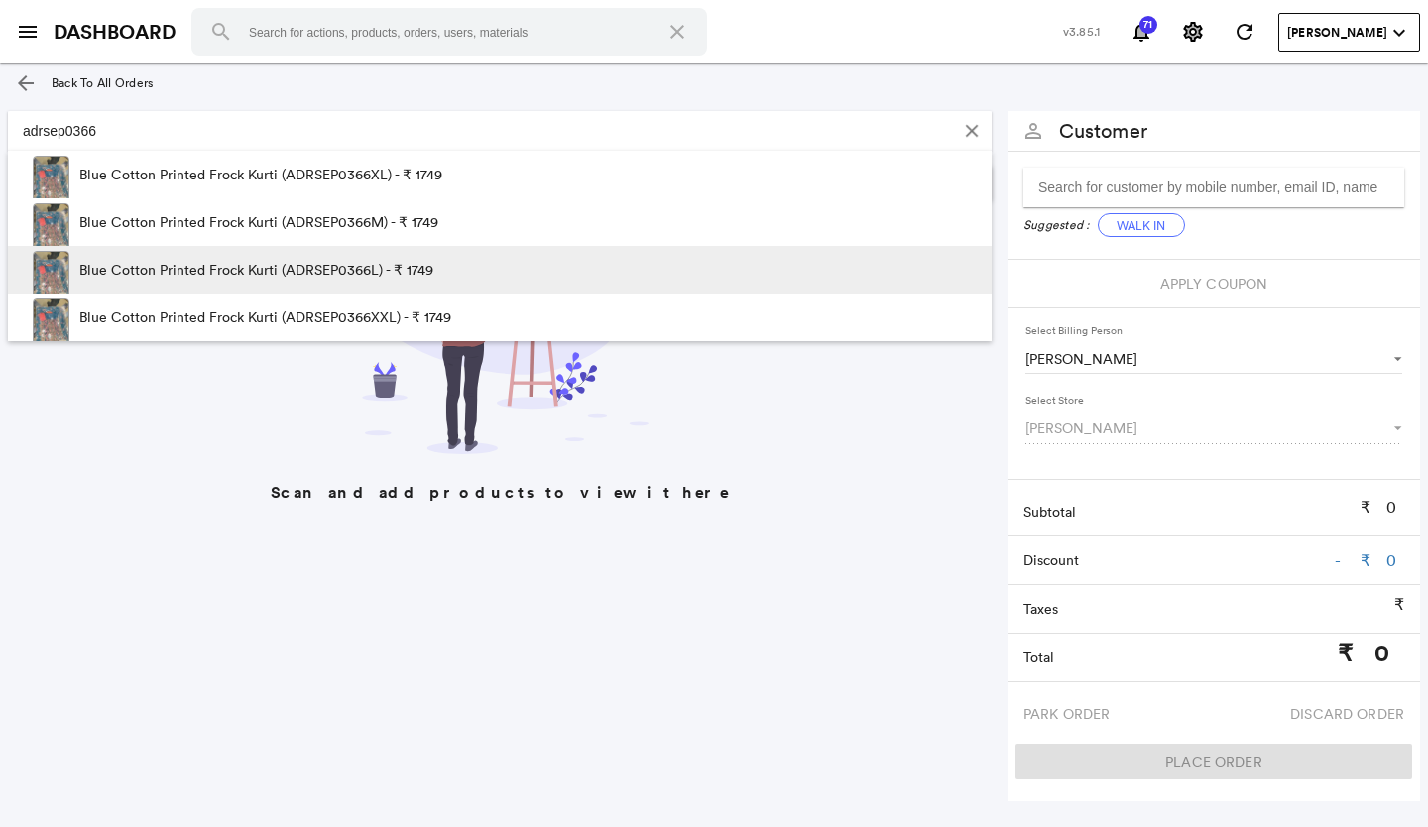
type input "adrsep0366"
click at [421, 266] on p "Blue Cotton Printed Frock Kurti (ADRSEP0366L) - ₹ 1749" at bounding box center [256, 270] width 354 height 48
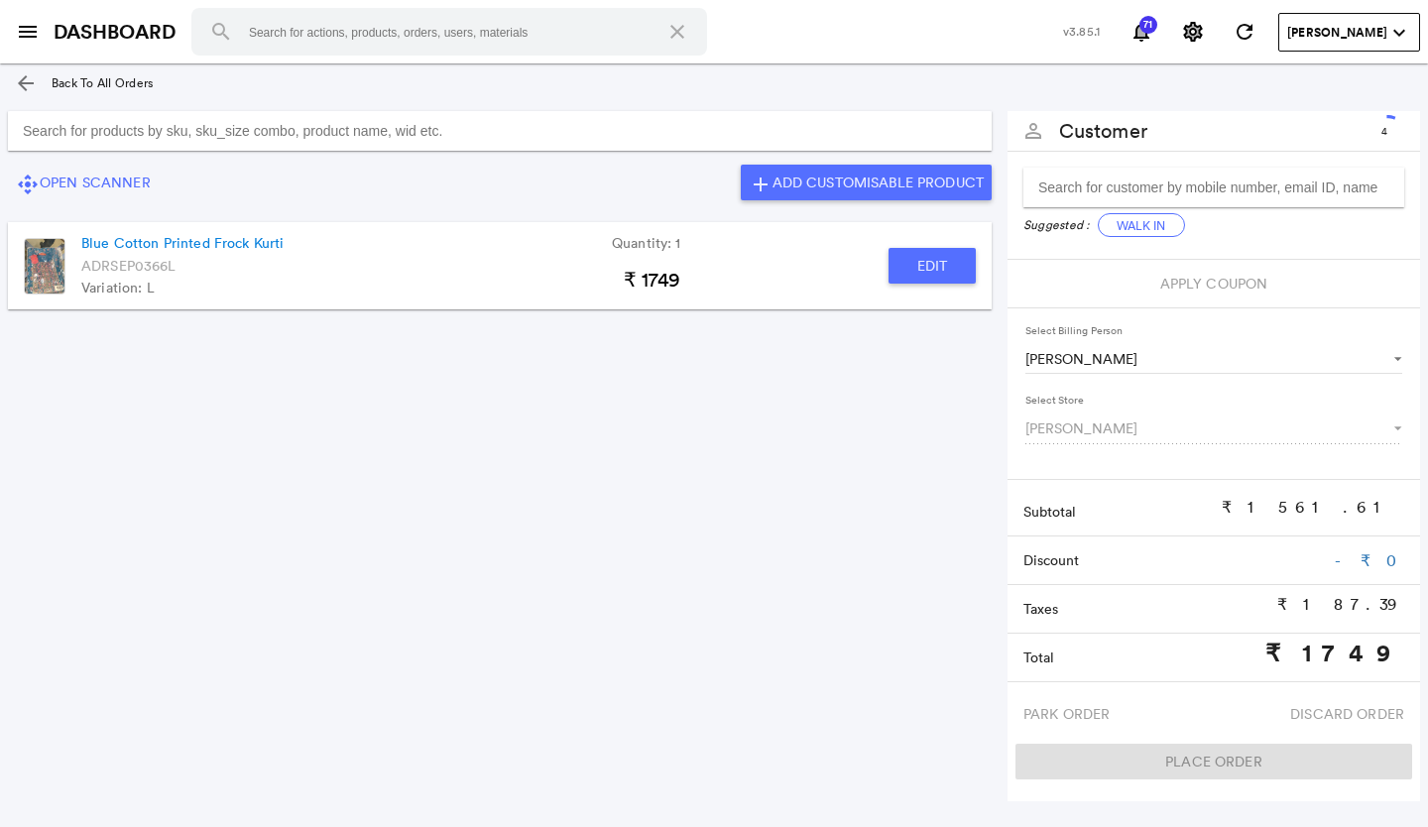
click at [918, 274] on button "Edit" at bounding box center [931, 266] width 87 height 36
type input "Blue Cotton Printed Frock Kurti"
type input "1"
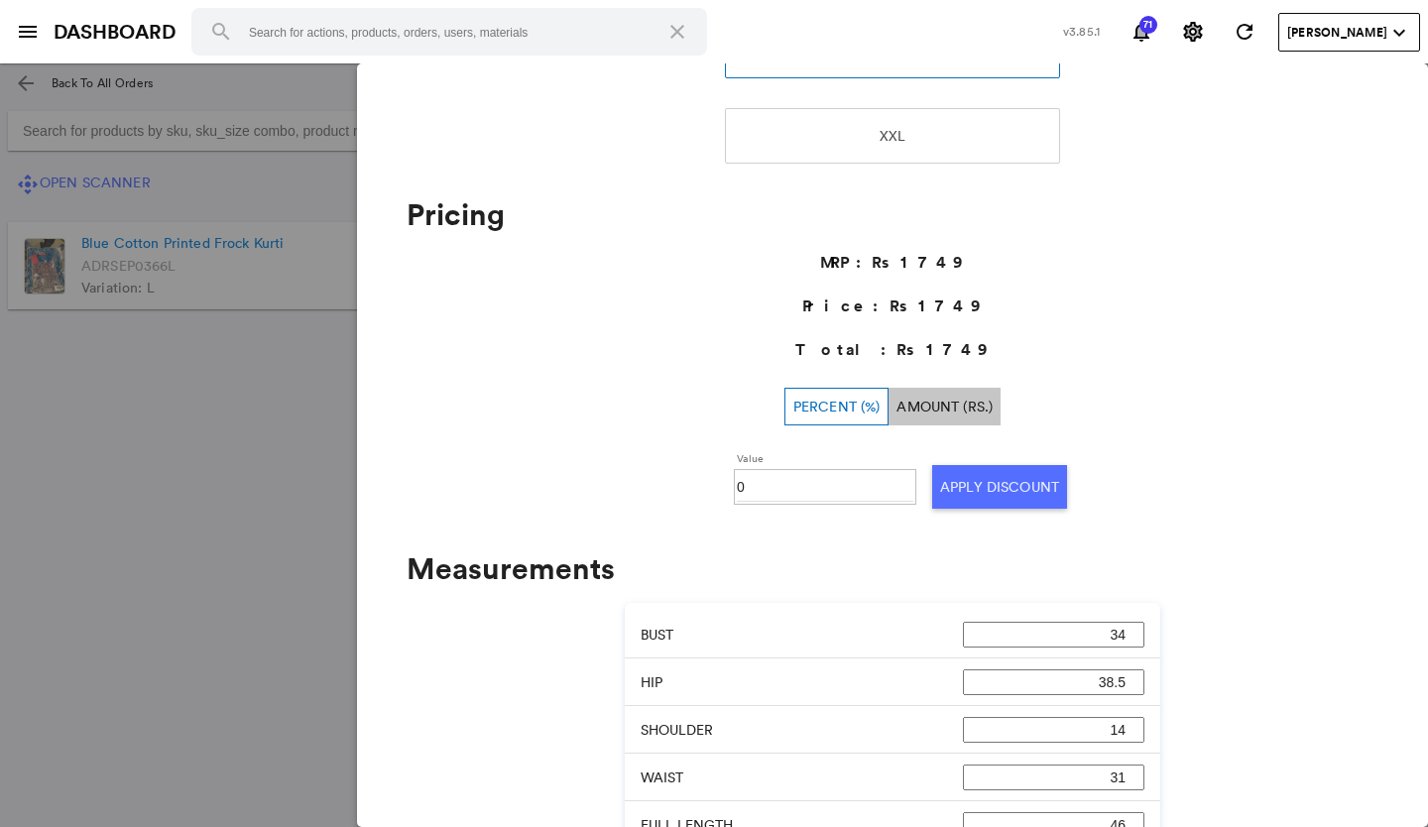
scroll to position [595, 0]
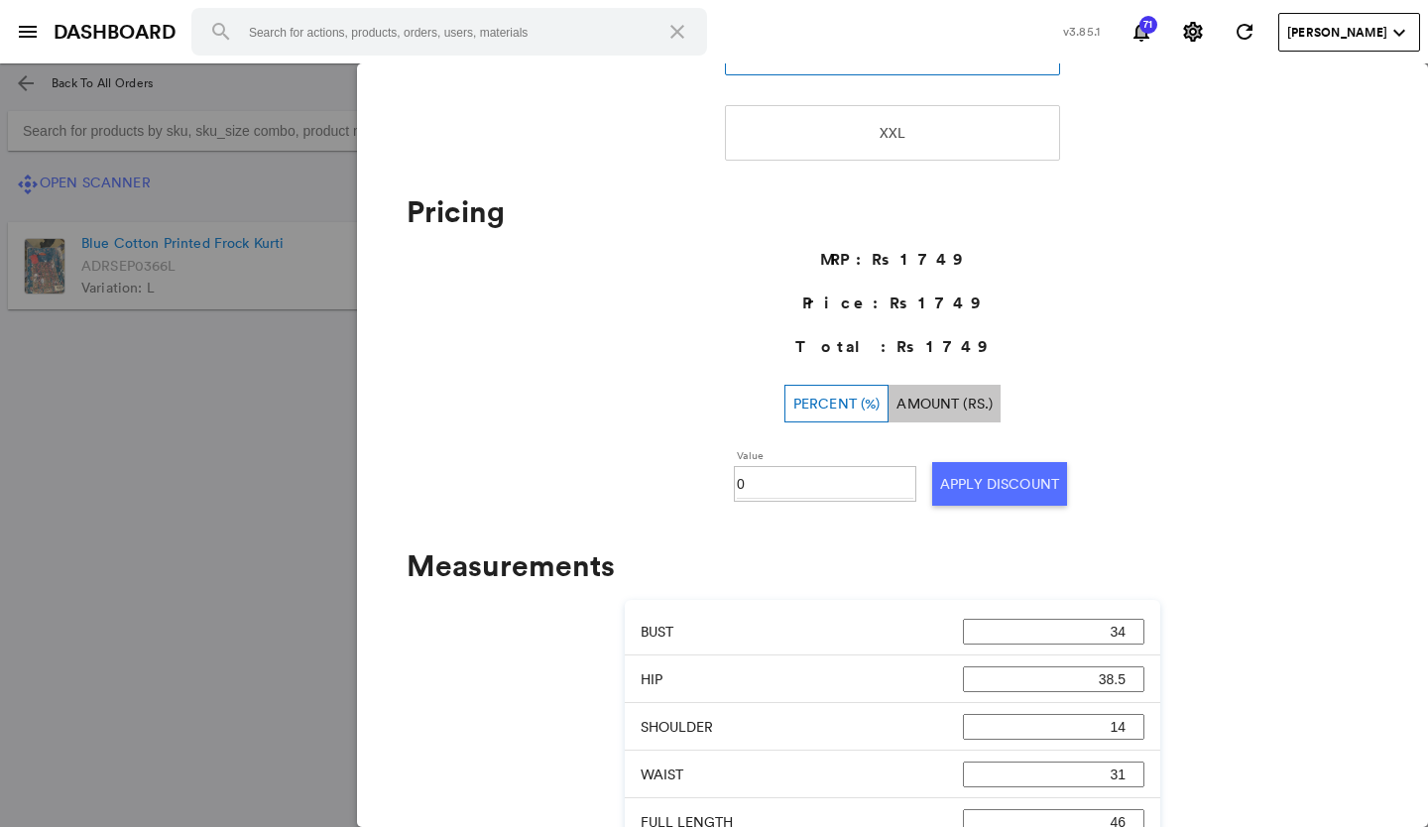
click at [838, 477] on input "0" at bounding box center [825, 484] width 176 height 30
type input "030"
click at [1002, 479] on button "Apply Discount" at bounding box center [999, 484] width 135 height 44
click at [204, 526] on md-backdrop at bounding box center [714, 444] width 1428 height 763
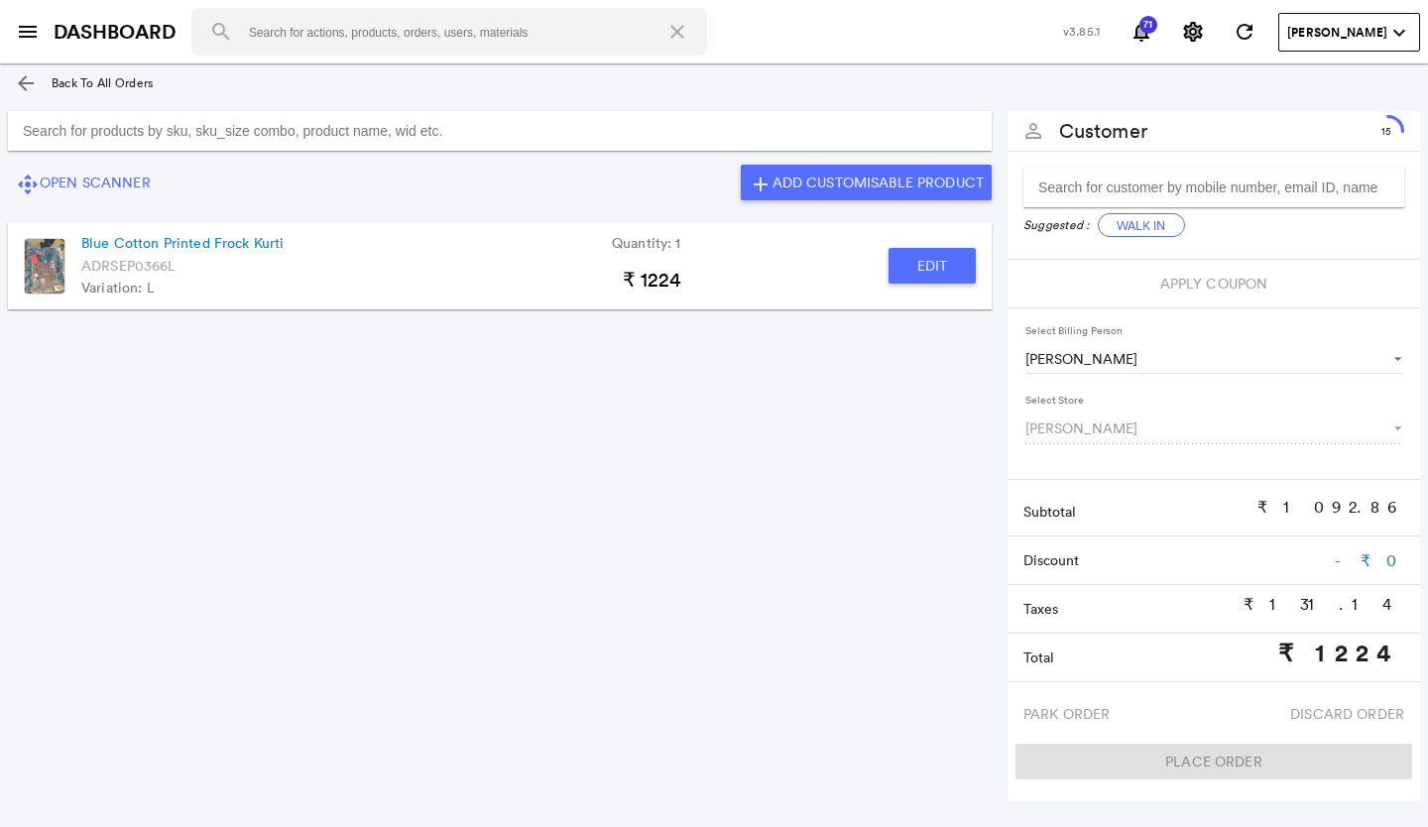
click at [303, 143] on input "Search for products by sku, sku_size combo, product name, wid etc." at bounding box center [499, 131] width 983 height 40
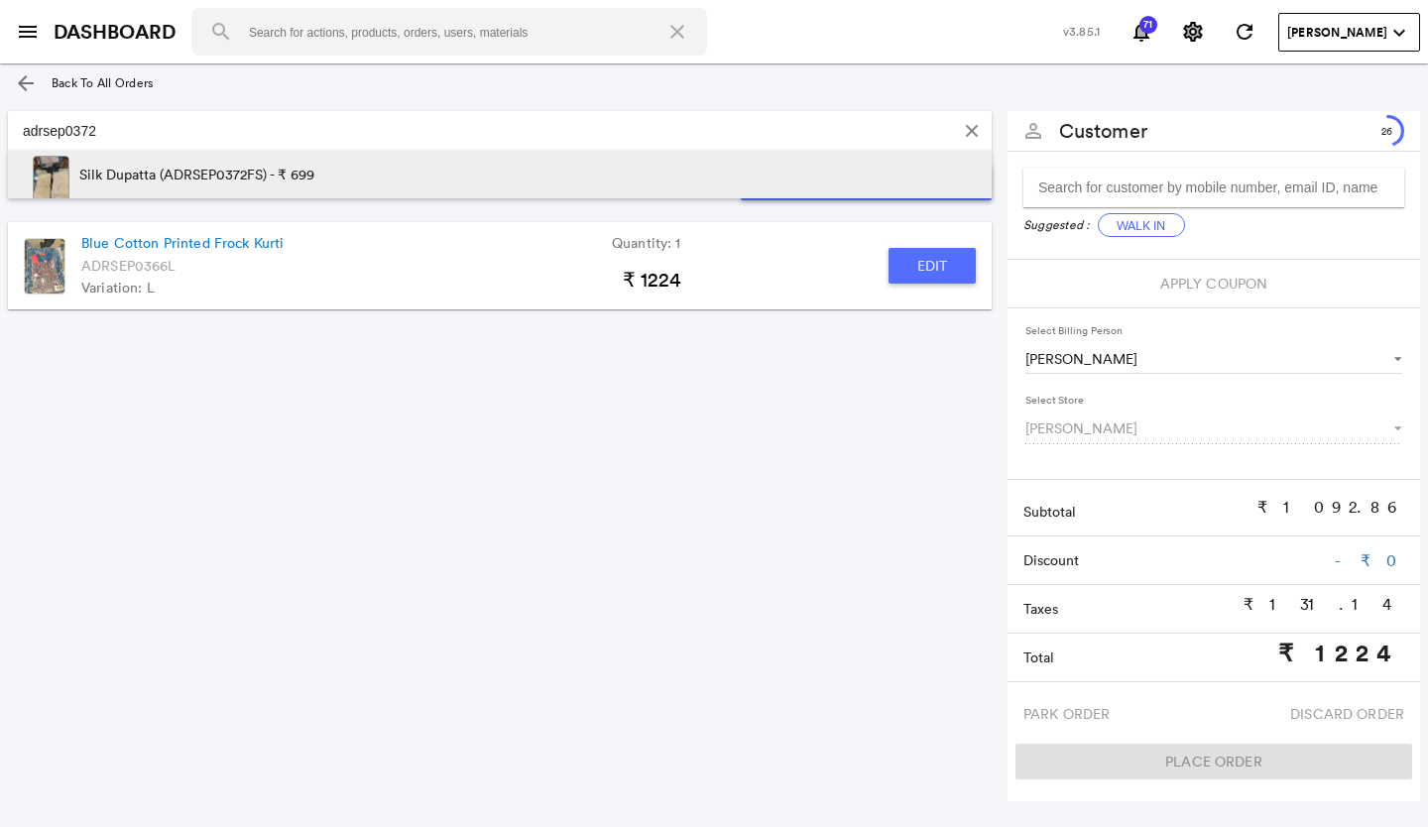
type input "adrsep0372"
click at [303, 171] on p "Silk Dupatta (ADRSEP0372FS) - ₹ 699" at bounding box center [196, 175] width 235 height 48
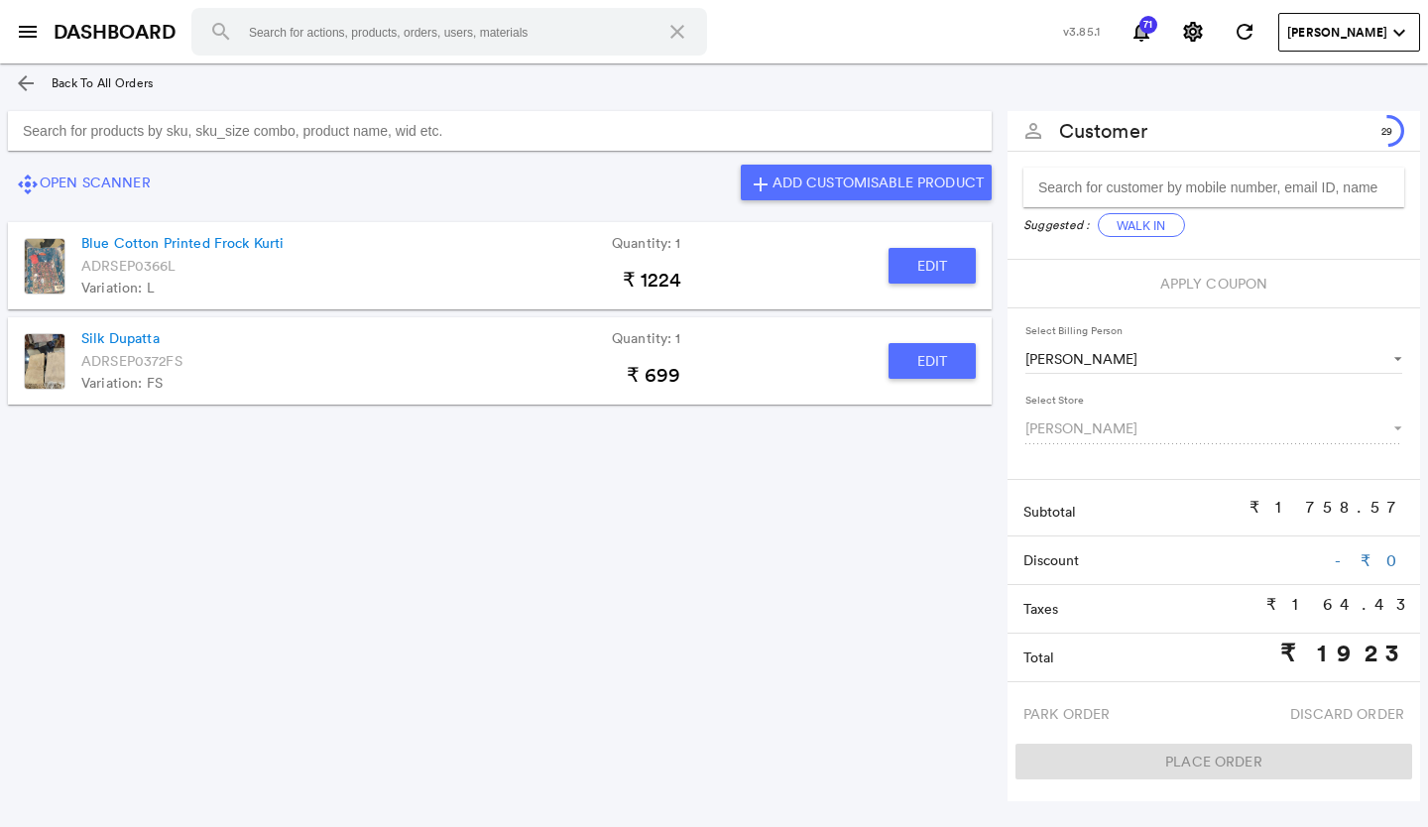
click at [377, 125] on input "Search for products by sku, sku_size combo, product name, wid etc." at bounding box center [499, 131] width 983 height 40
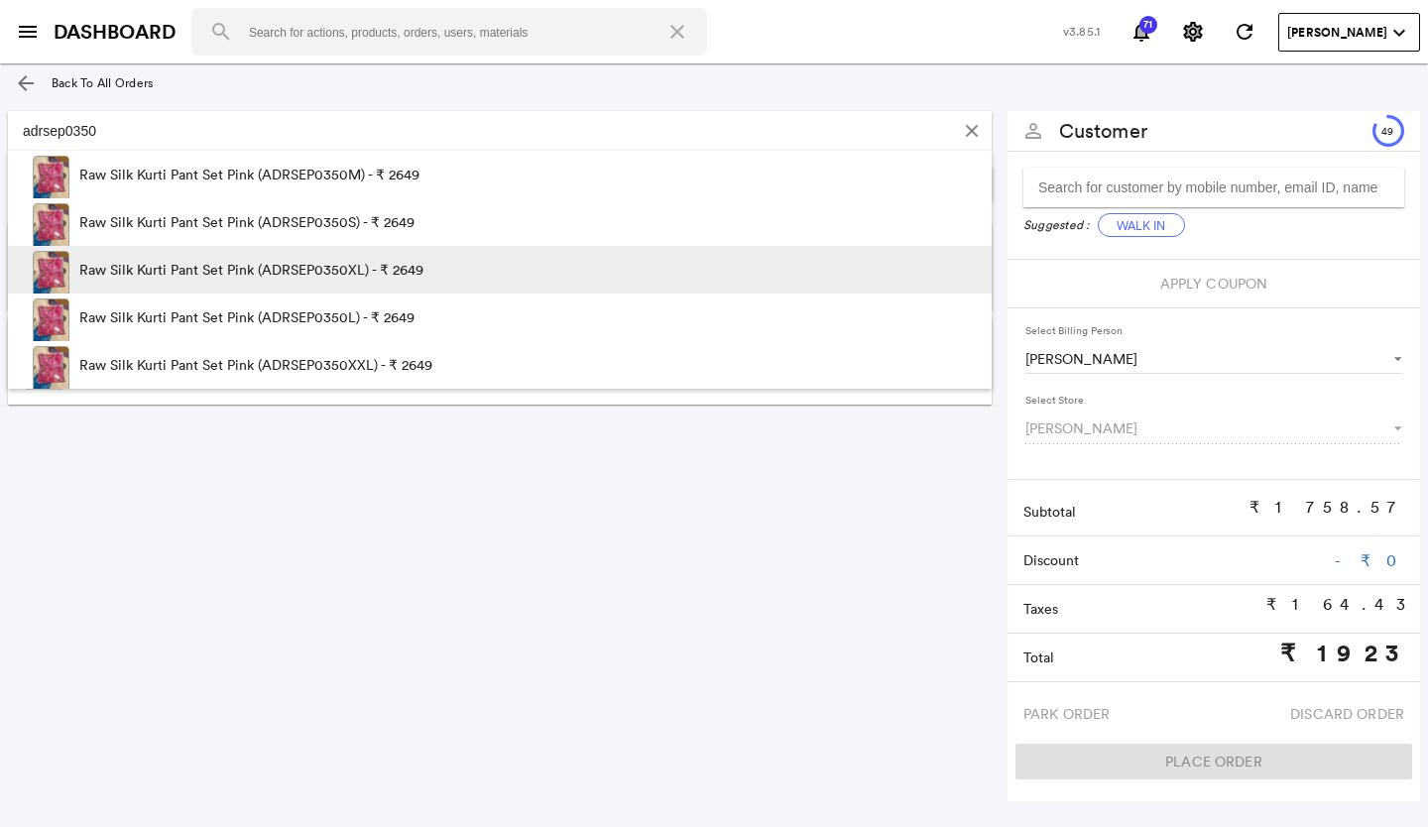
type input "adrsep0350"
click at [340, 268] on p "Raw Silk Kurti Pant Set Pink (ADRSEP0350XL) - ₹ 2649" at bounding box center [251, 270] width 344 height 48
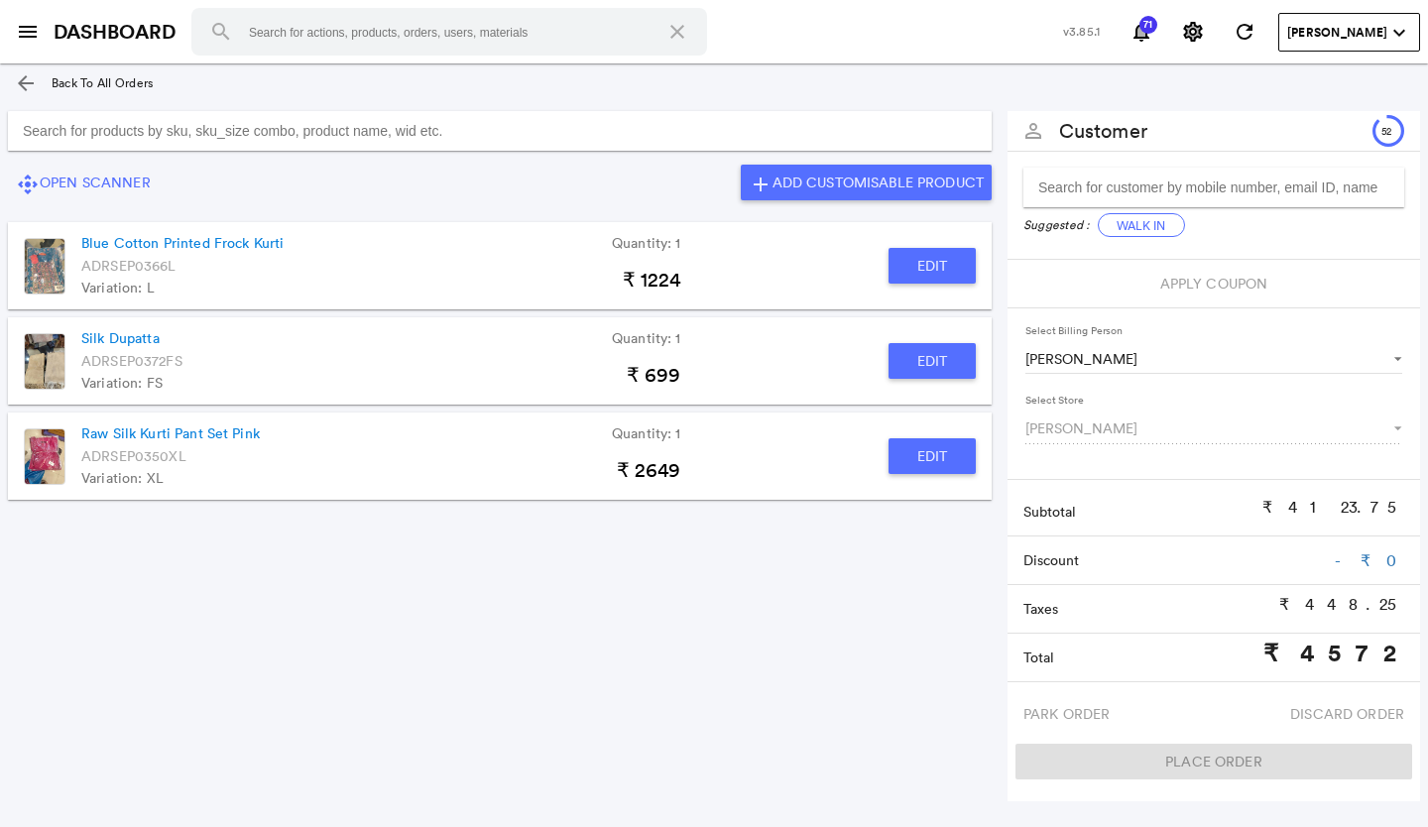
click at [928, 458] on button "Edit" at bounding box center [931, 456] width 87 height 36
type input "Raw Silk Kurti Pant Set Pink"
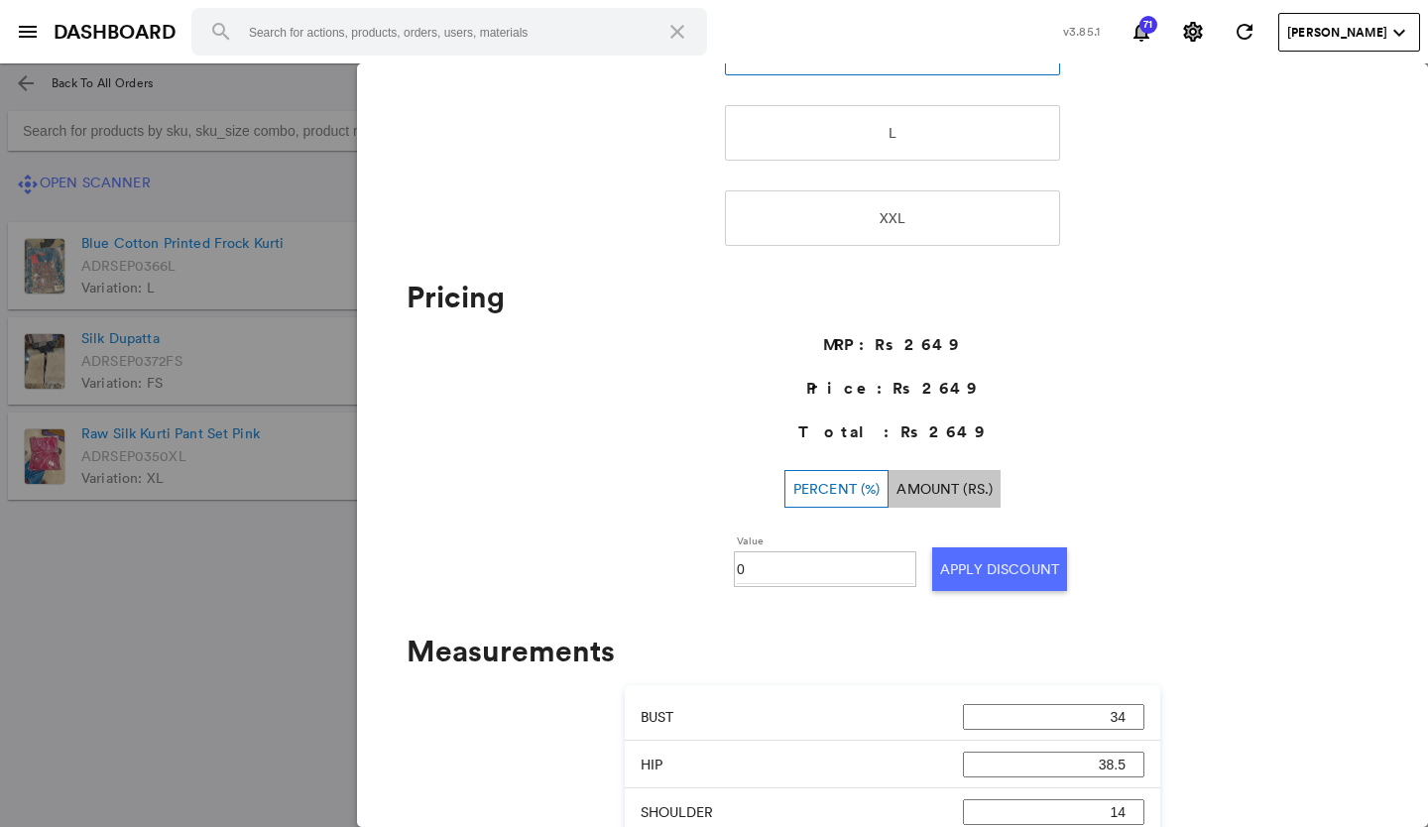
scroll to position [694, 0]
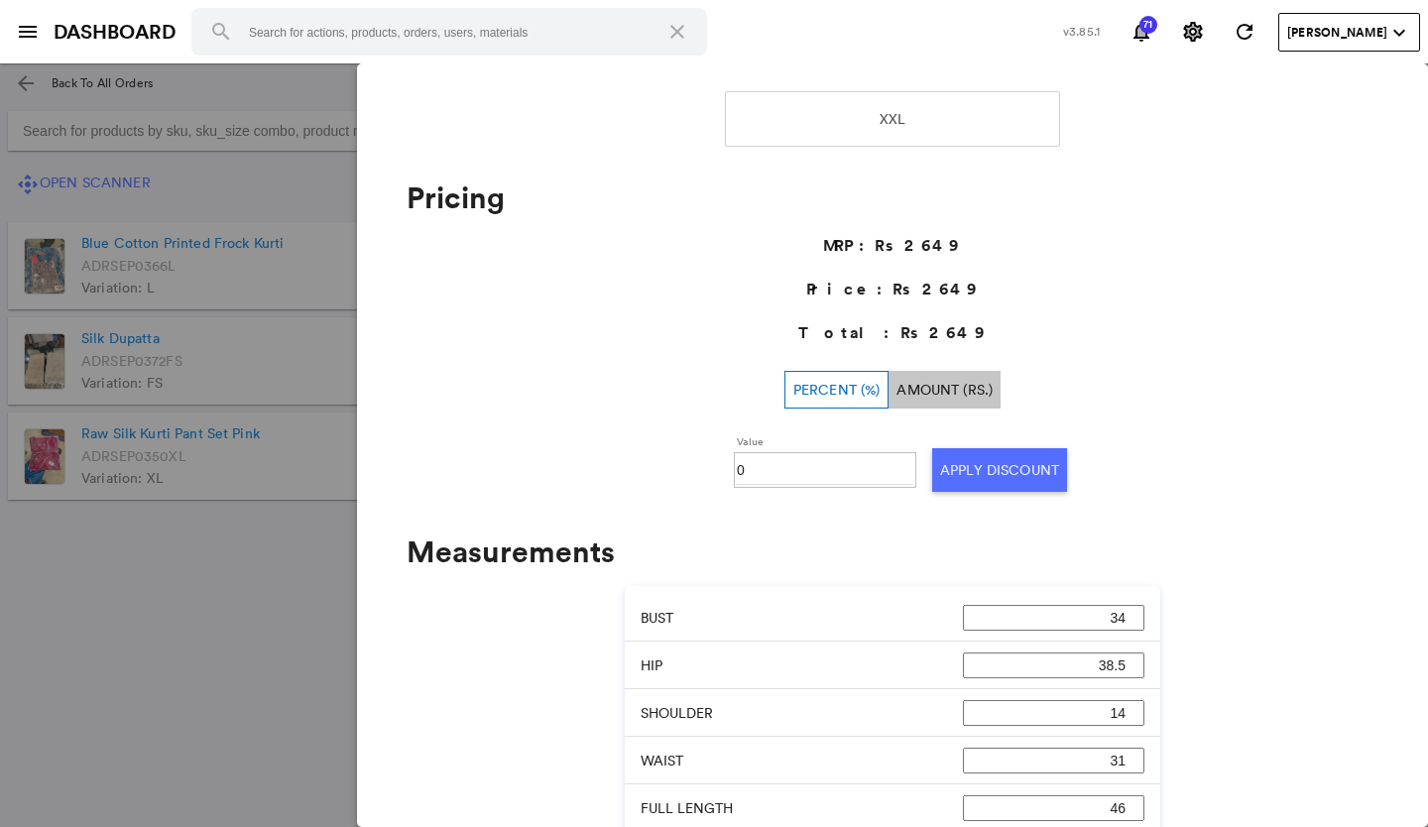
click at [812, 472] on input "0" at bounding box center [825, 470] width 176 height 30
type input "030"
click at [952, 481] on button "Apply Discount" at bounding box center [999, 470] width 135 height 44
click at [198, 610] on md-backdrop at bounding box center [714, 444] width 1428 height 763
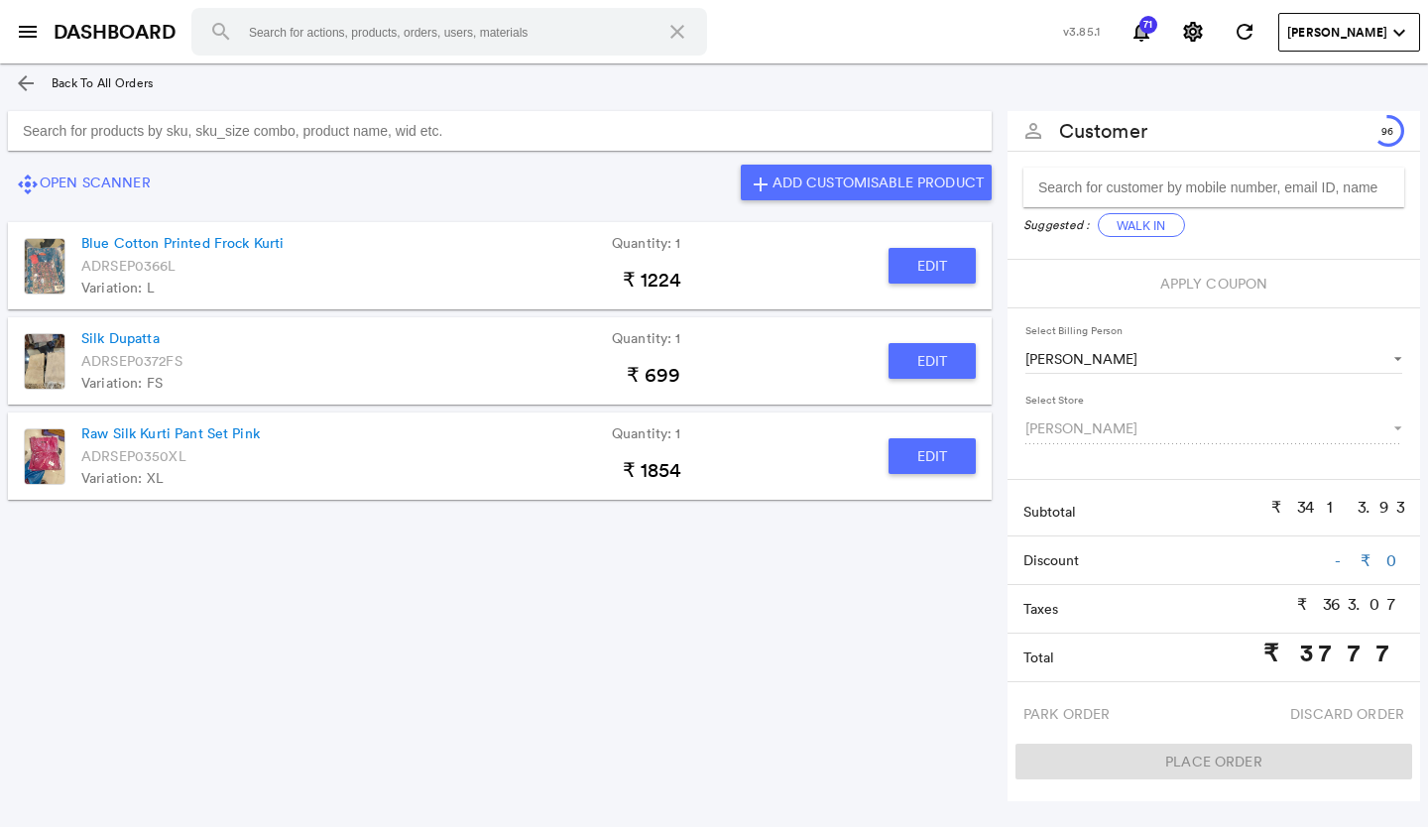
click at [430, 132] on input "Search for products by sku, sku_size combo, product name, wid etc." at bounding box center [499, 131] width 983 height 40
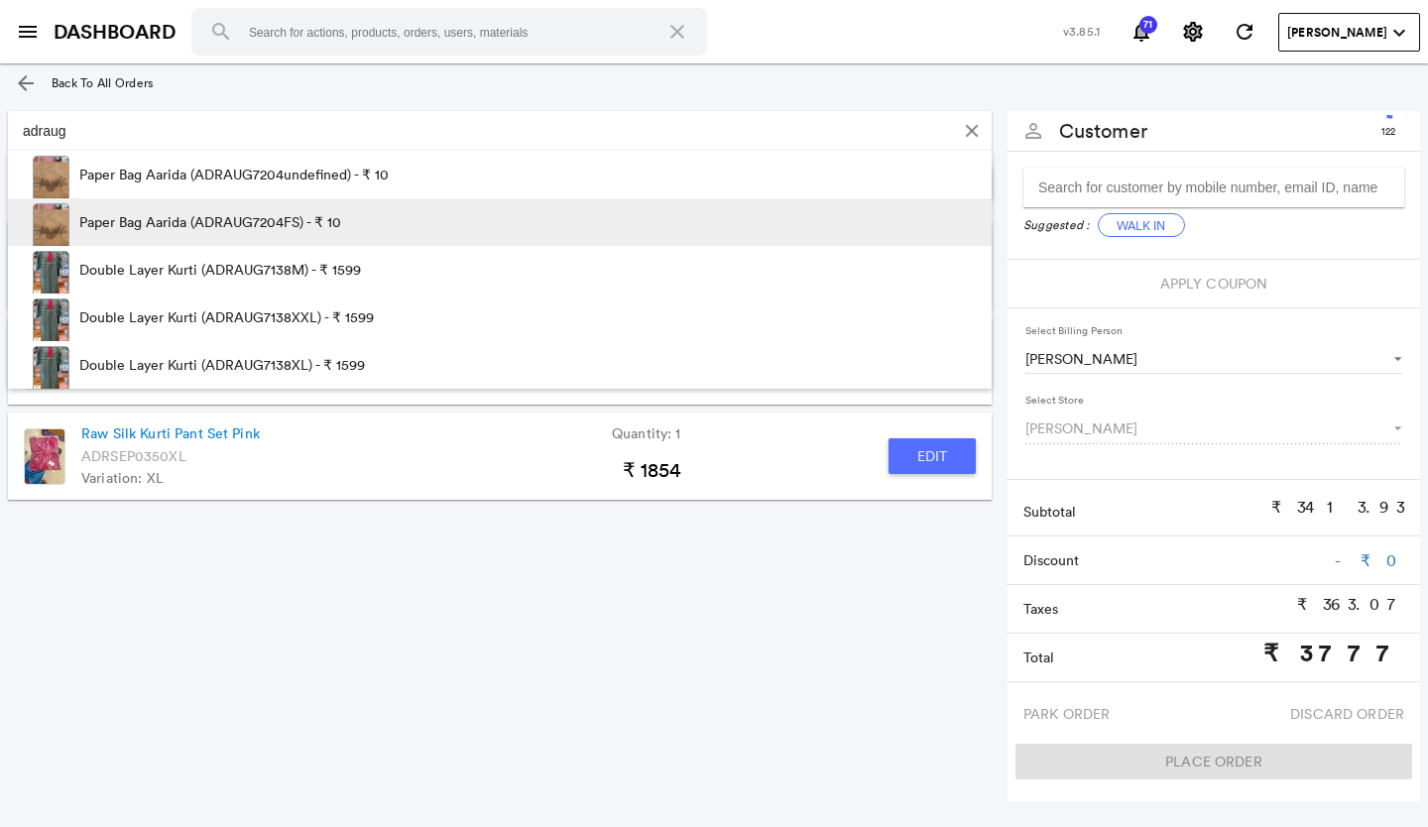
type input "adraug"
click at [252, 223] on p "Paper Bag Aarida (ADRAUG7204FS) - ₹ 10" at bounding box center [210, 222] width 262 height 48
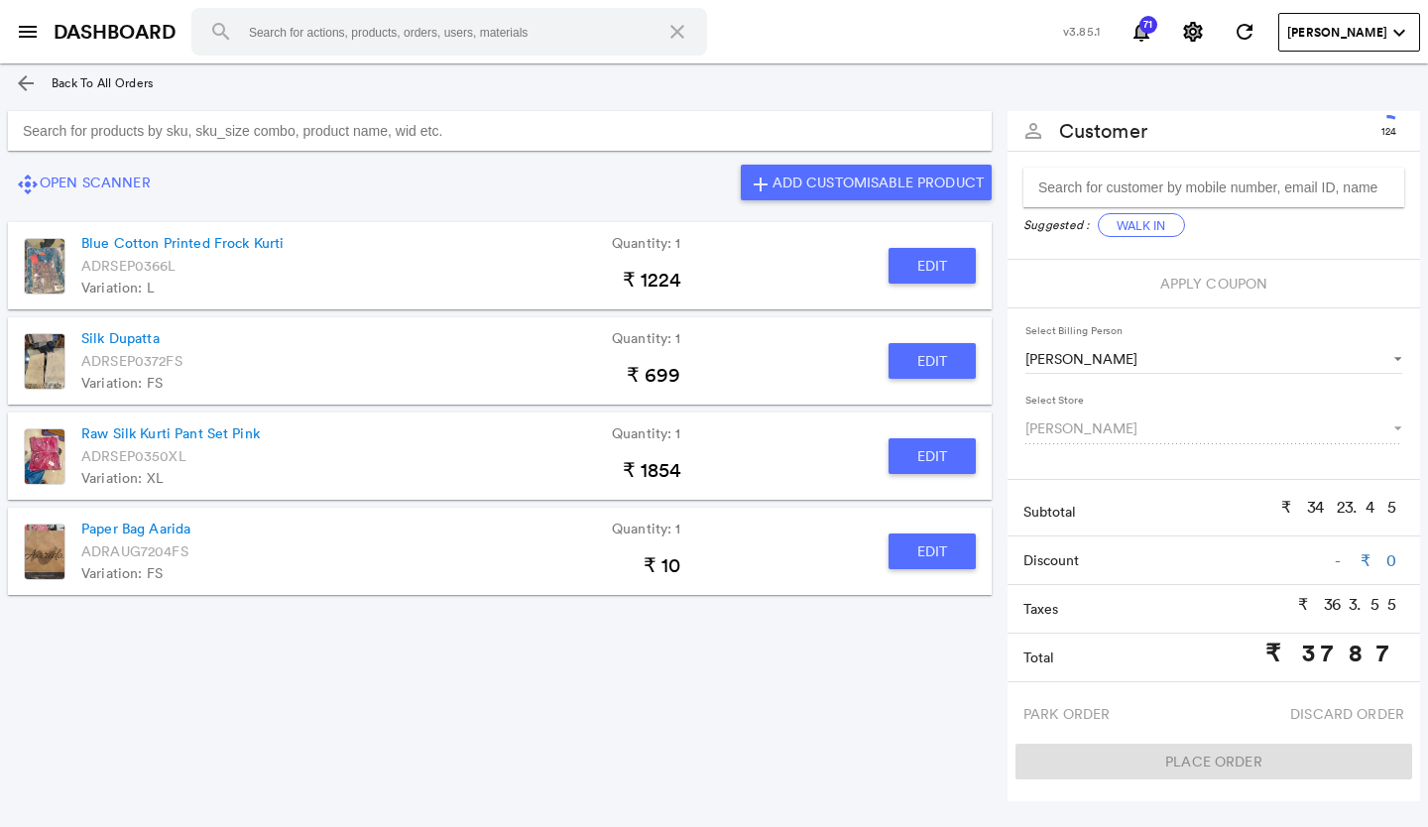
click at [944, 548] on button "Edit" at bounding box center [931, 551] width 87 height 36
type input "Paper Bag Aarida"
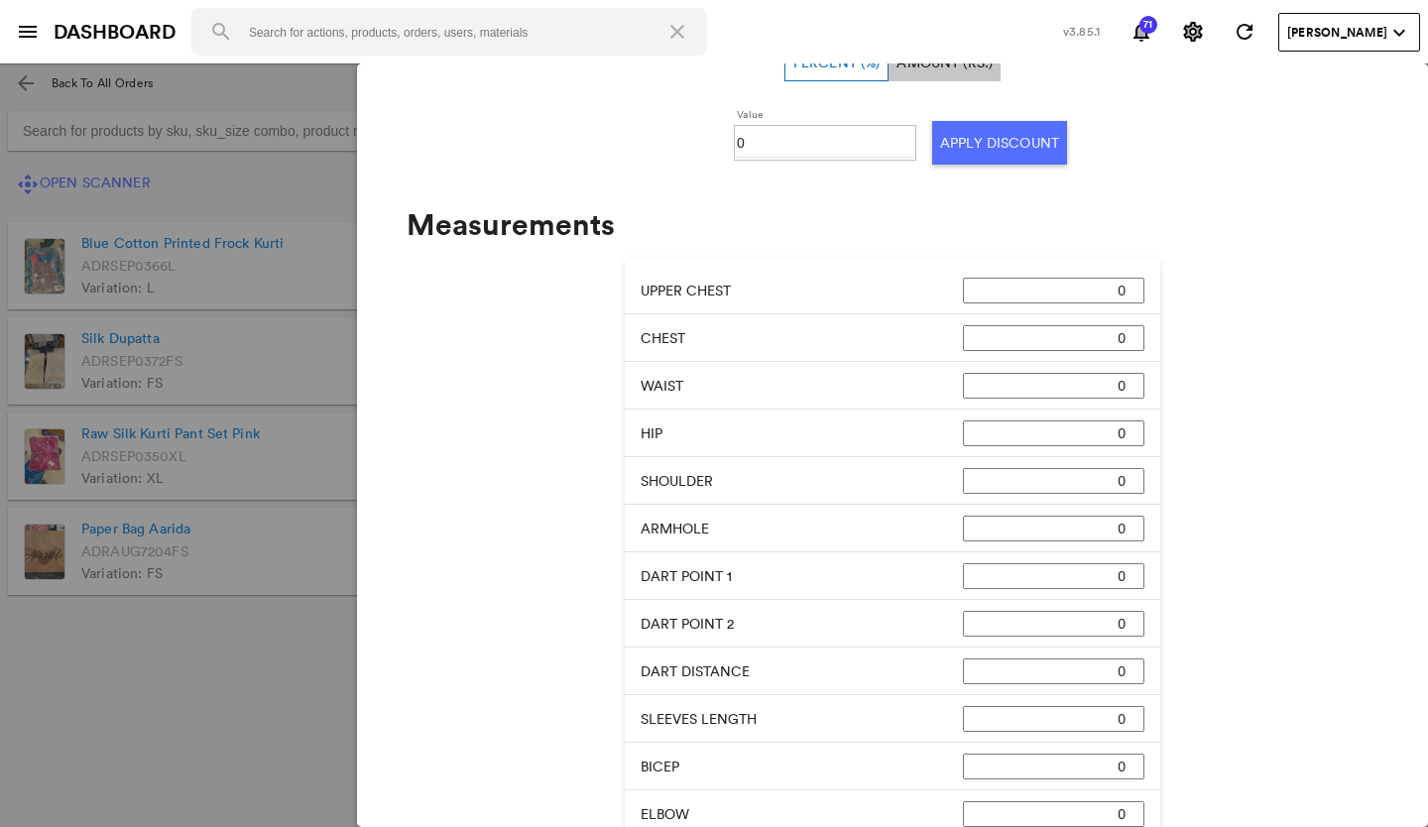
scroll to position [793, 0]
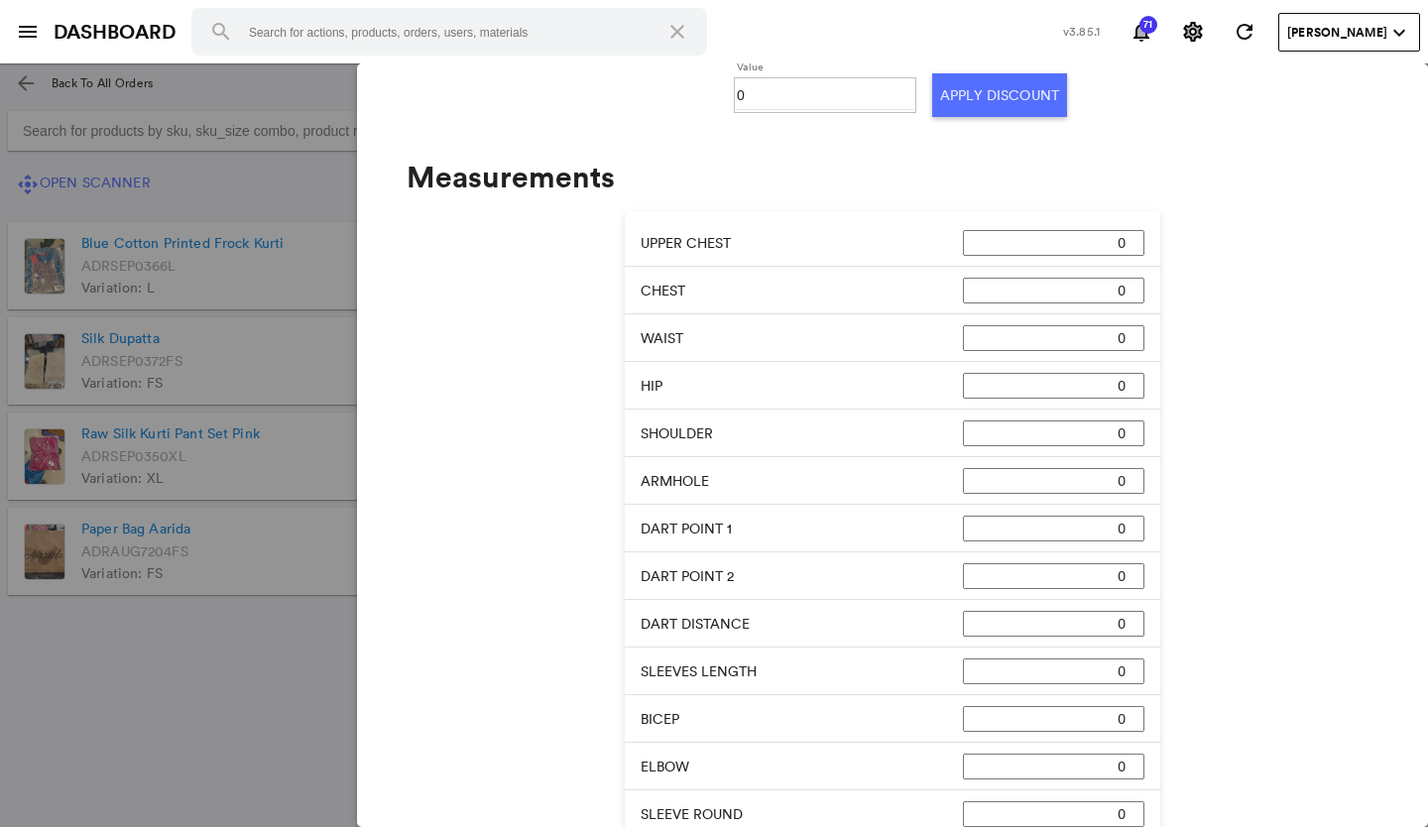
click at [759, 90] on input "0" at bounding box center [825, 95] width 176 height 30
type input "0100"
drag, startPoint x: 966, startPoint y: 65, endPoint x: 951, endPoint y: 110, distance: 47.0
click at [957, 96] on div "Value 0100 Apply Discount" at bounding box center [892, 95] width 381 height 75
click at [950, 97] on button "Apply Discount" at bounding box center [999, 95] width 135 height 44
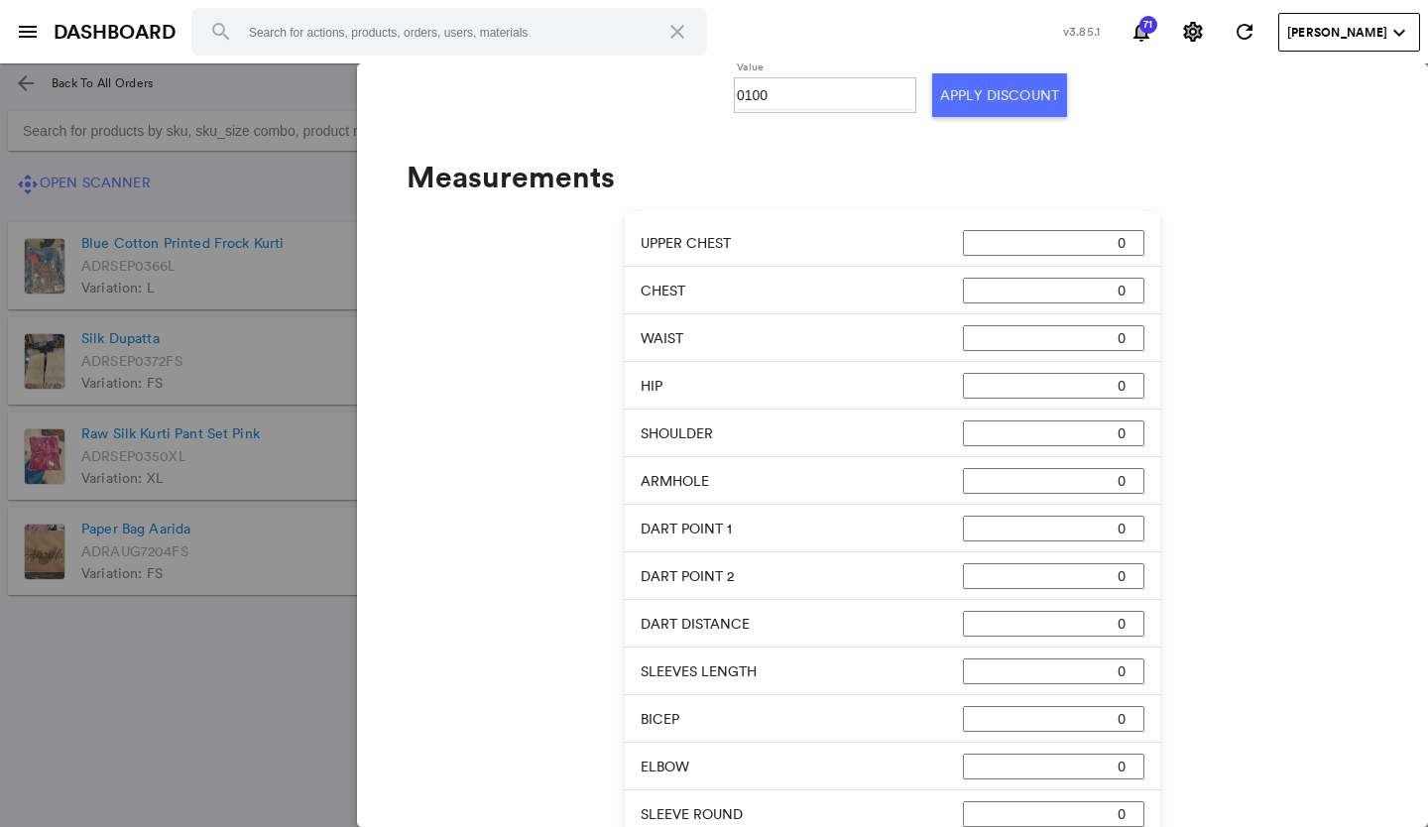
click at [223, 653] on md-backdrop at bounding box center [714, 444] width 1428 height 763
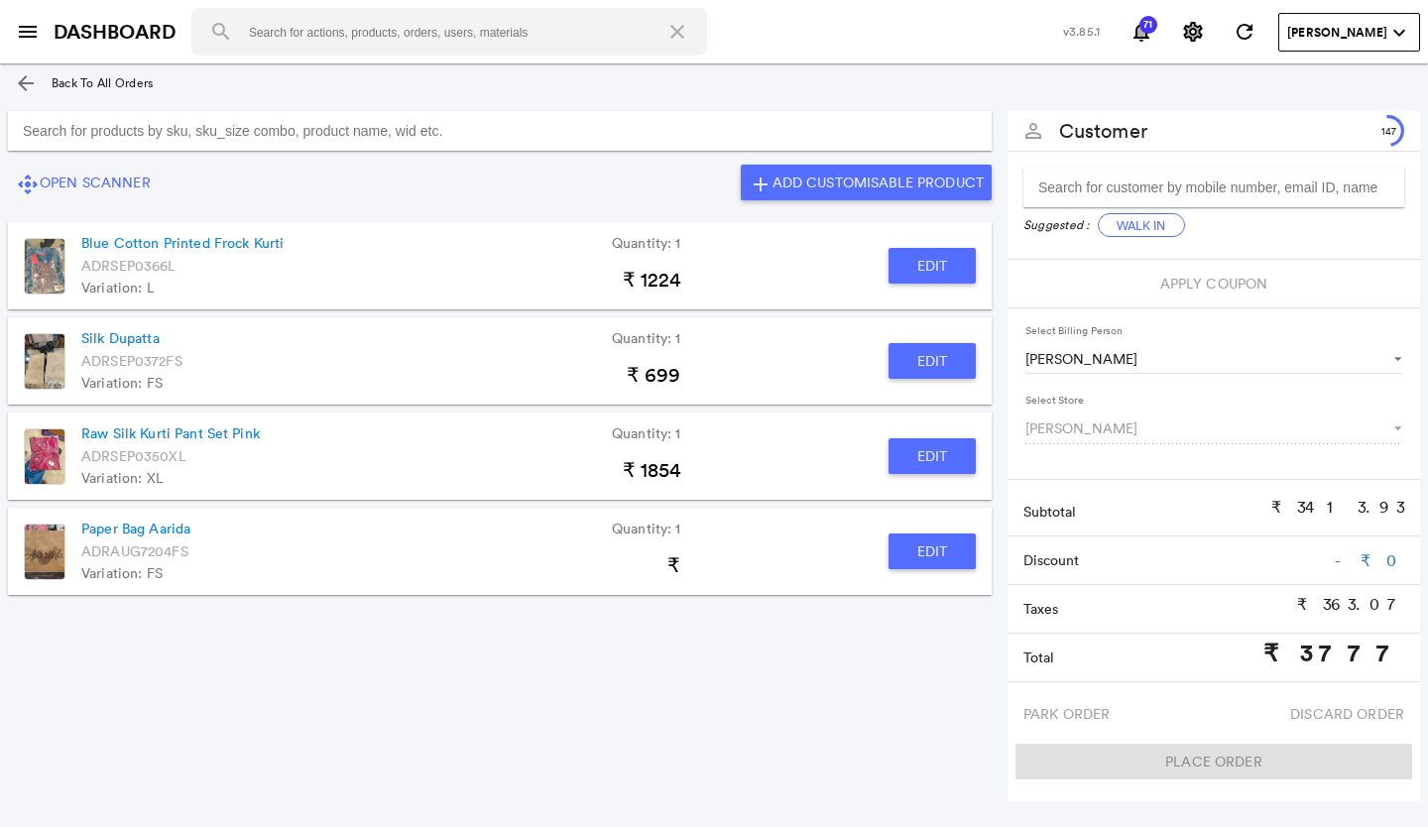
click at [923, 455] on button "Edit" at bounding box center [931, 456] width 87 height 36
type input "Raw Silk Kurti Pant Set Pink"
type input "30"
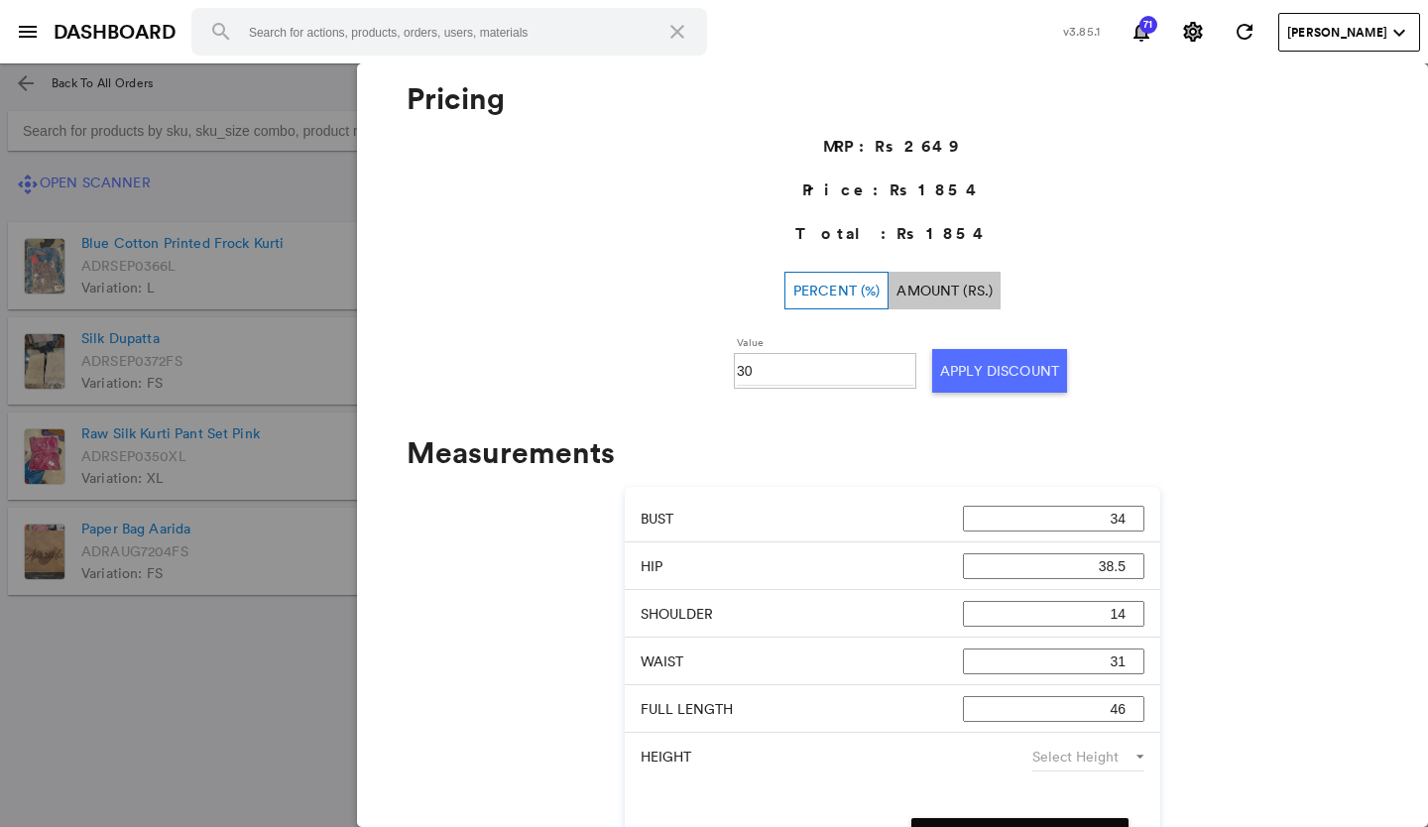
scroll to position [797, 0]
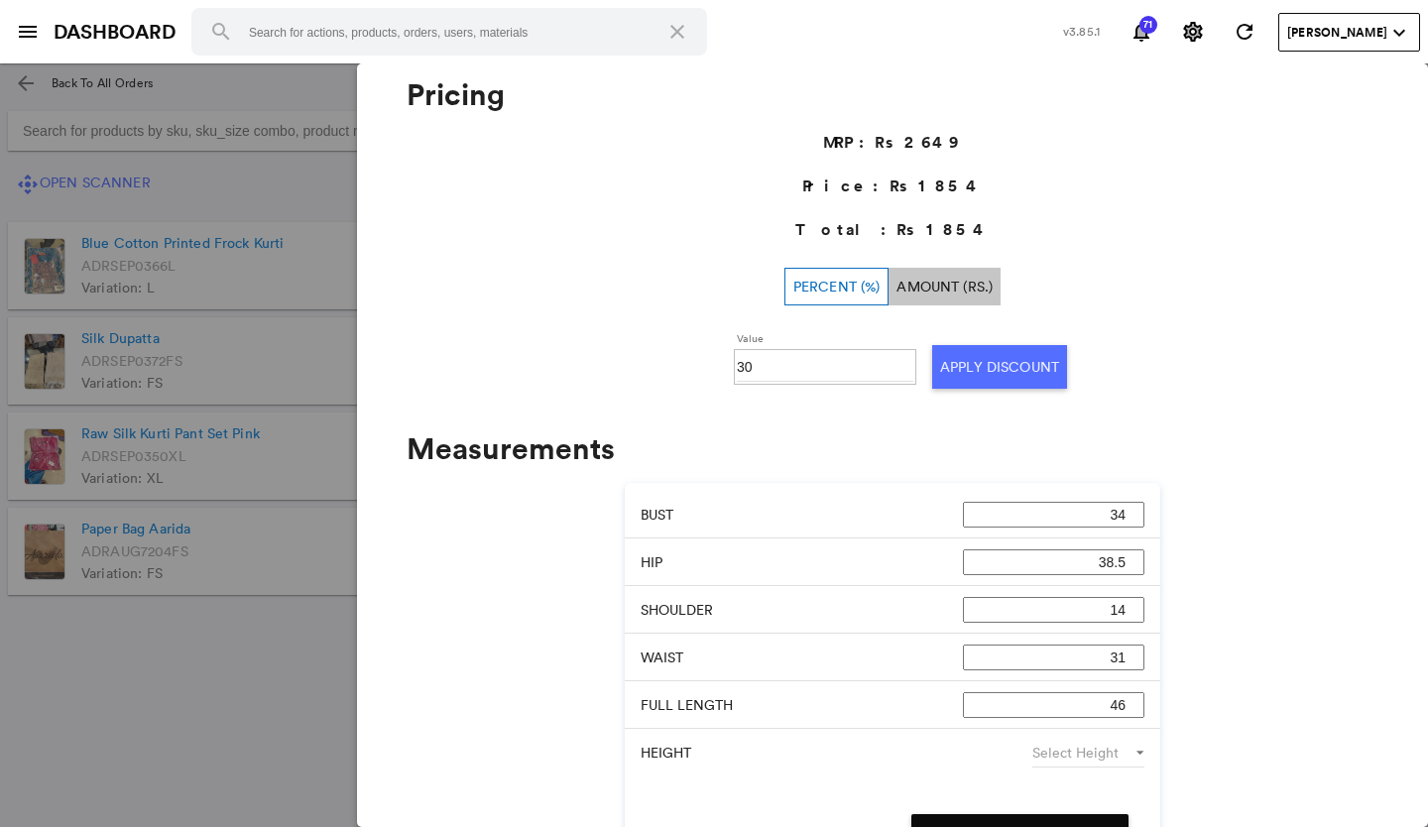
click at [275, 661] on md-backdrop at bounding box center [714, 444] width 1428 height 763
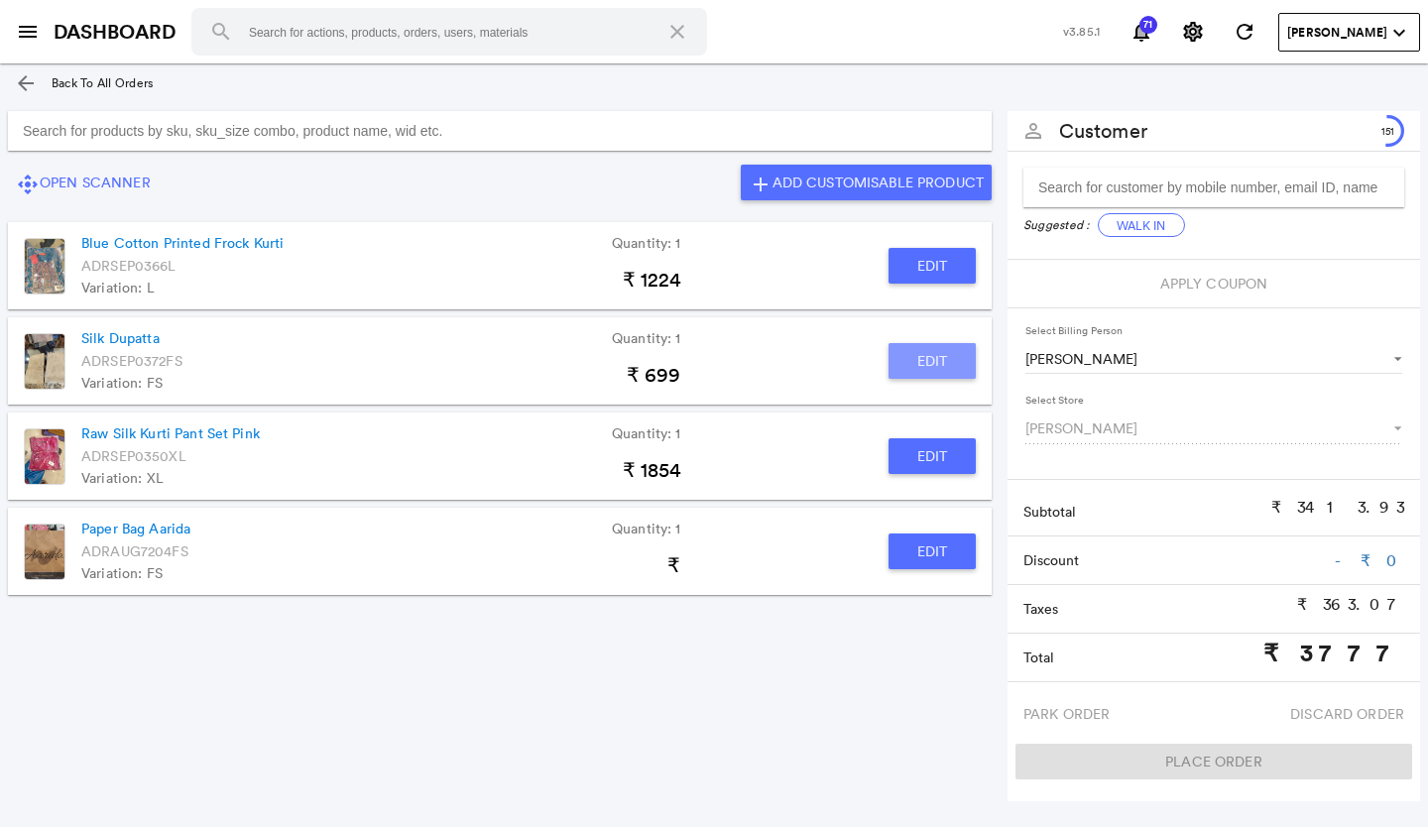
click at [916, 362] on button "Edit" at bounding box center [931, 361] width 87 height 36
type input "Silk Dupatta"
type input "0"
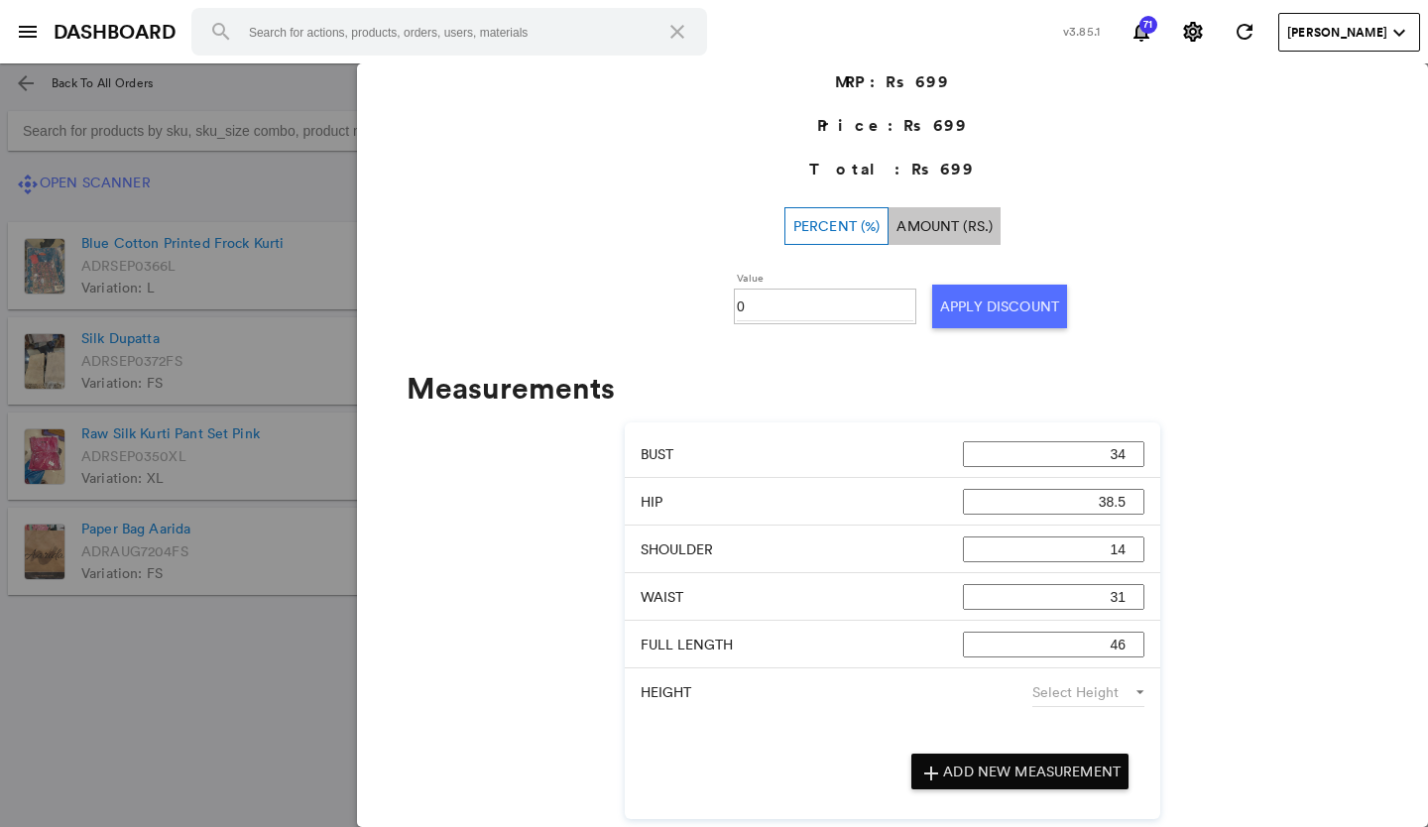
click at [153, 680] on md-backdrop at bounding box center [714, 444] width 1428 height 763
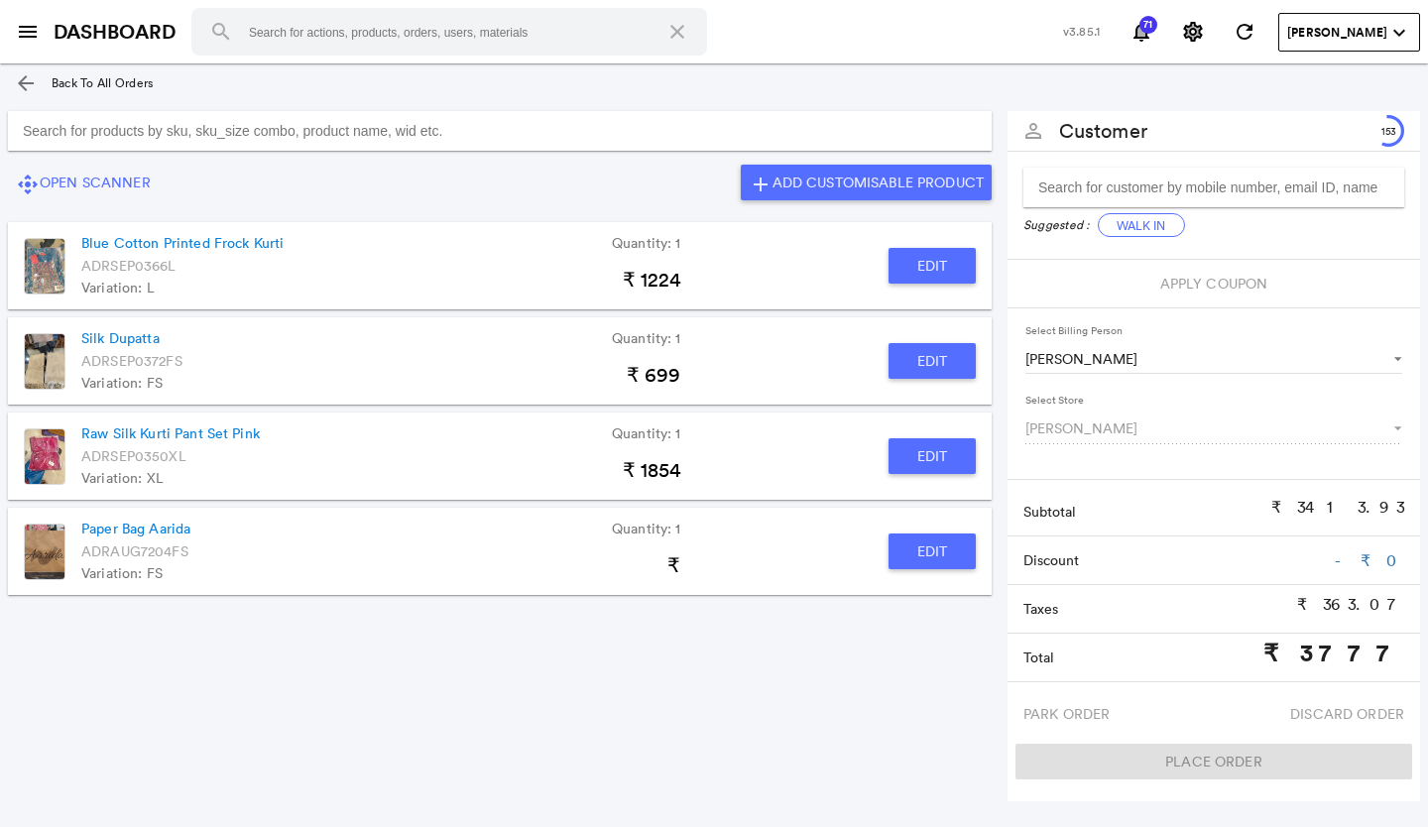
click at [893, 251] on button "Edit" at bounding box center [931, 266] width 87 height 36
type input "Blue Cotton Printed Frock Kurti"
type input "30"
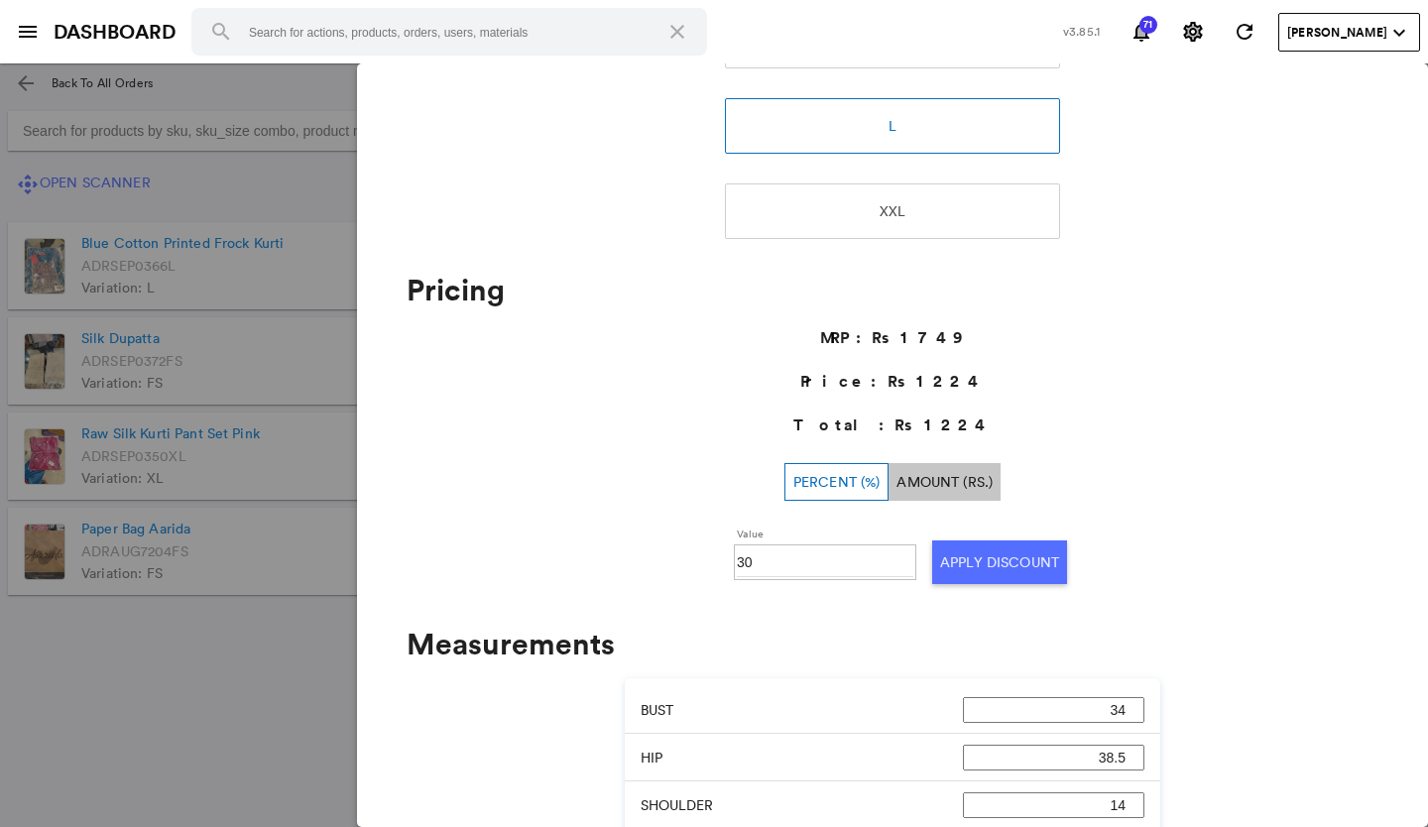
click at [233, 730] on md-backdrop at bounding box center [714, 444] width 1428 height 763
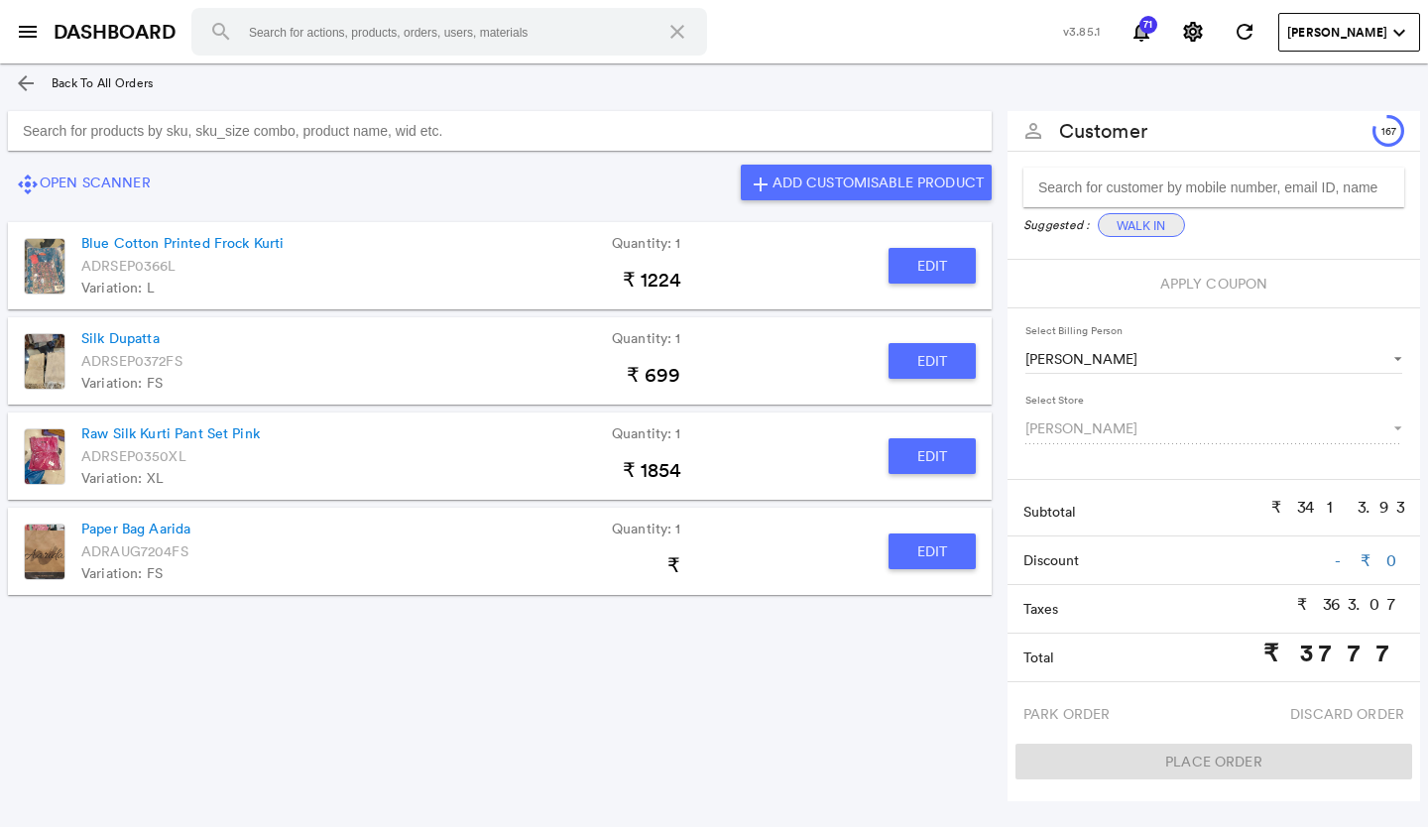
click at [1157, 232] on button "Walk In" at bounding box center [1141, 225] width 87 height 24
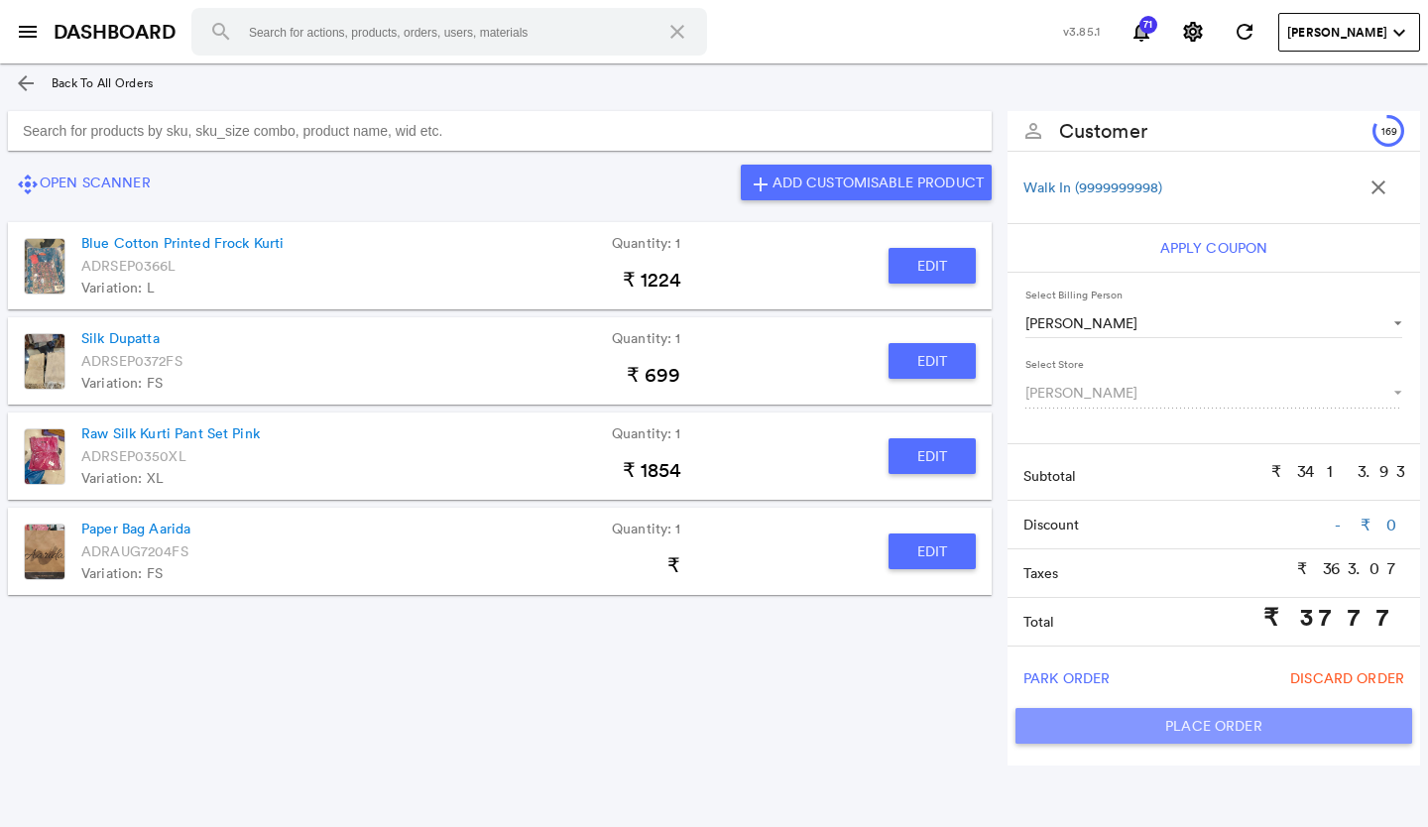
click at [1176, 721] on button "Place Order" at bounding box center [1213, 726] width 397 height 36
type input "3777"
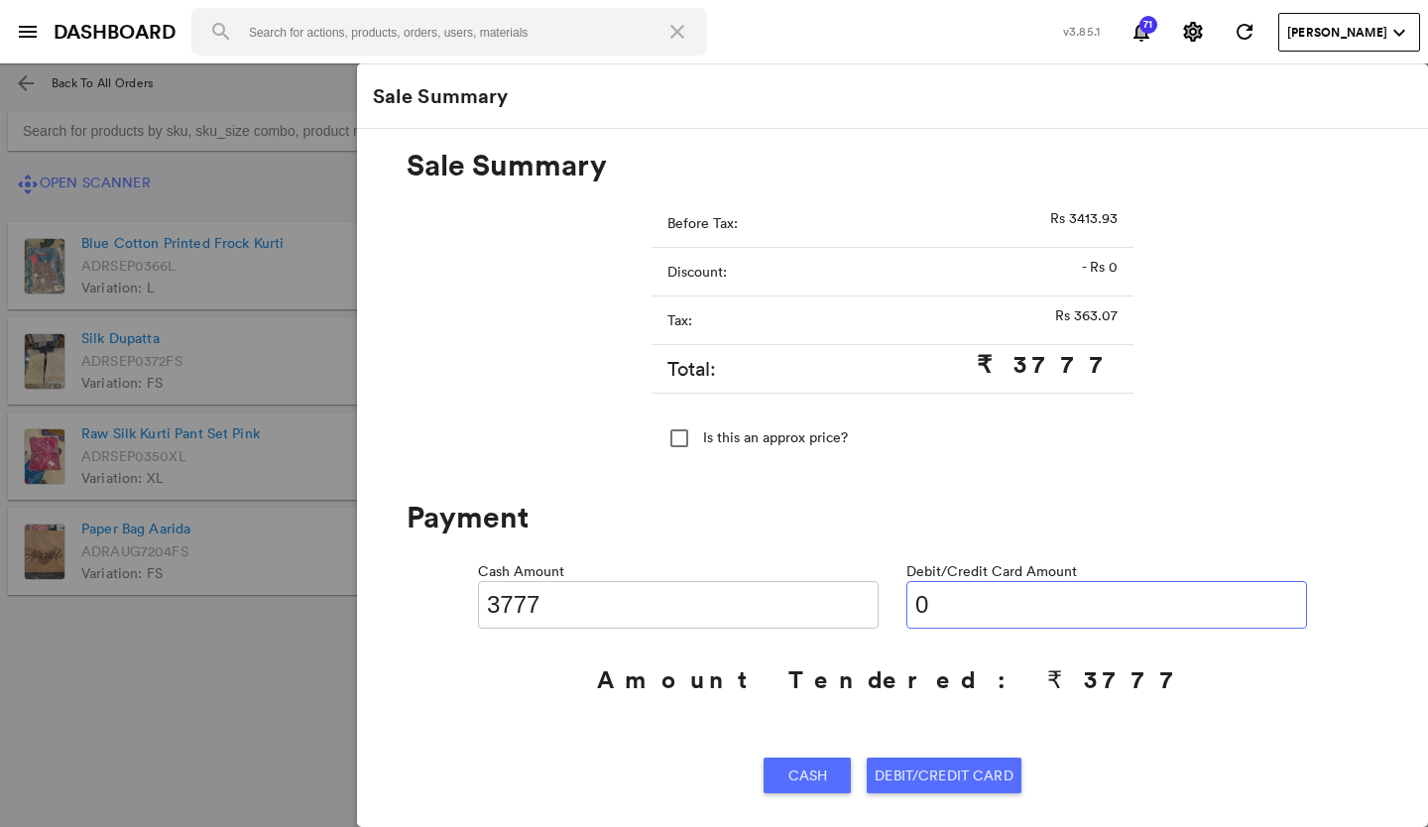
click at [974, 601] on input "0" at bounding box center [1106, 605] width 401 height 48
type input "03"
type input "3774"
type input "03777"
type input "0"
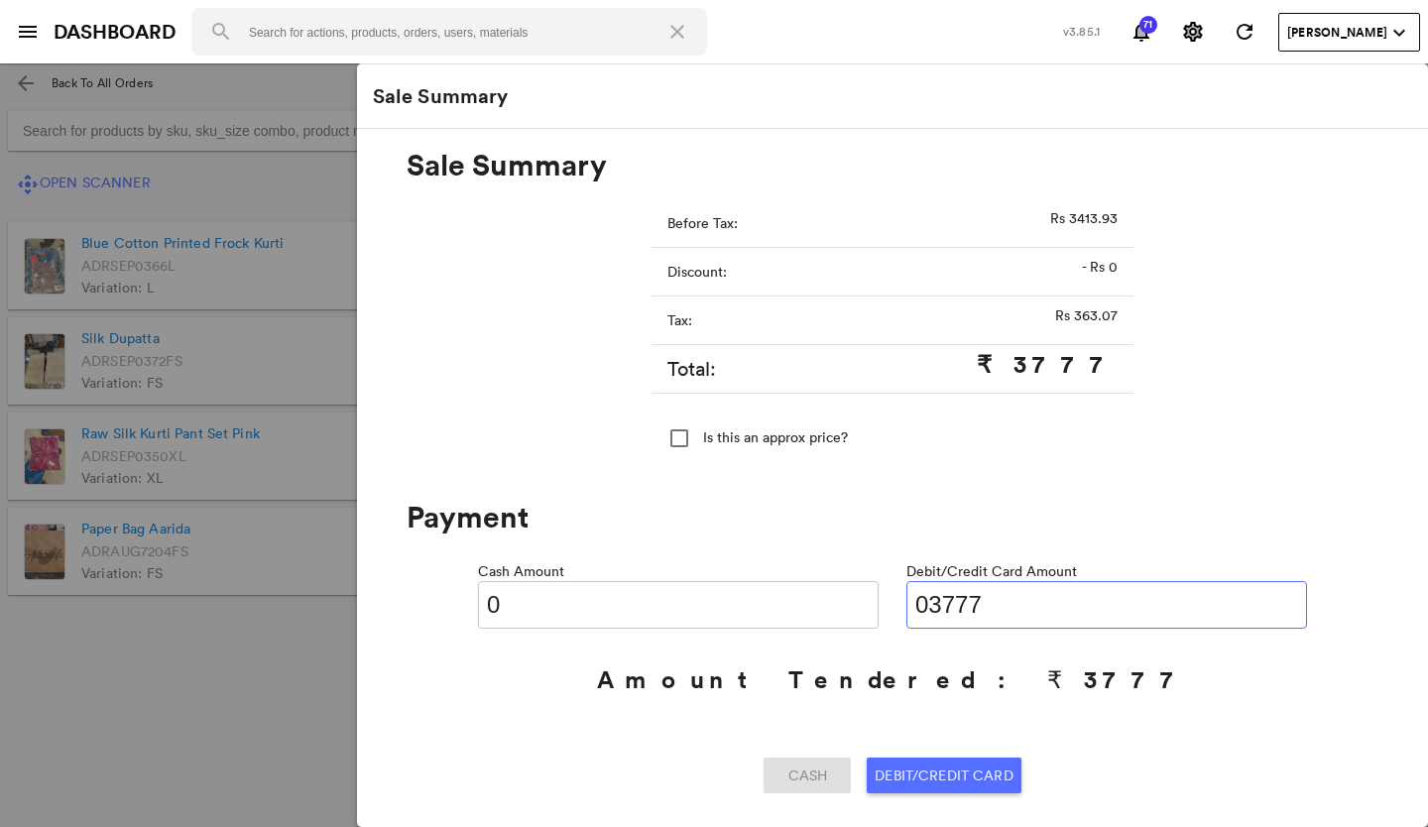
type input "03777"
click at [903, 773] on span "Debit/Credit Card" at bounding box center [943, 775] width 138 height 36
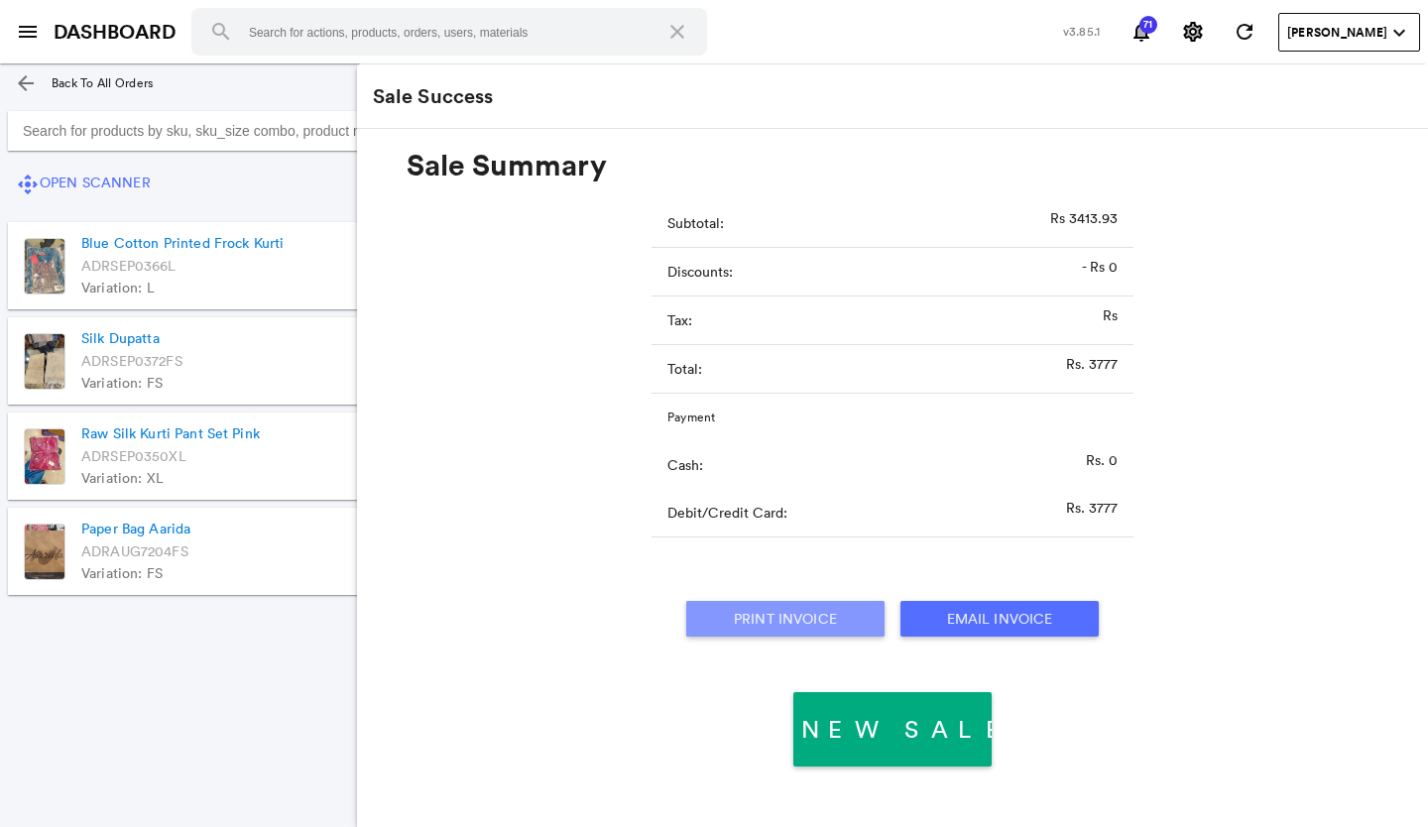
click at [796, 628] on button "Print Invoice" at bounding box center [785, 619] width 198 height 36
click at [805, 622] on button "Print Invoice" at bounding box center [785, 619] width 198 height 36
click at [233, 768] on section "Working offline now. Please connect to internet as soon as possible. arrow_back…" at bounding box center [714, 444] width 1428 height 763
click at [292, 188] on div "control_camera Open Scanner add Add Customisable Product" at bounding box center [499, 183] width 999 height 48
click at [255, 705] on section "control_camera Open Scanner add Add Customisable Product Blue Cotton Printed Fr…" at bounding box center [499, 430] width 999 height 654
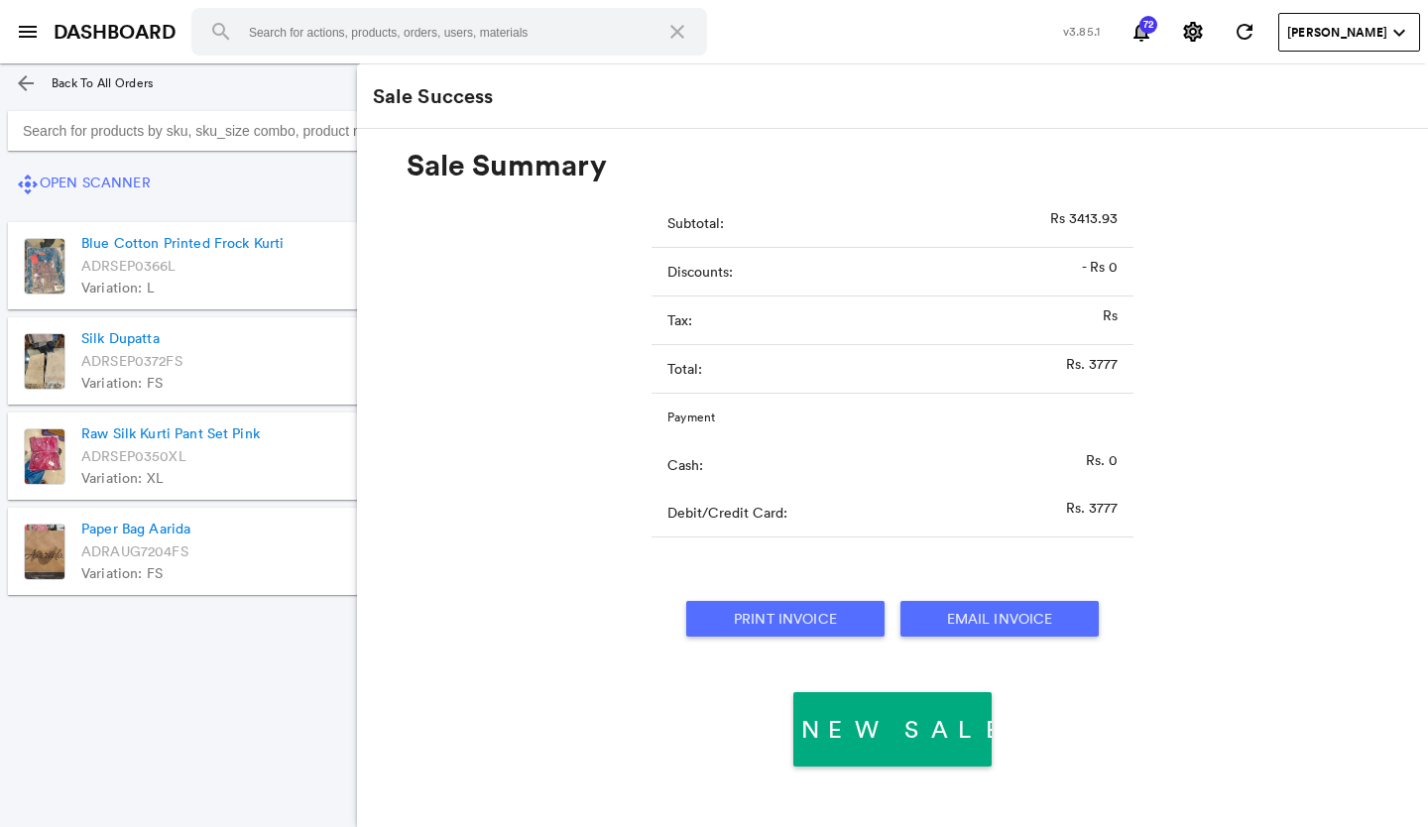
click at [300, 660] on section "control_camera Open Scanner add Add Customisable Product Blue Cotton Printed Fr…" at bounding box center [499, 430] width 999 height 654
click at [192, 153] on div at bounding box center [499, 131] width 999 height 56
click at [22, 38] on md-icon "menu" at bounding box center [28, 32] width 24 height 24
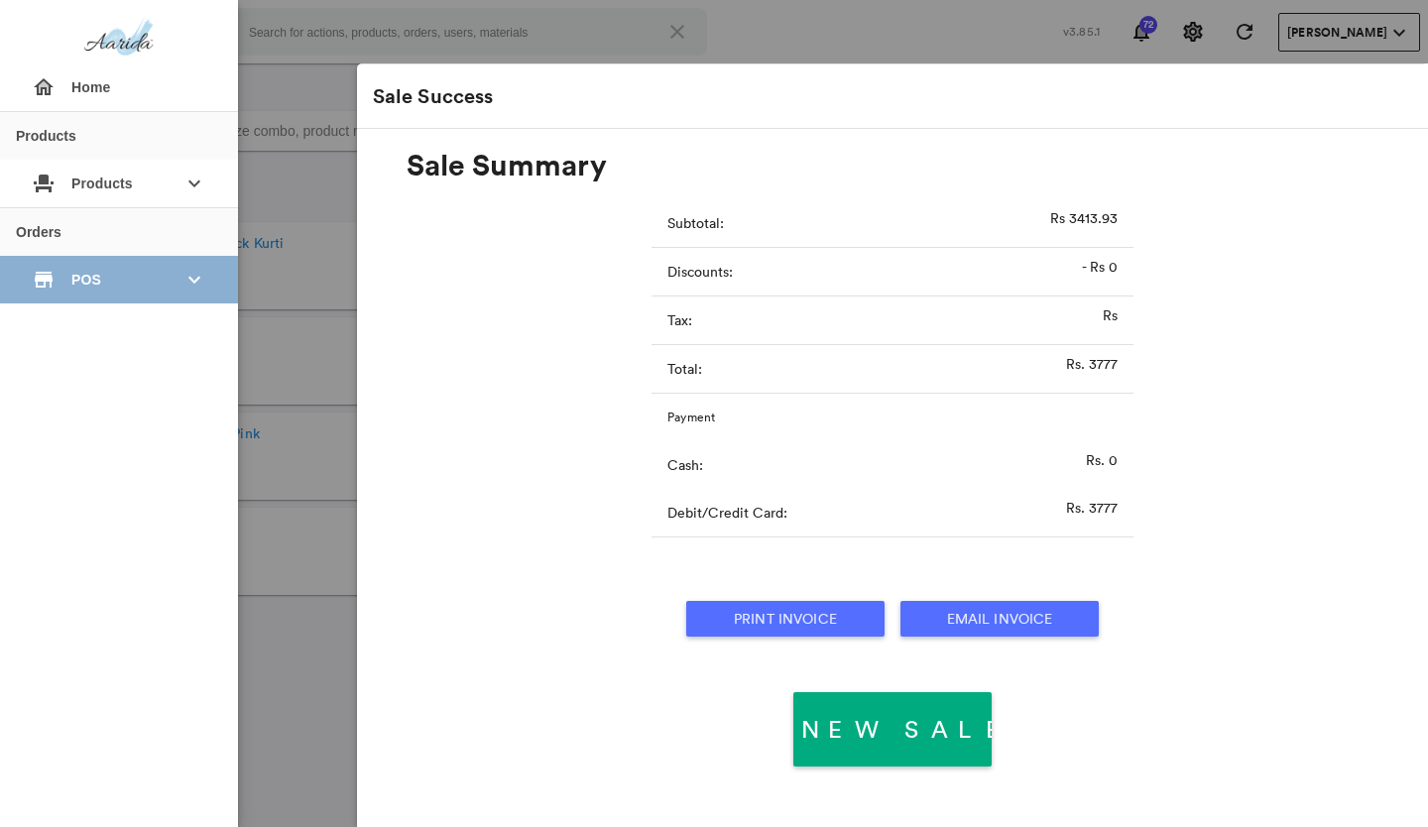
click at [161, 279] on span "POS" at bounding box center [118, 280] width 95 height 36
click at [136, 288] on span "POS" at bounding box center [118, 280] width 95 height 36
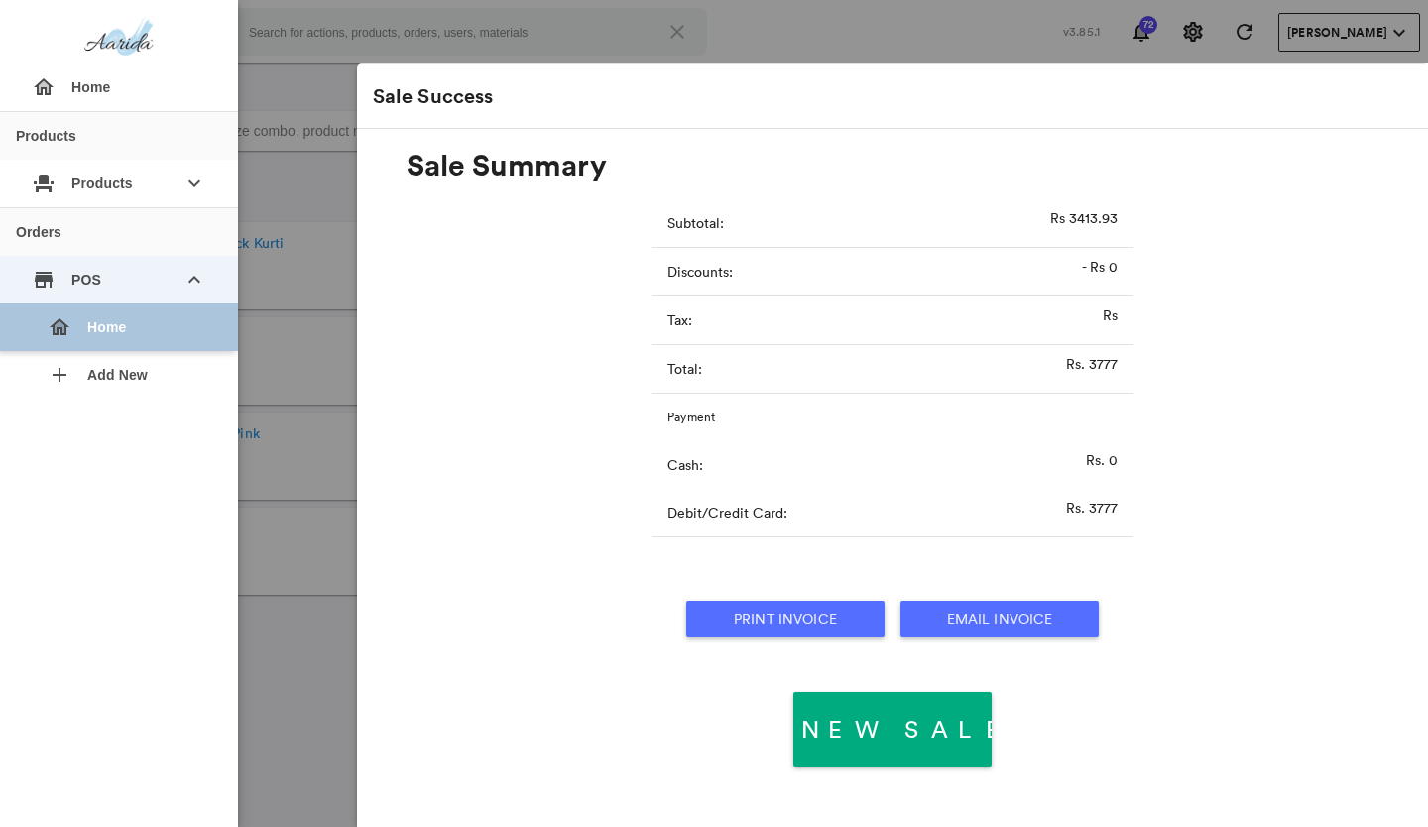
click at [137, 328] on div "home Home" at bounding box center [127, 327] width 190 height 48
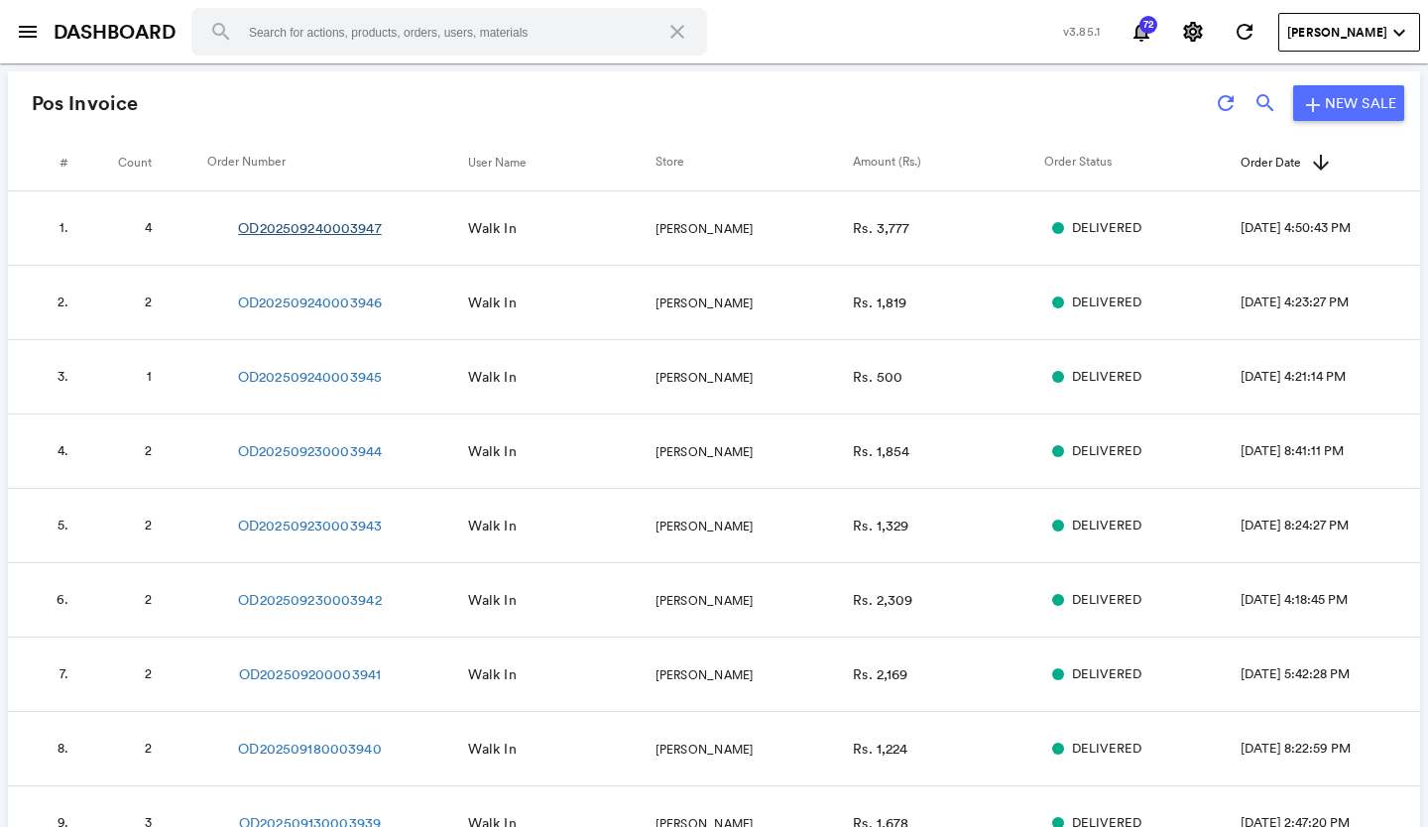
click at [318, 229] on link "OD202509240003947" at bounding box center [309, 228] width 143 height 20
